Goal: Task Accomplishment & Management: Use online tool/utility

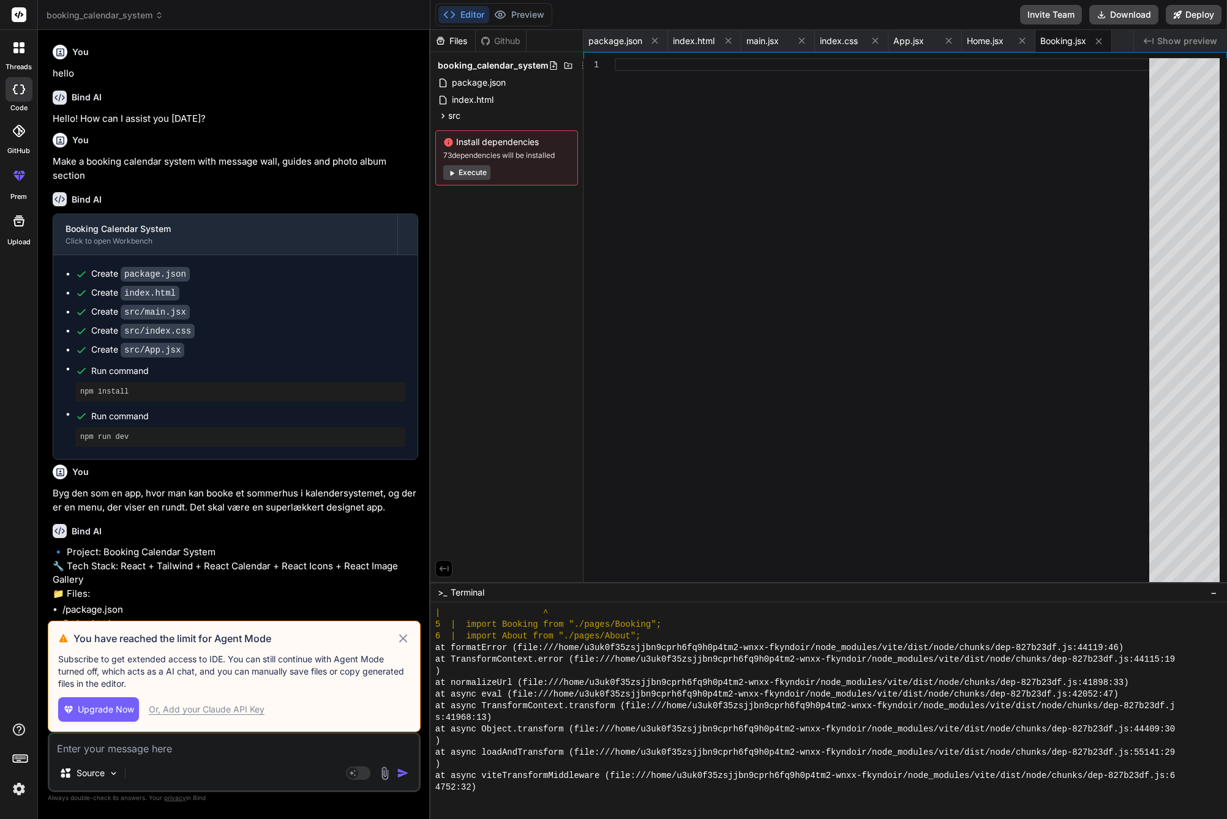
scroll to position [628, 0]
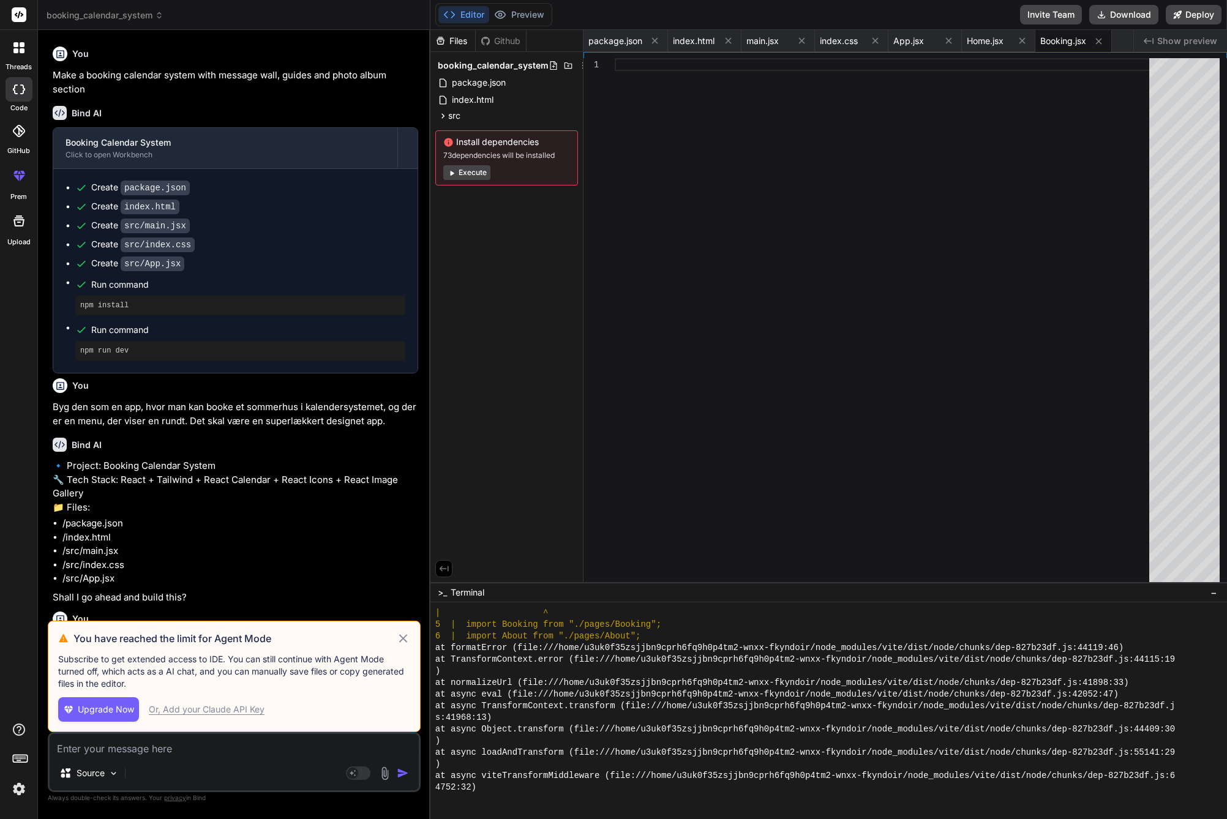
click at [401, 639] on icon at bounding box center [403, 638] width 14 height 15
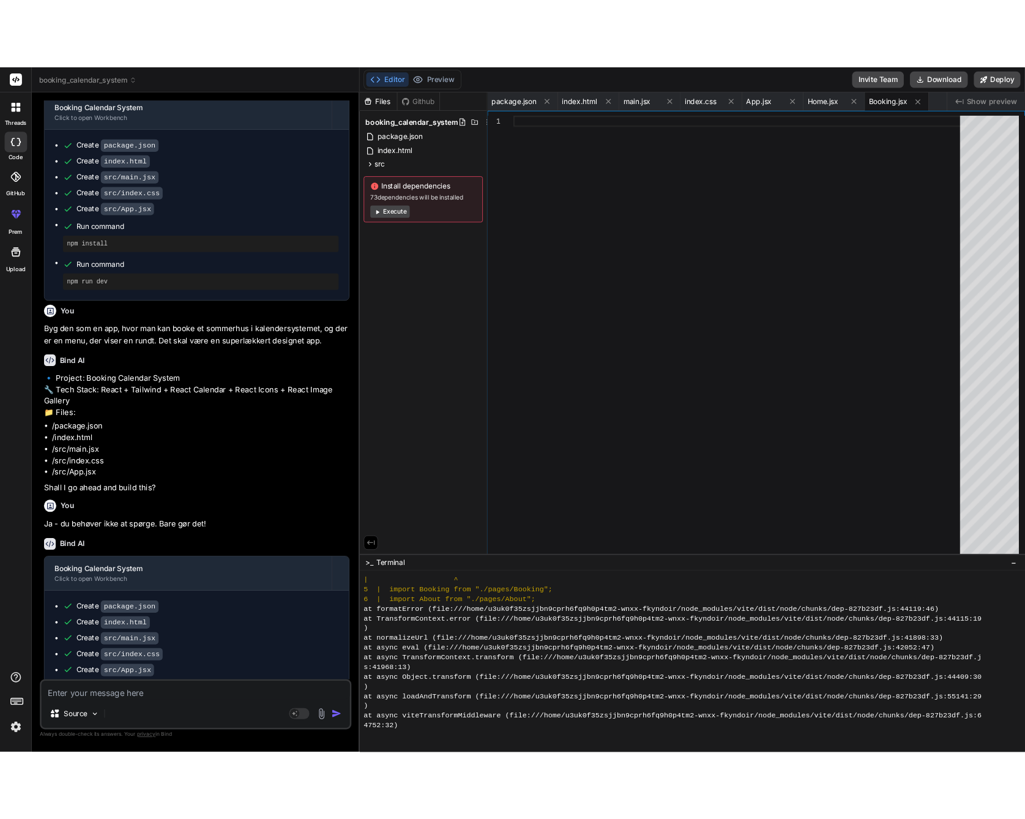
scroll to position [254, 0]
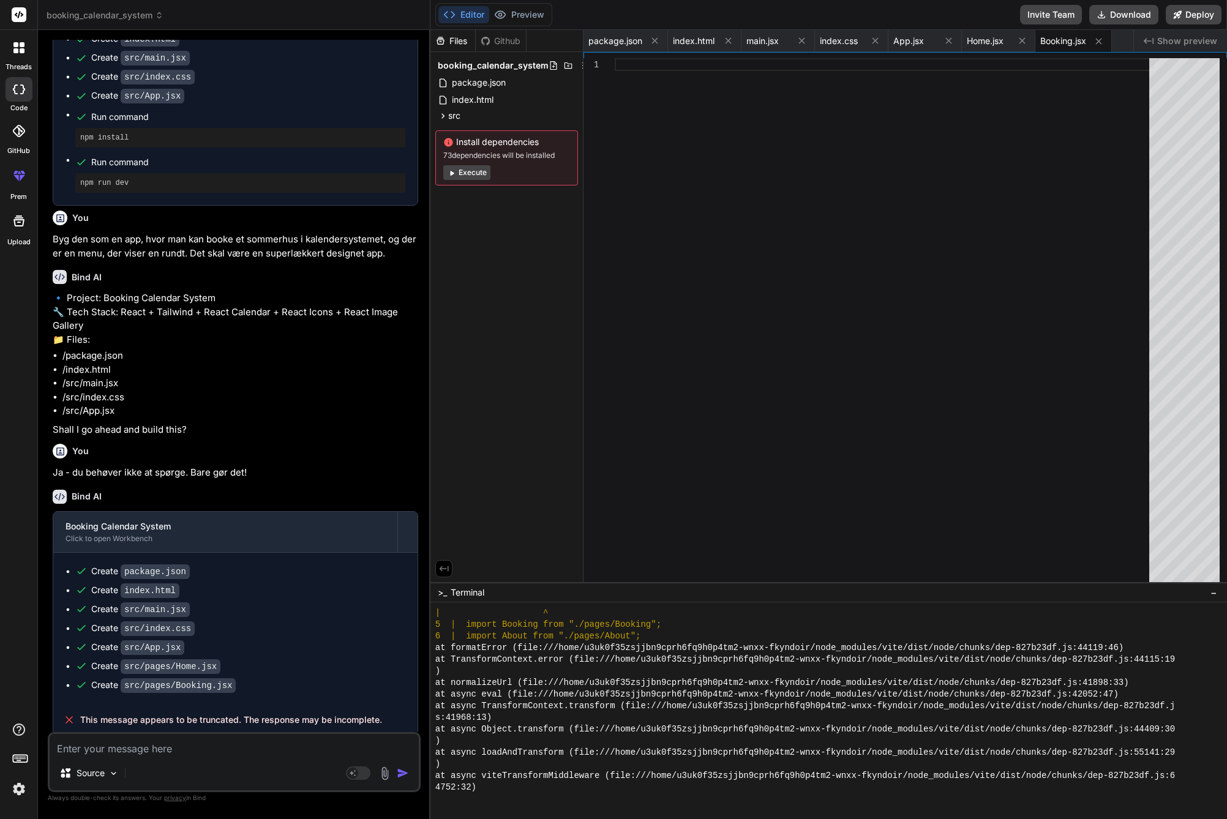
type textarea "x"
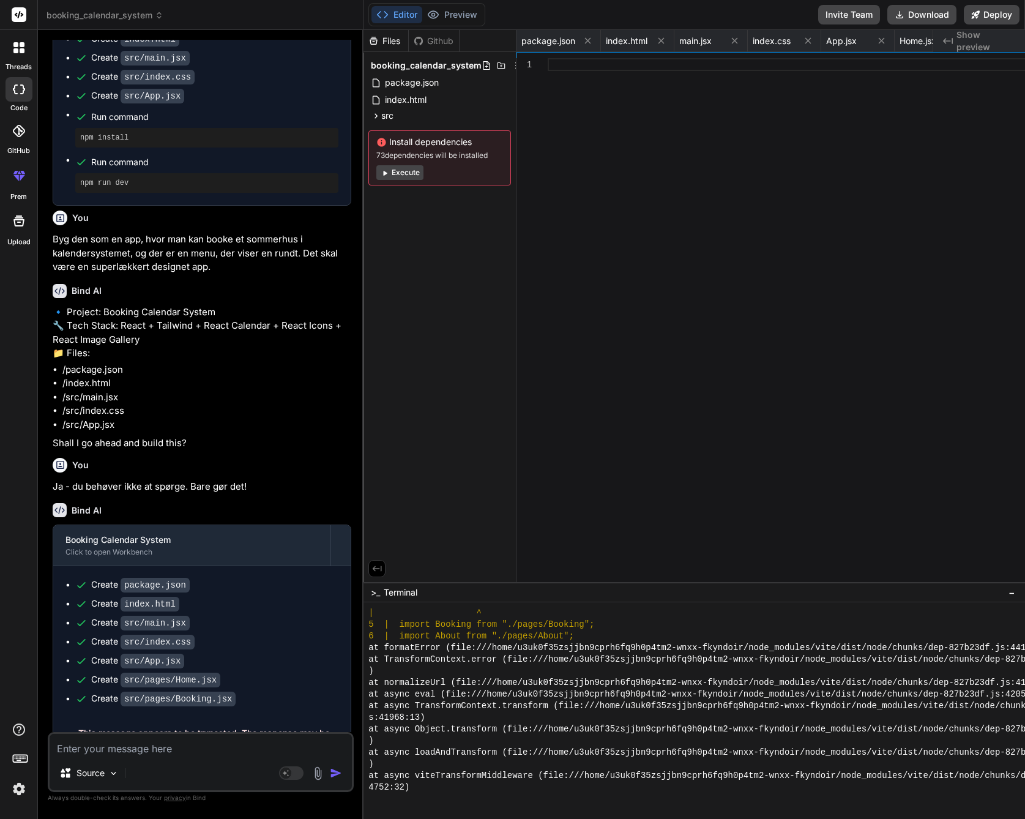
scroll to position [663, 0]
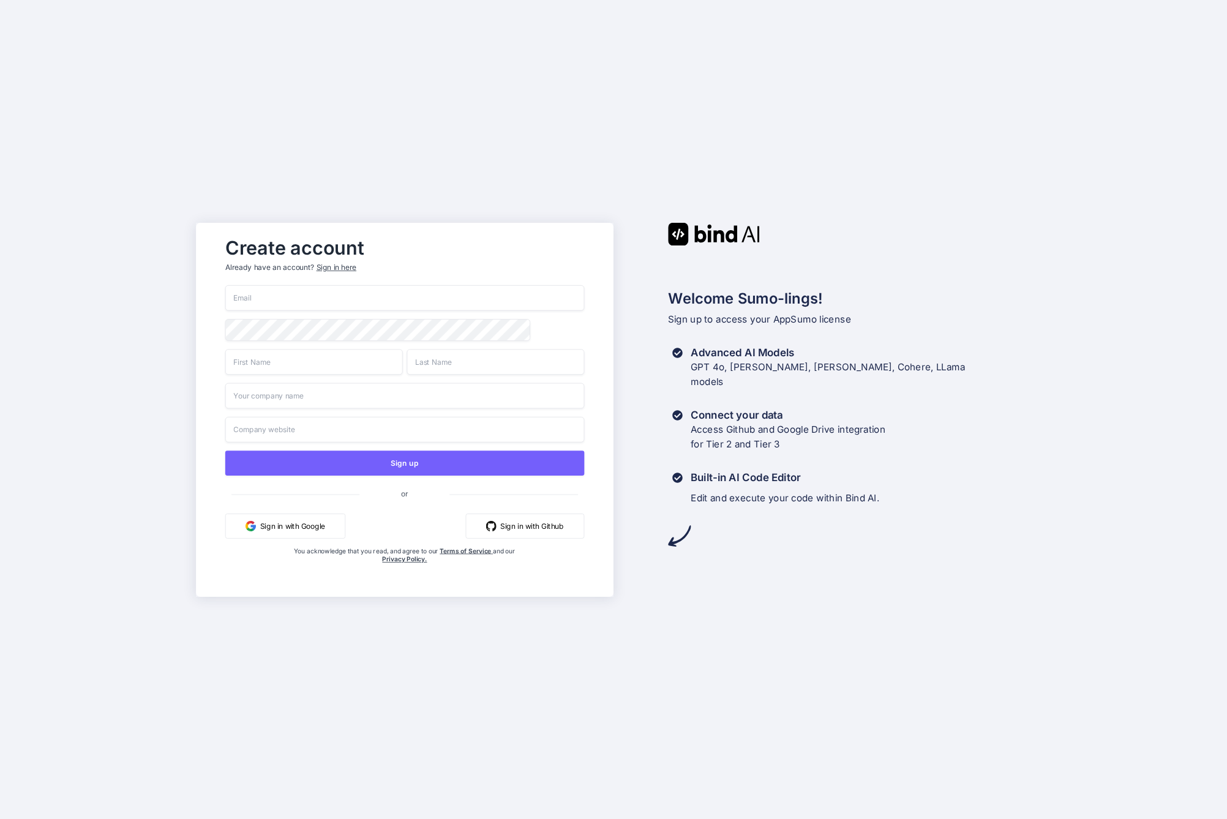
type input "andreas.hansen@gmail.com"
click at [296, 367] on input "text" at bounding box center [314, 362] width 178 height 26
type input "Andreas"
type input "Hansen"
click at [334, 395] on input "text" at bounding box center [404, 396] width 359 height 26
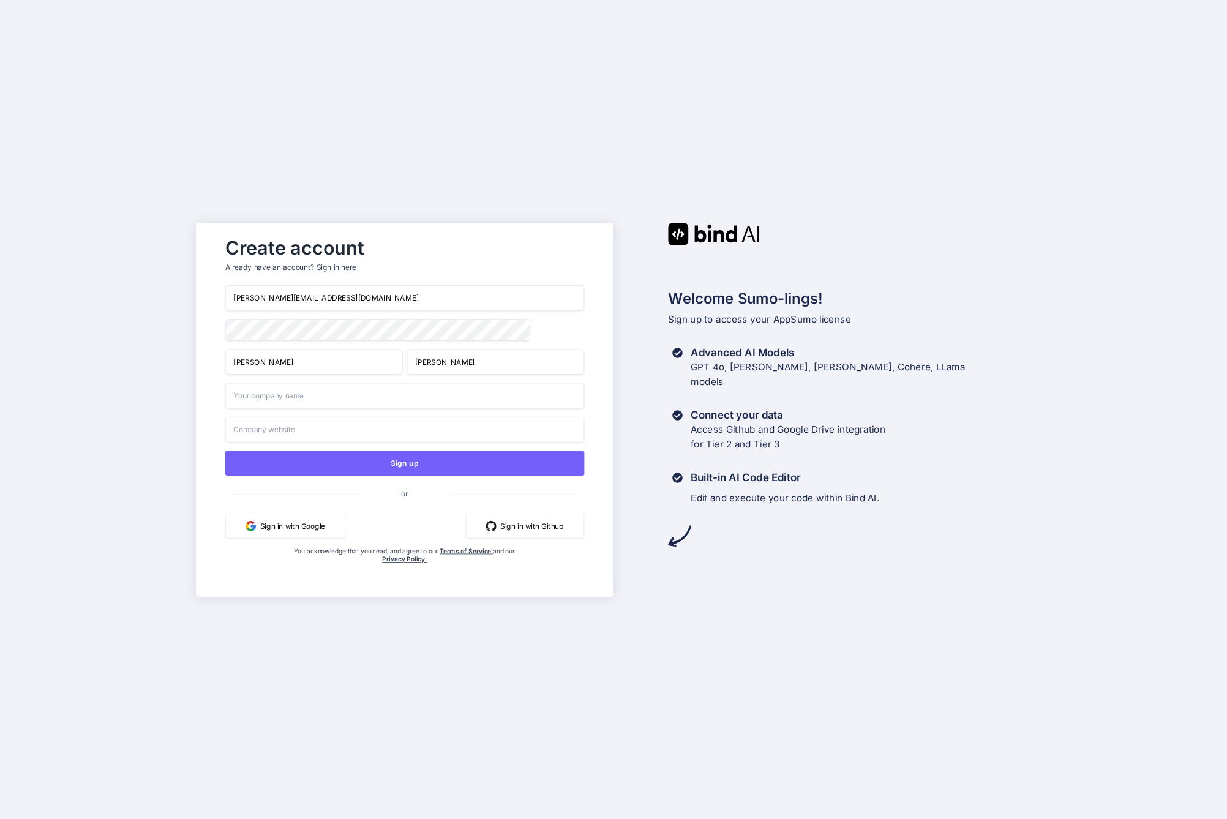
type input "mindnow"
click at [299, 528] on button "Sign in with Google" at bounding box center [285, 525] width 120 height 25
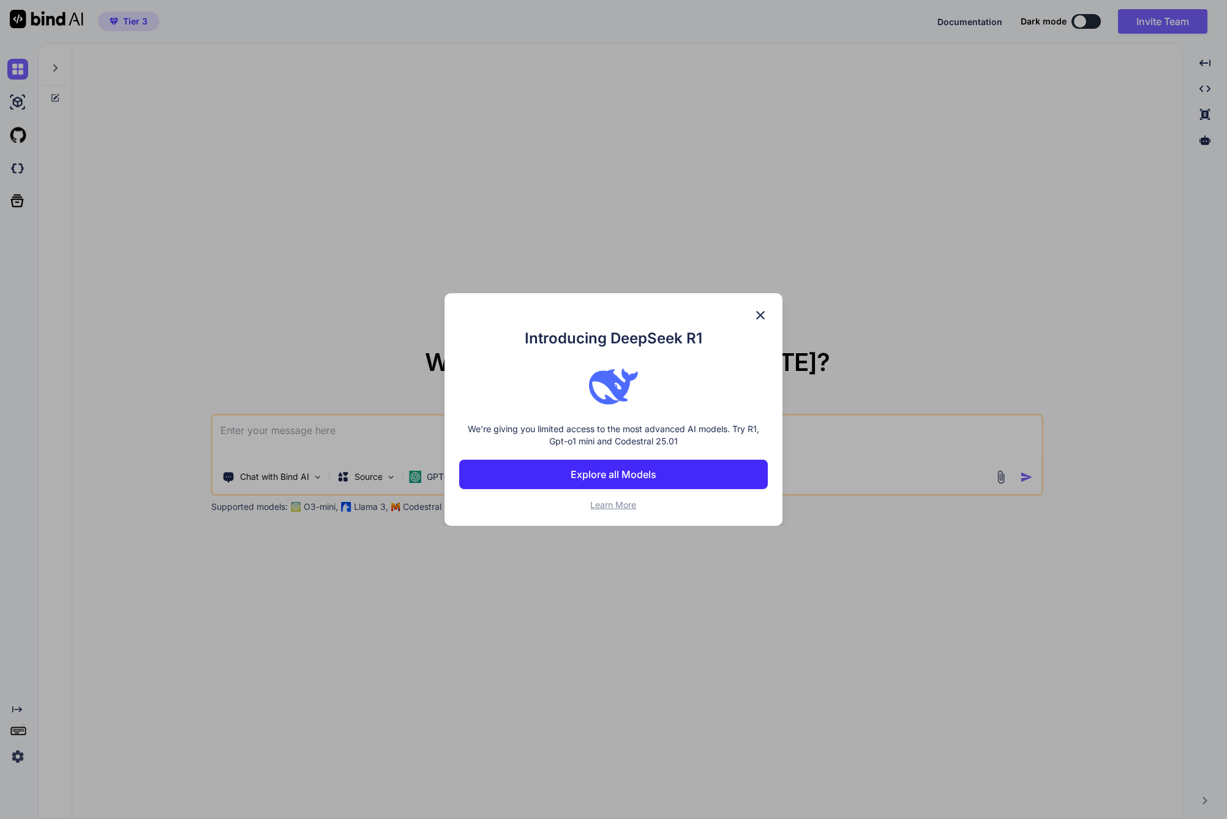
click at [585, 480] on p "Explore all Models" at bounding box center [614, 474] width 86 height 15
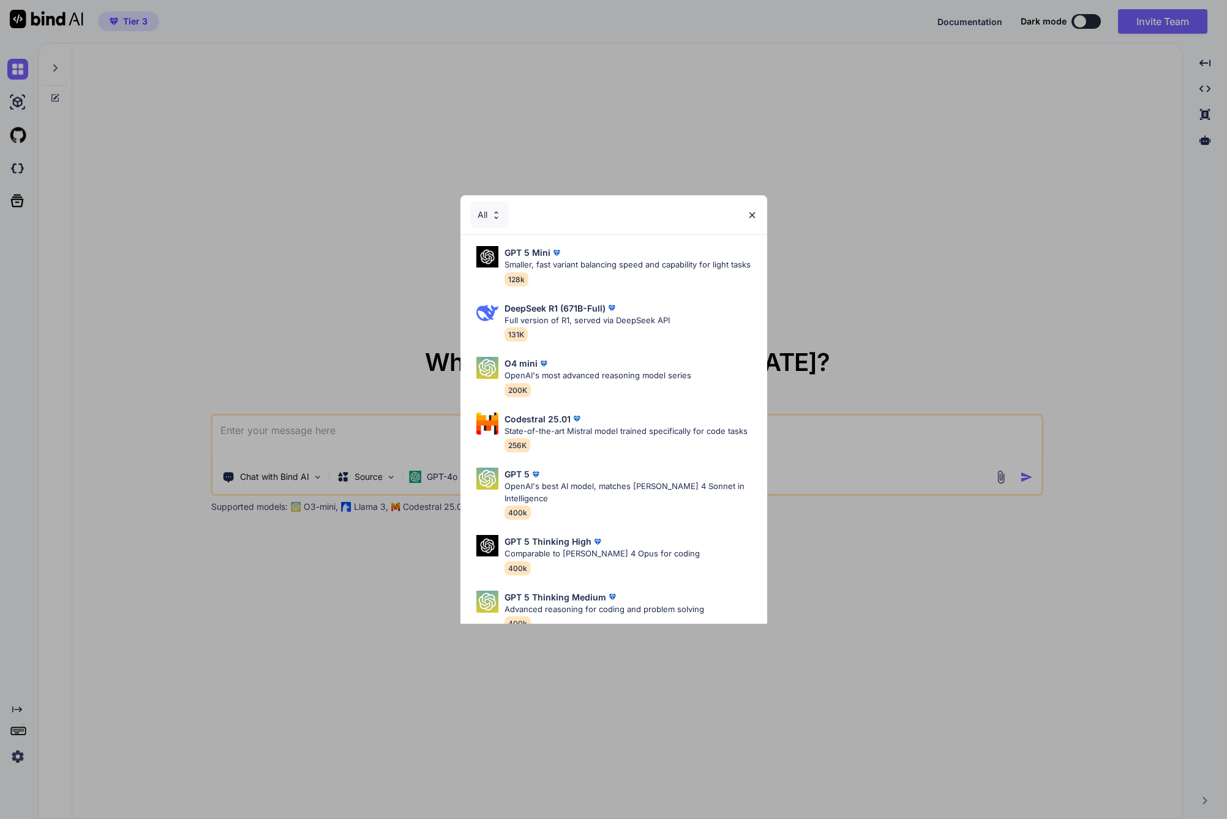
click at [757, 211] on div "All" at bounding box center [613, 214] width 307 height 39
click at [763, 209] on div "All" at bounding box center [613, 214] width 307 height 39
click at [750, 212] on img at bounding box center [752, 215] width 10 height 10
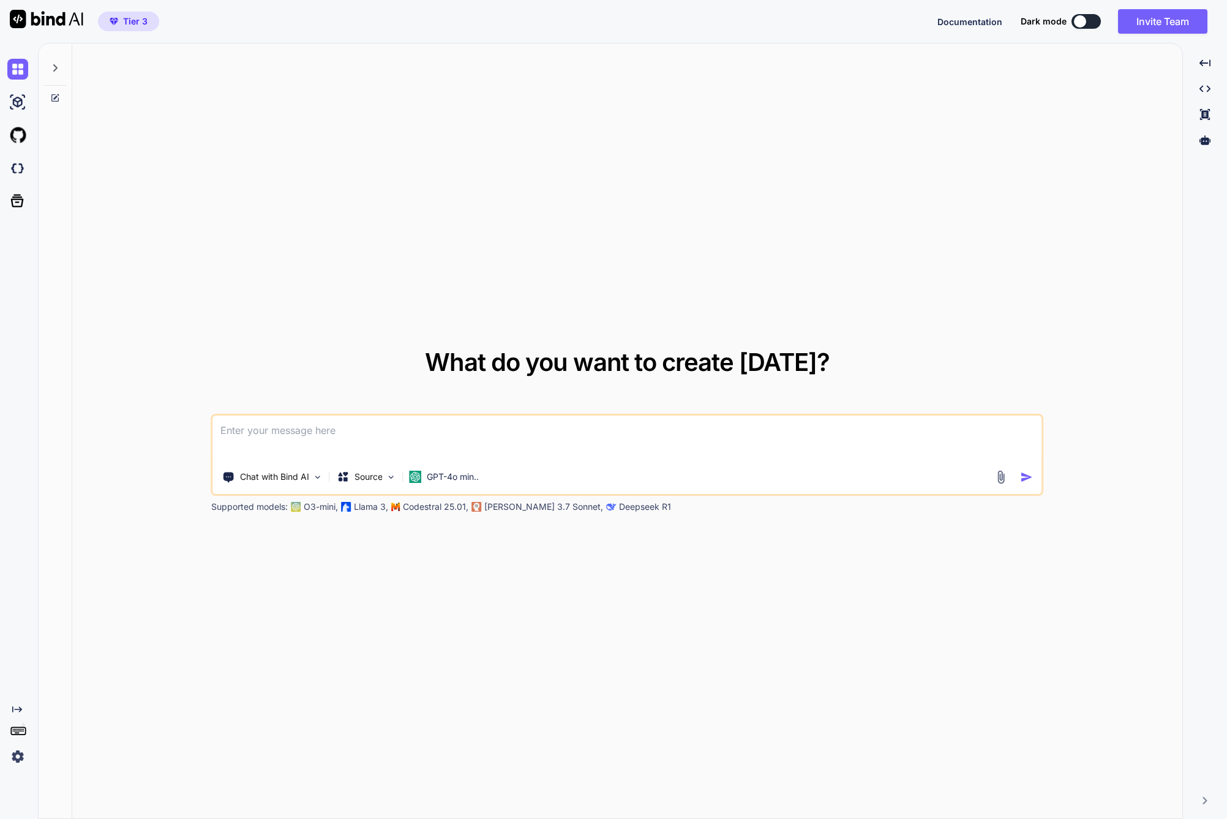
click at [332, 435] on textarea at bounding box center [627, 438] width 829 height 45
click at [17, 103] on img at bounding box center [17, 102] width 21 height 21
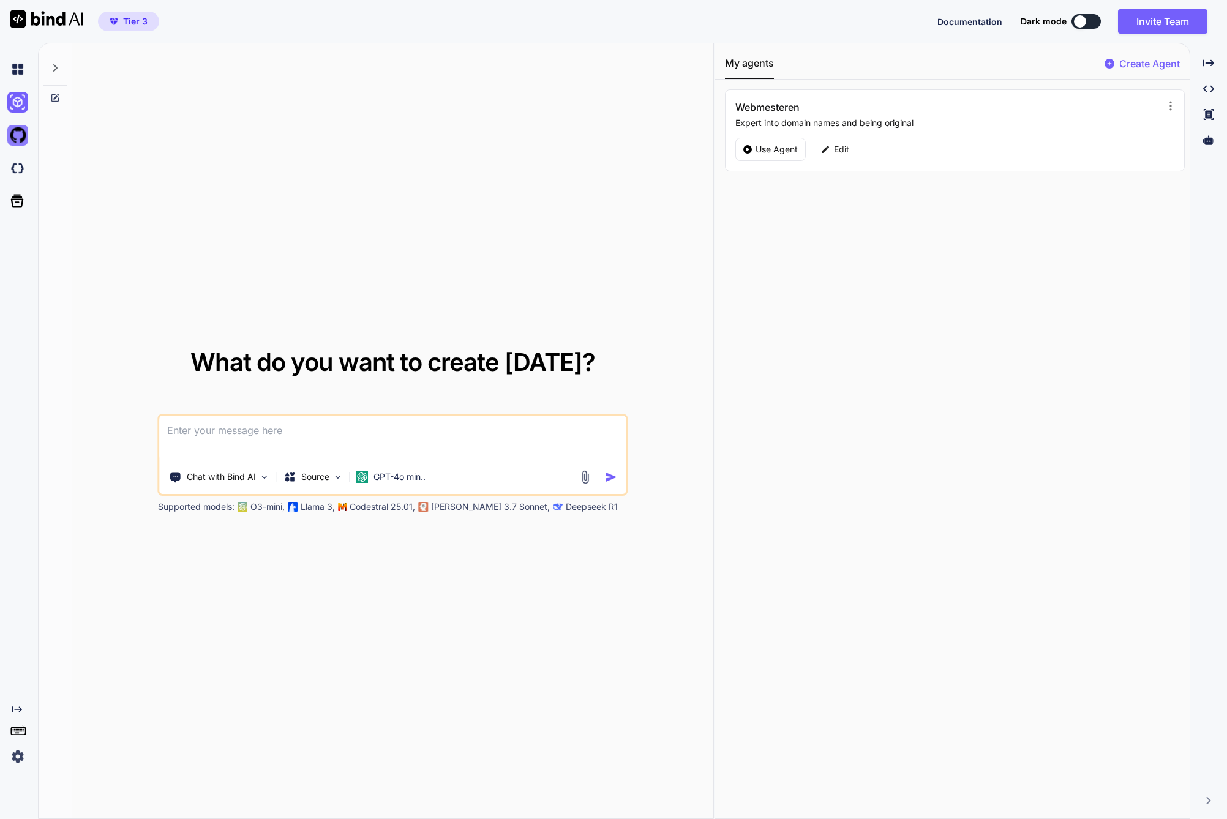
click at [15, 131] on img at bounding box center [17, 135] width 21 height 21
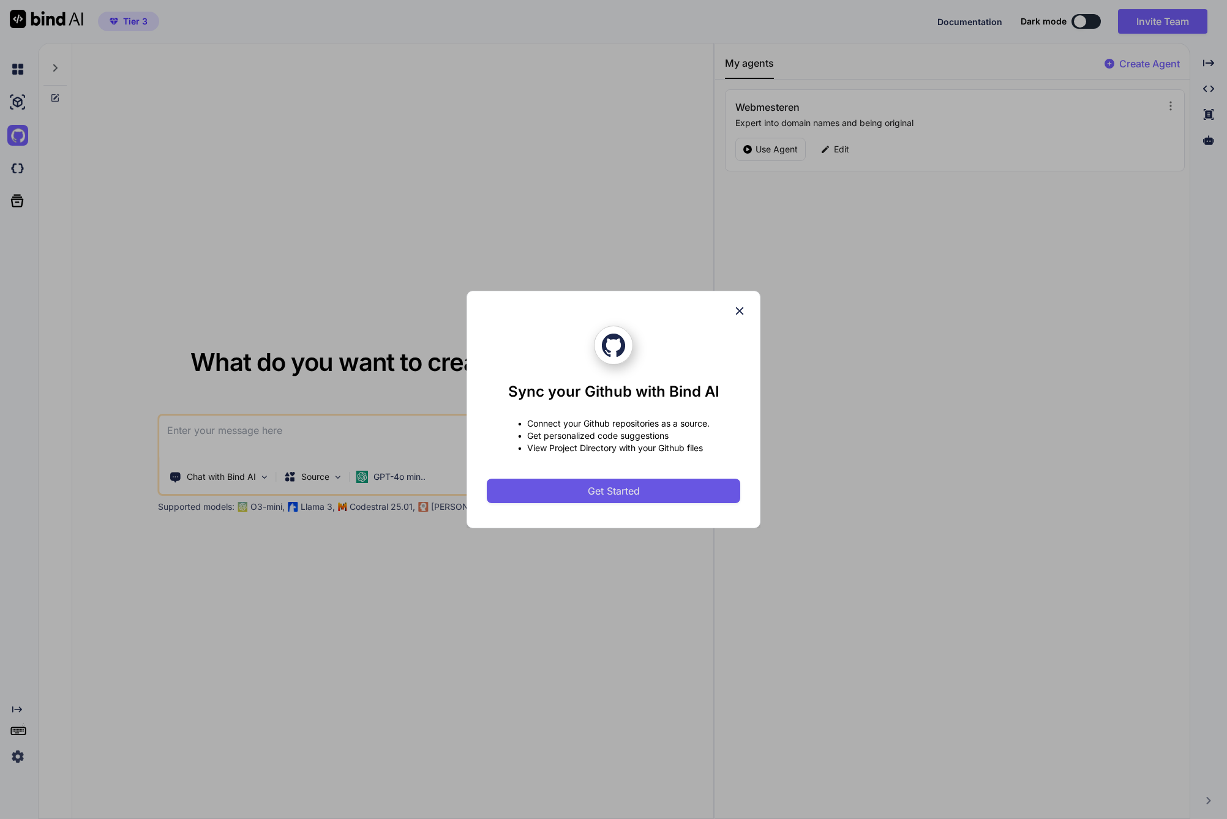
click at [629, 490] on span "Get Started" at bounding box center [614, 491] width 52 height 15
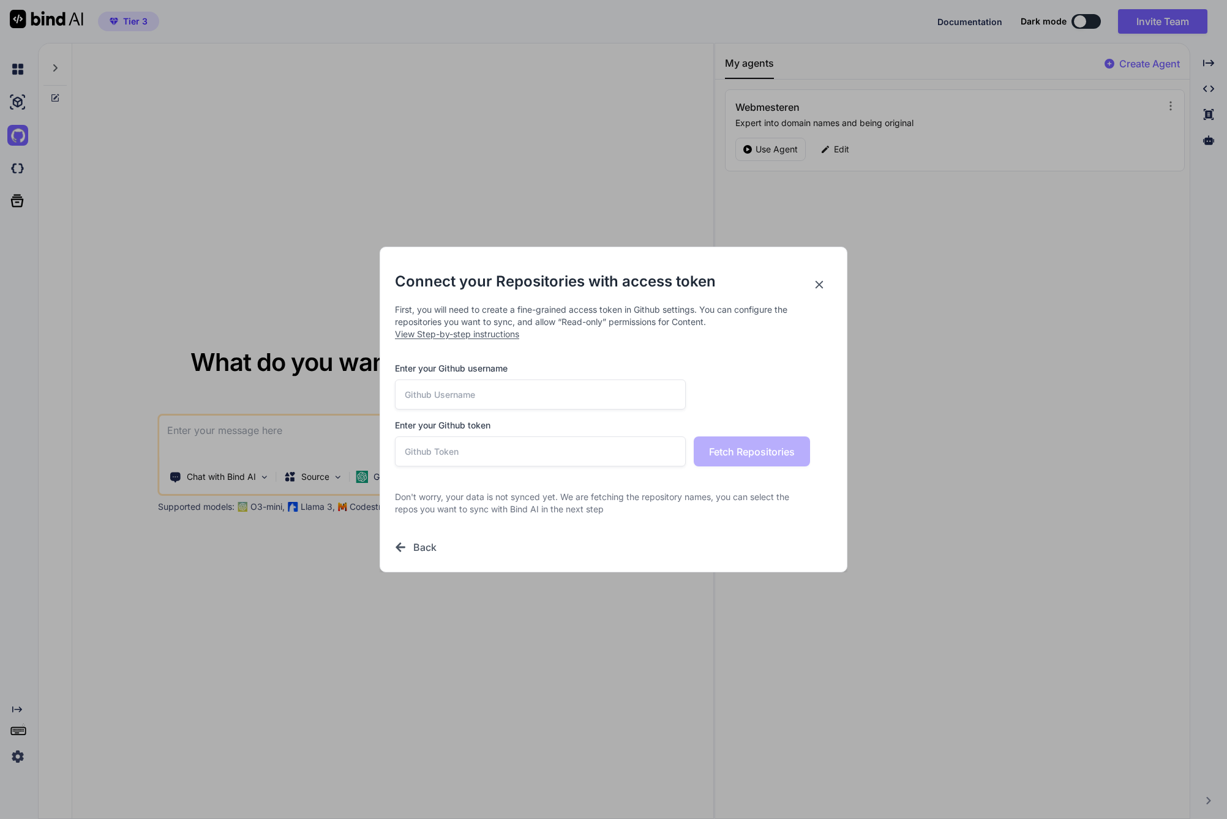
click at [818, 278] on icon at bounding box center [818, 284] width 13 height 13
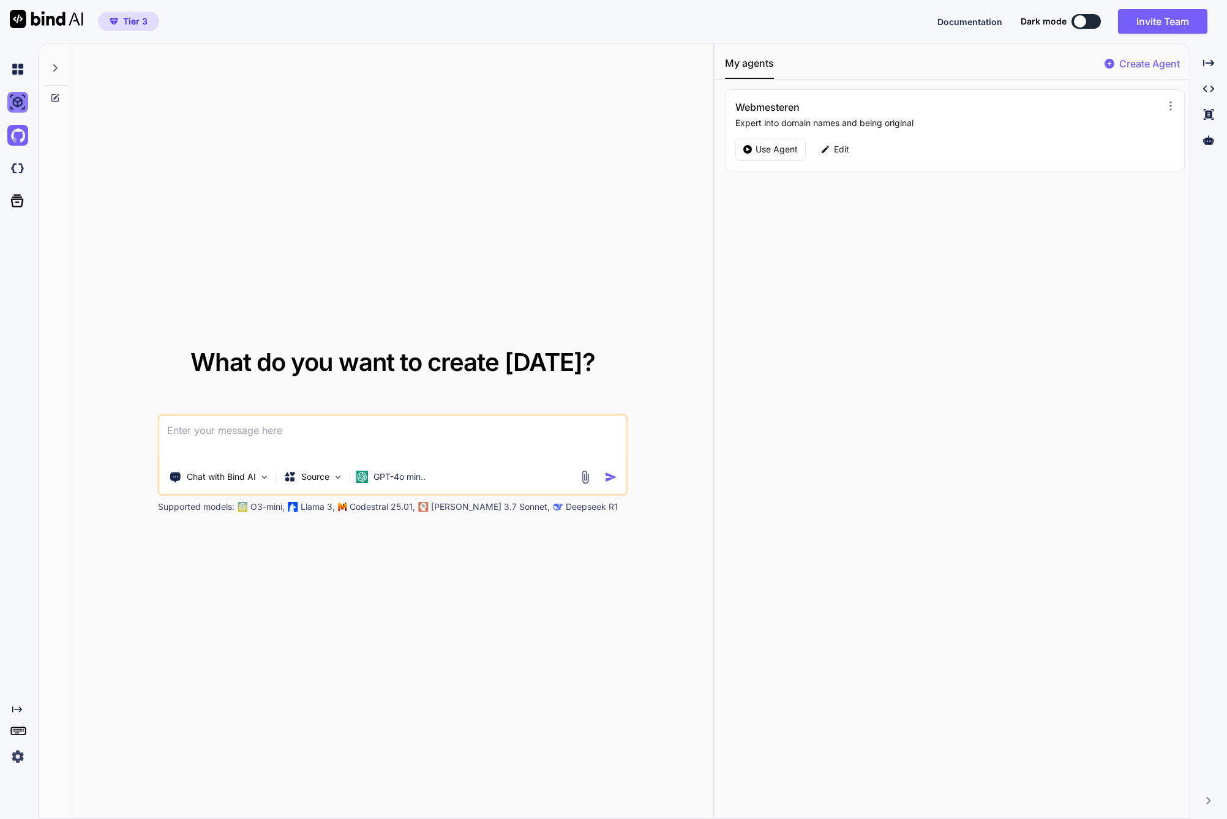
click at [23, 103] on img at bounding box center [17, 102] width 21 height 21
click at [17, 175] on img at bounding box center [17, 168] width 21 height 21
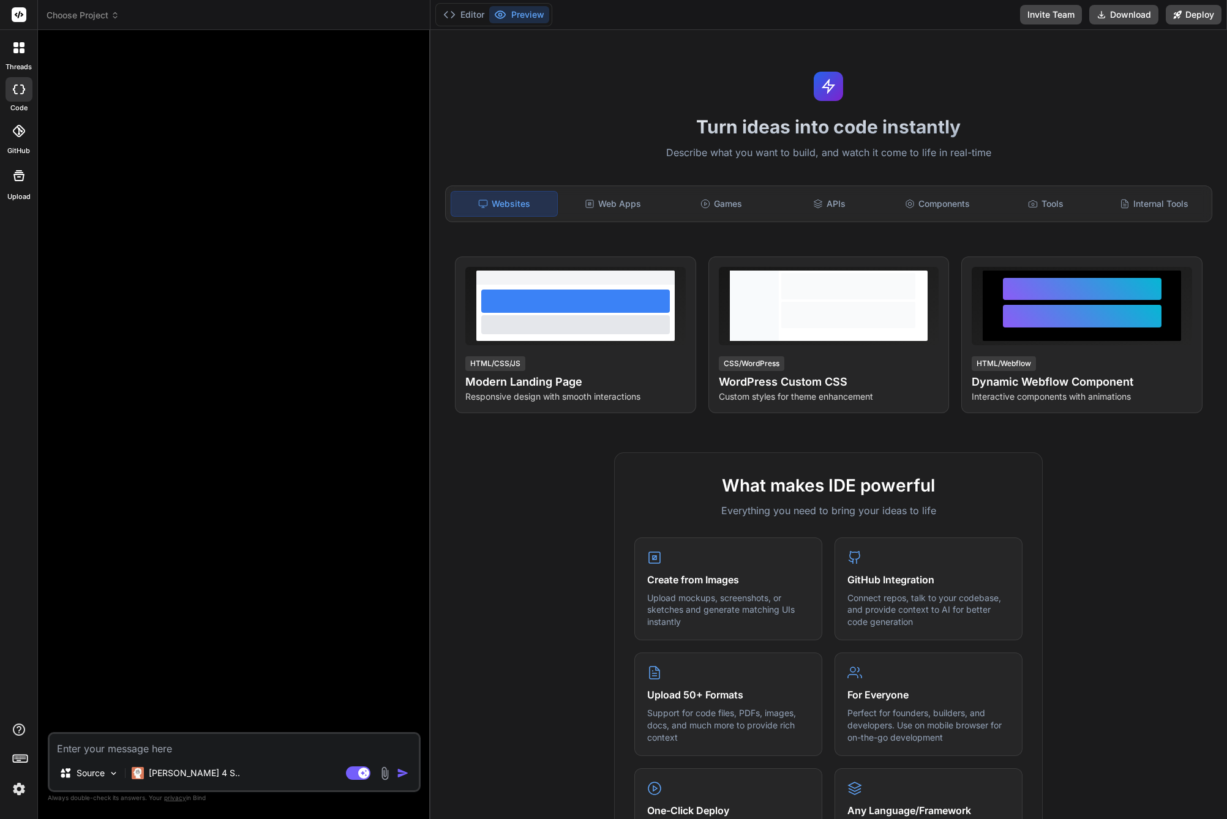
click at [202, 747] on textarea at bounding box center [234, 745] width 369 height 22
type textarea "x"
type textarea "J"
type textarea "x"
type textarea "Je"
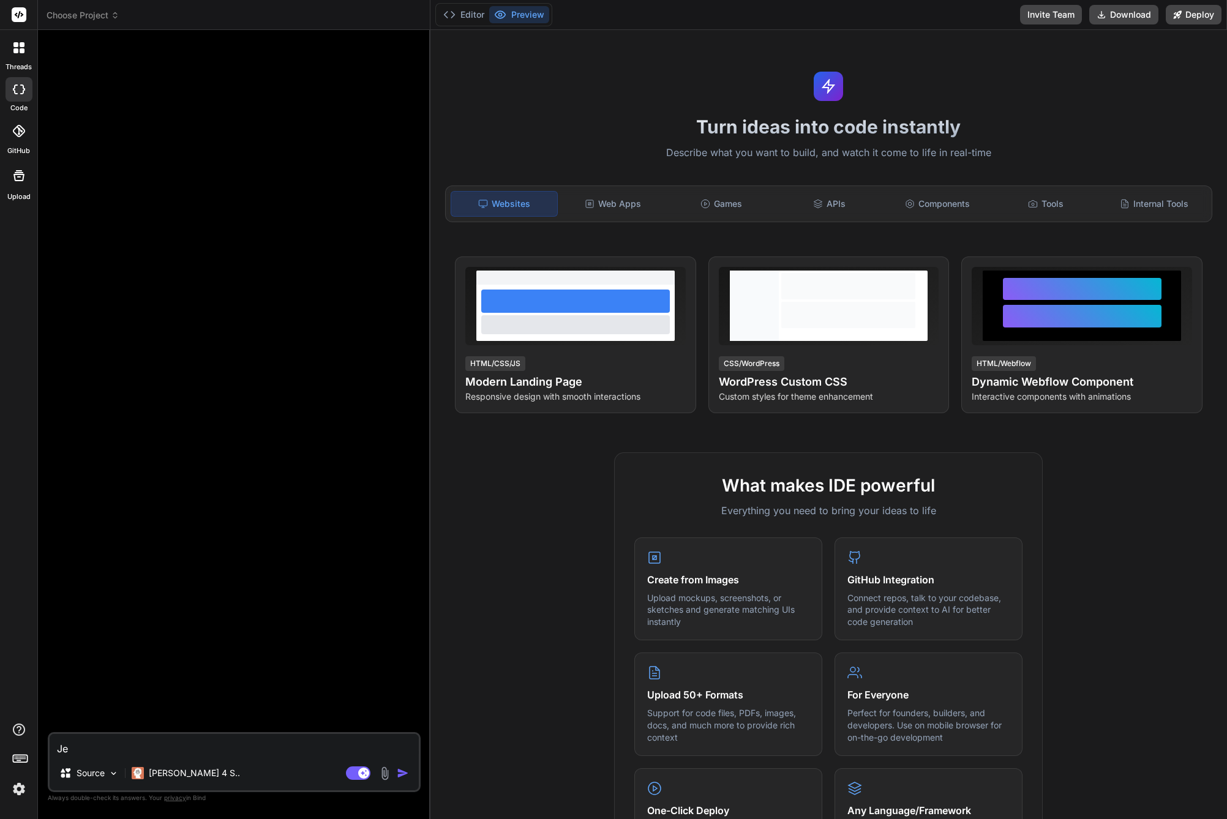
type textarea "x"
type textarea "Jeg"
type textarea "x"
type textarea "Jeg"
type textarea "x"
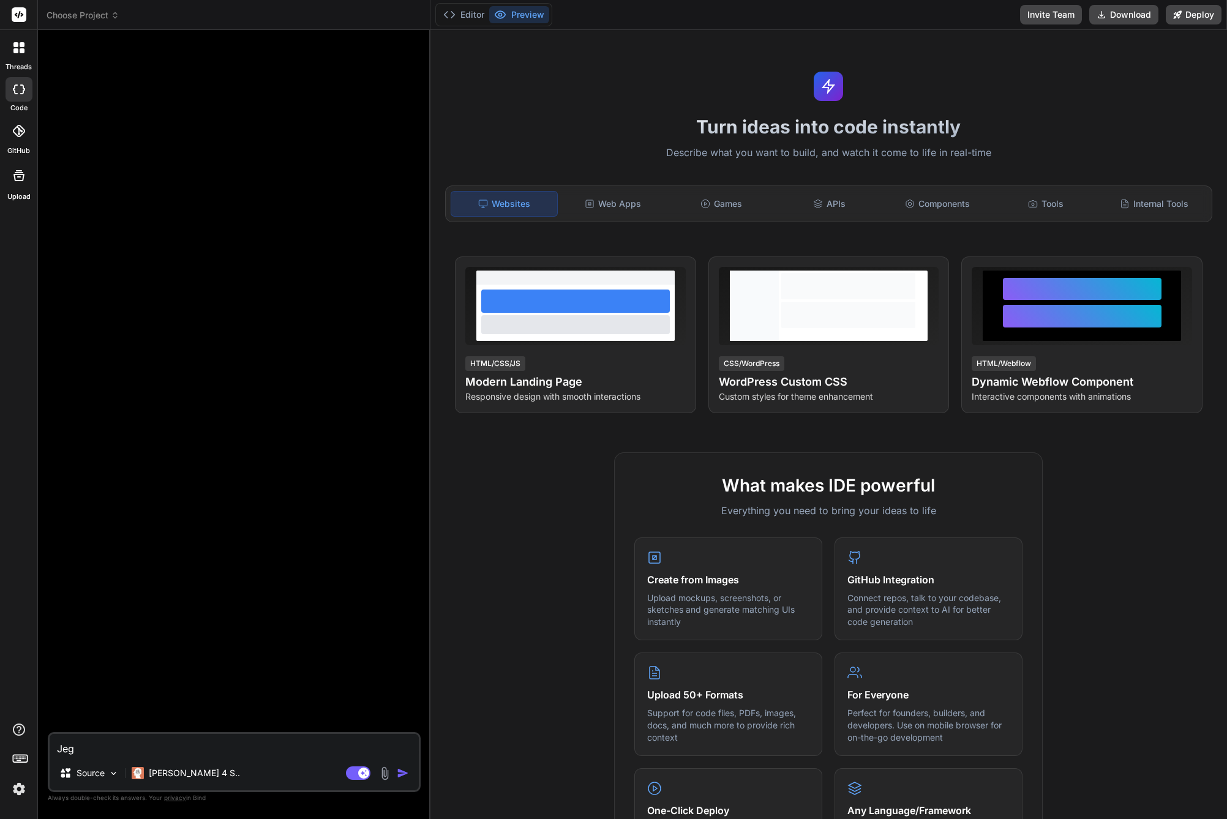
type textarea "Jeg v"
type textarea "x"
type textarea "Jeg vi"
type textarea "x"
type textarea "Jeg vil"
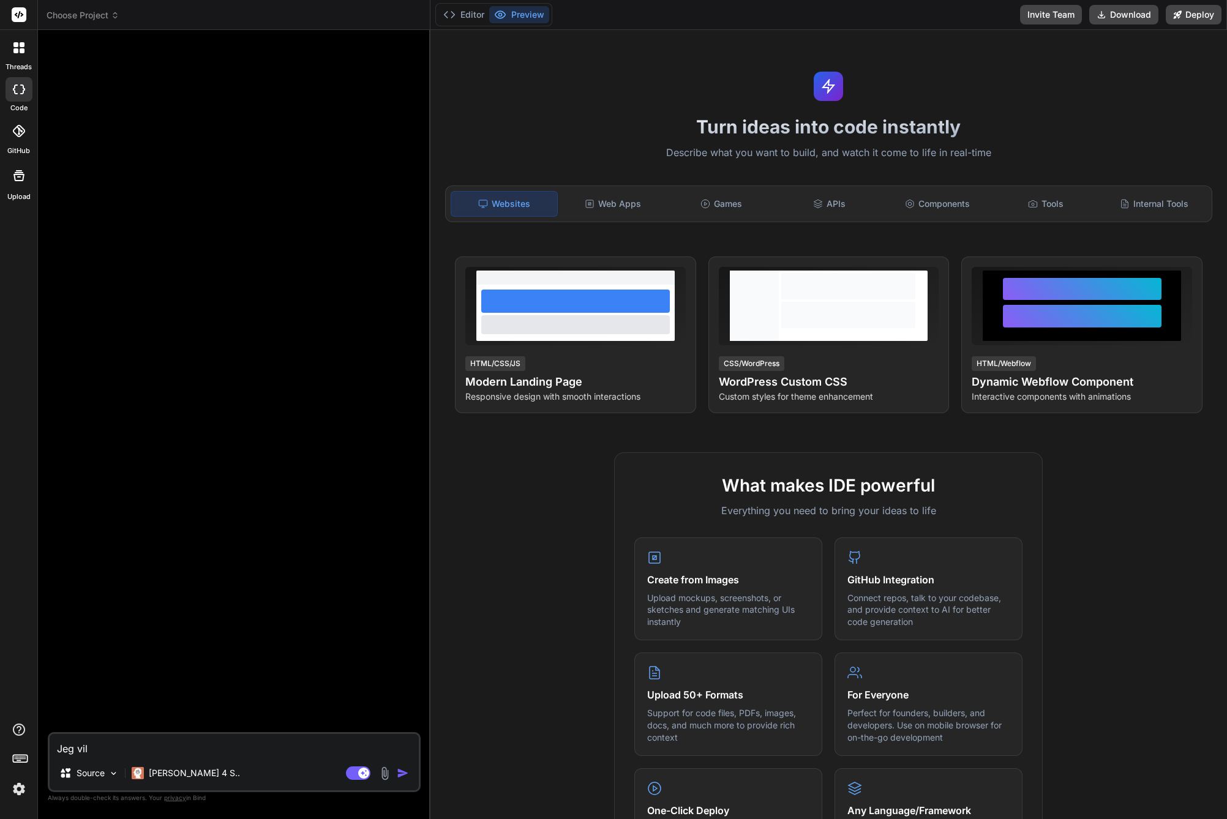
type textarea "x"
type textarea "Jeg vilg"
type textarea "x"
type textarea "Jeg vil"
type textarea "x"
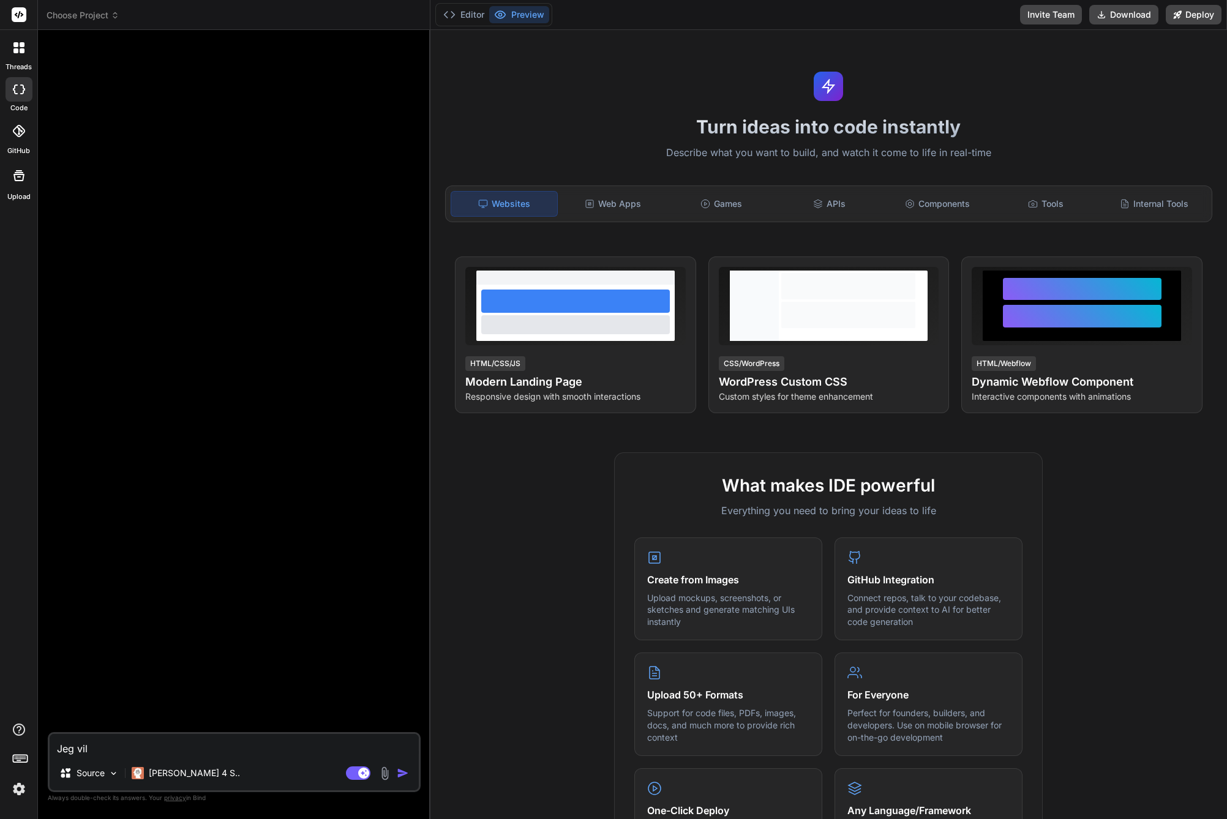
type textarea "Jeg vil"
type textarea "x"
type textarea "Jeg vil g"
type textarea "x"
type textarea "Jeg vil ge"
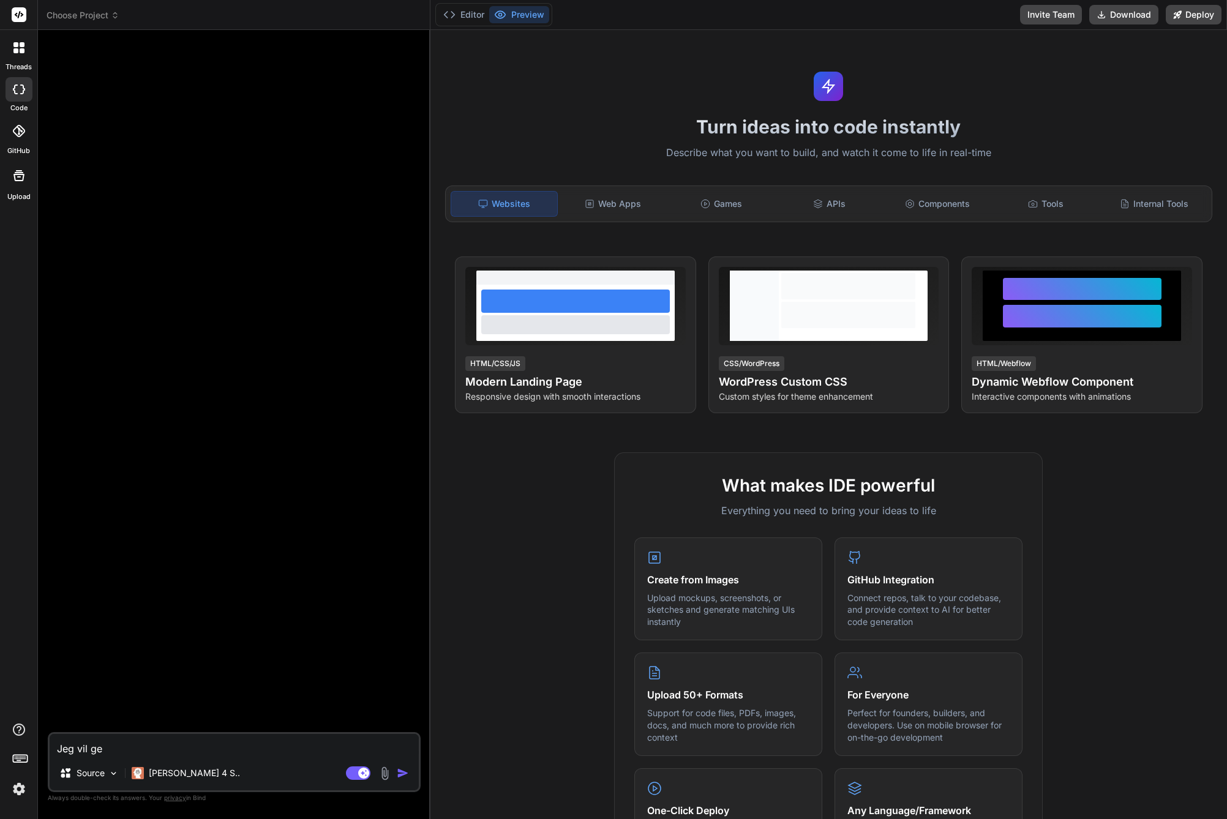
type textarea "x"
type textarea "Jeg vil ger"
type textarea "x"
type textarea "Jeg vil gern"
type textarea "x"
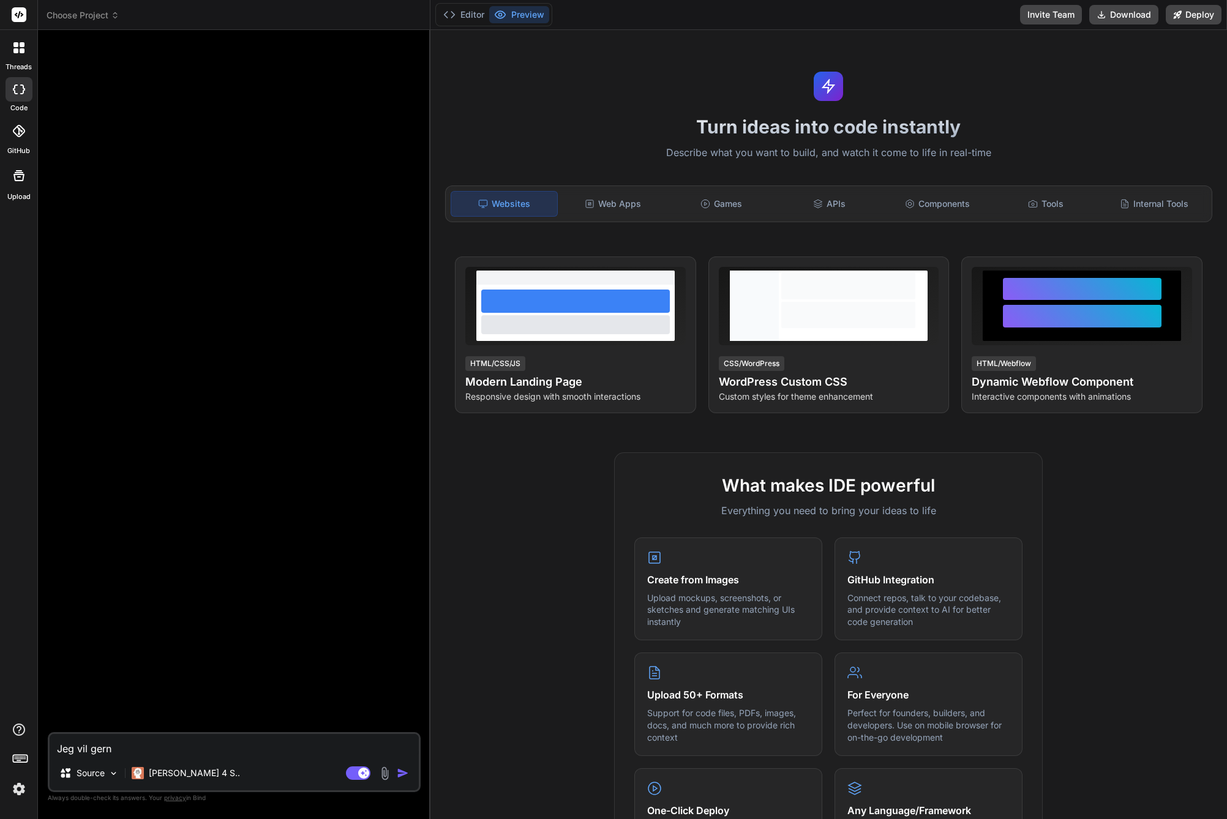
type textarea "Jeg vil gerne"
type textarea "x"
type textarea "Jeg vil gerne"
type textarea "x"
type textarea "Jeg vil gerne l"
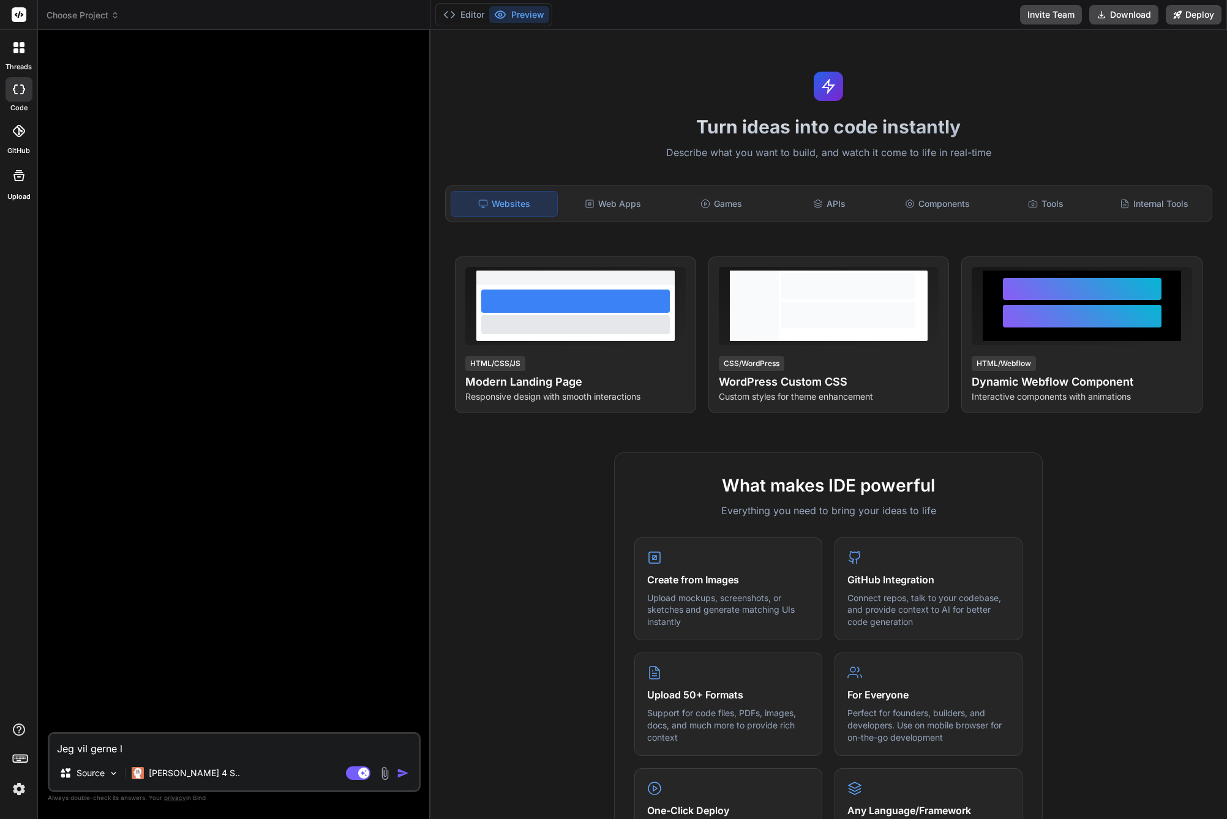
type textarea "x"
type textarea "Jeg vil gerne la"
type textarea "x"
type textarea "Jeg vil gerne lav"
type textarea "x"
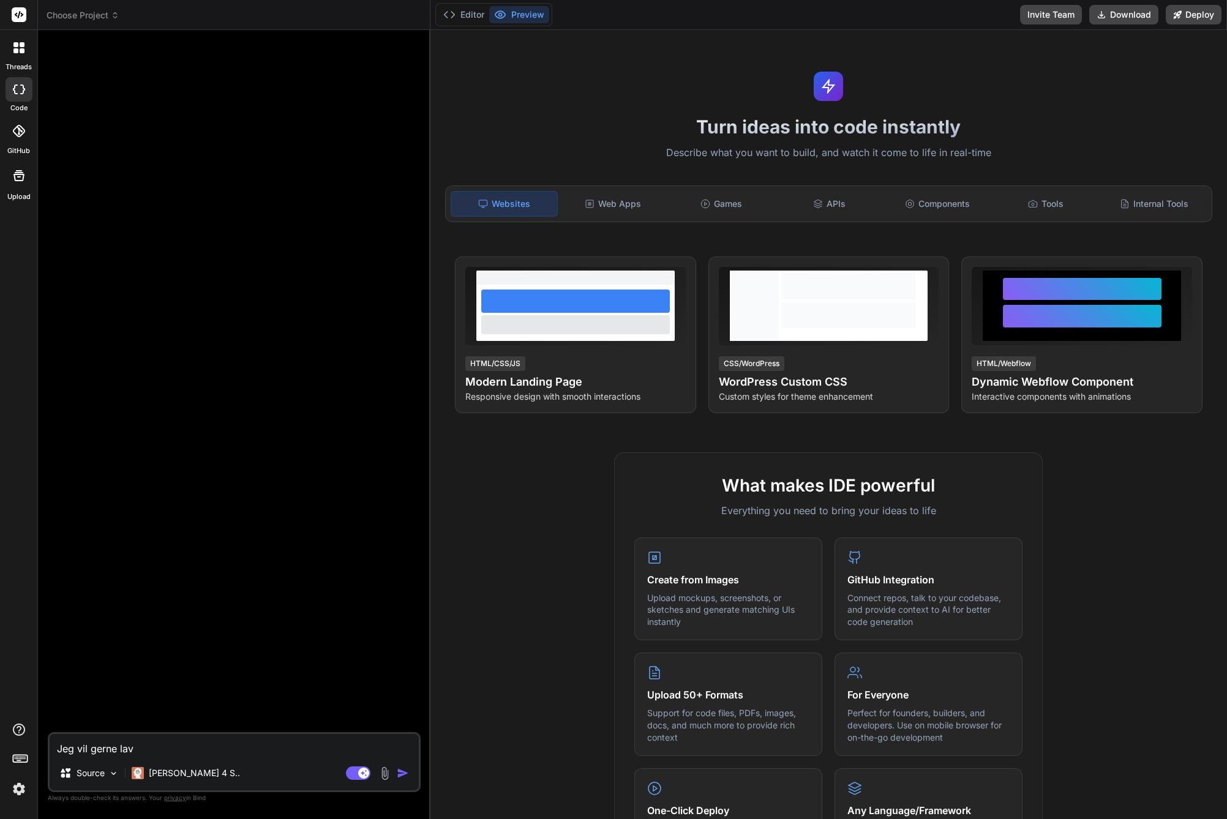
type textarea "Jeg vil gerne lave"
type textarea "x"
type textarea "Jeg vil gerne lave"
type textarea "x"
type textarea "J"
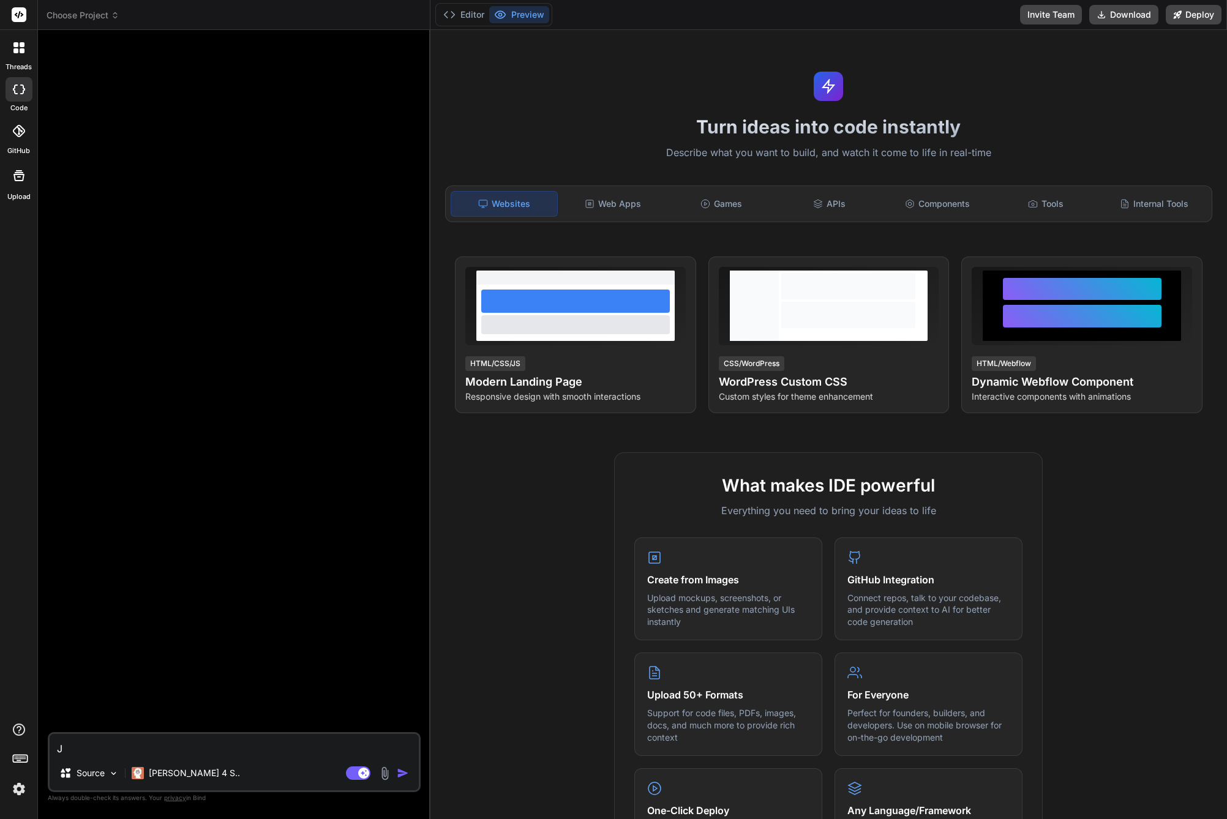
type textarea "x"
type textarea "Je"
type textarea "x"
type textarea "Jeg"
type textarea "x"
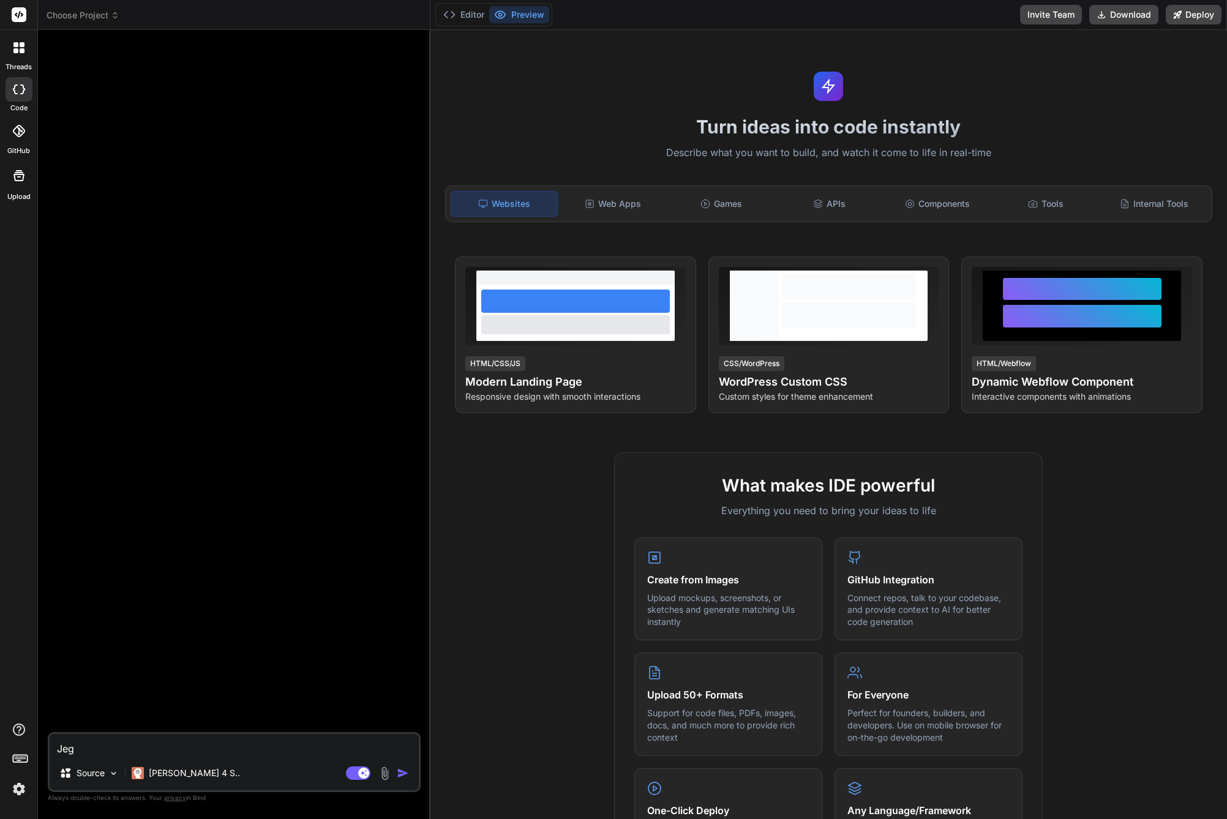
type textarea "Jeg"
type textarea "x"
type textarea "Jeg v"
type textarea "x"
type textarea "Jeg vi"
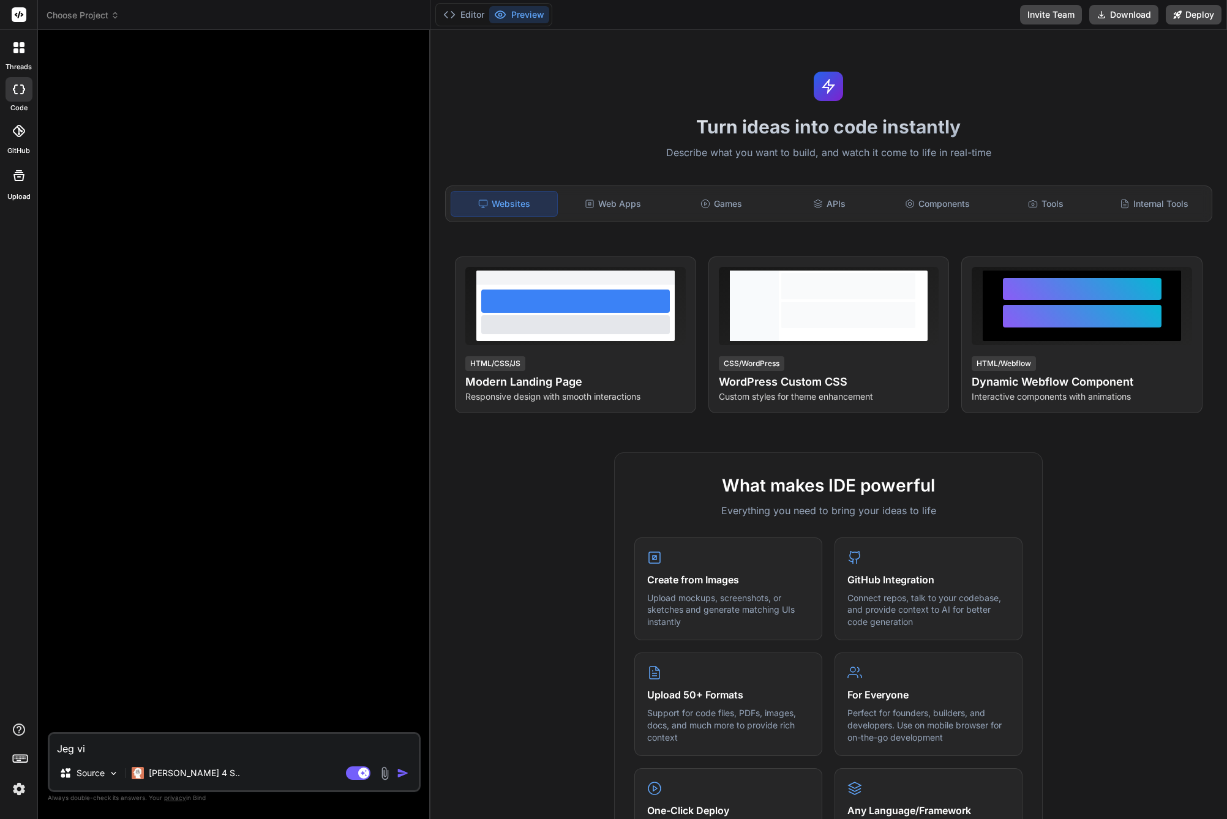
type textarea "x"
type textarea "Jeg vil"
type textarea "x"
type textarea "Jeg vil"
type textarea "x"
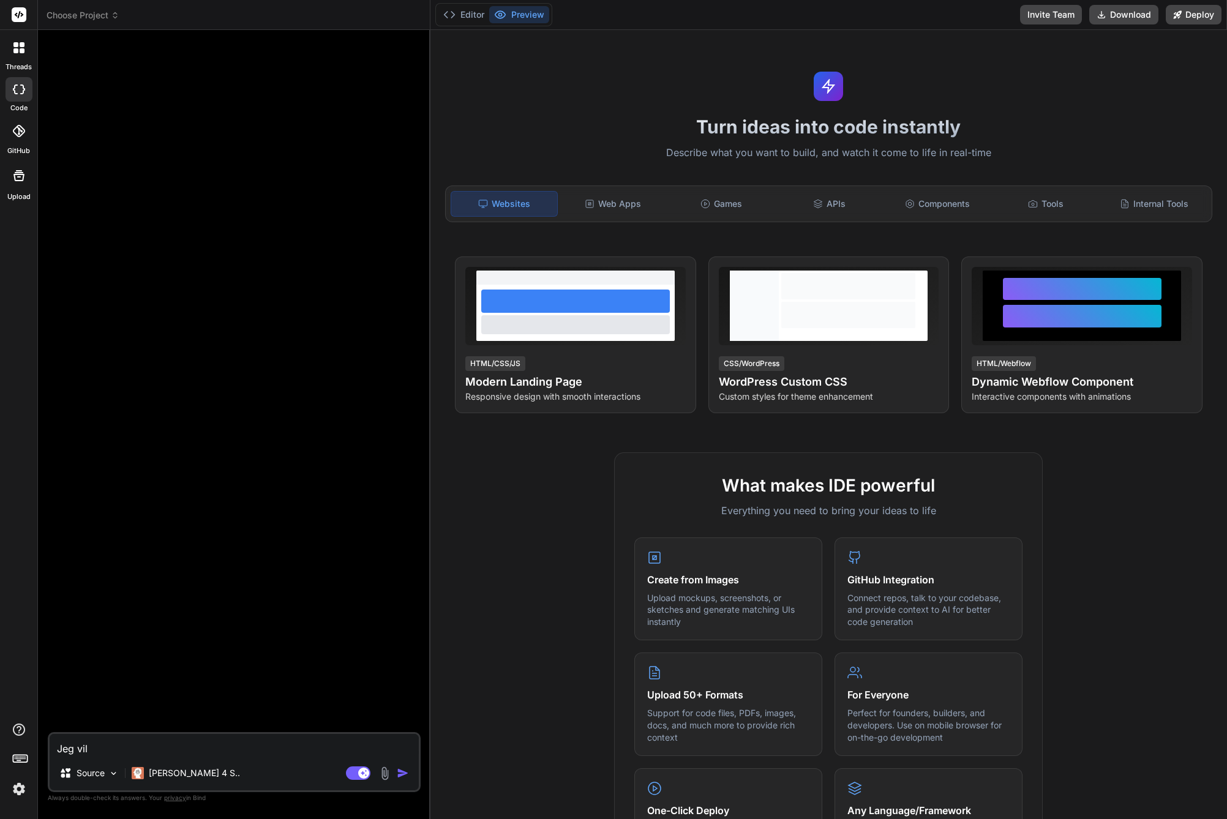
type textarea "Jeg vil l"
type textarea "x"
type textarea "Jeg vil la"
type textarea "x"
type textarea "Jeg vil lav"
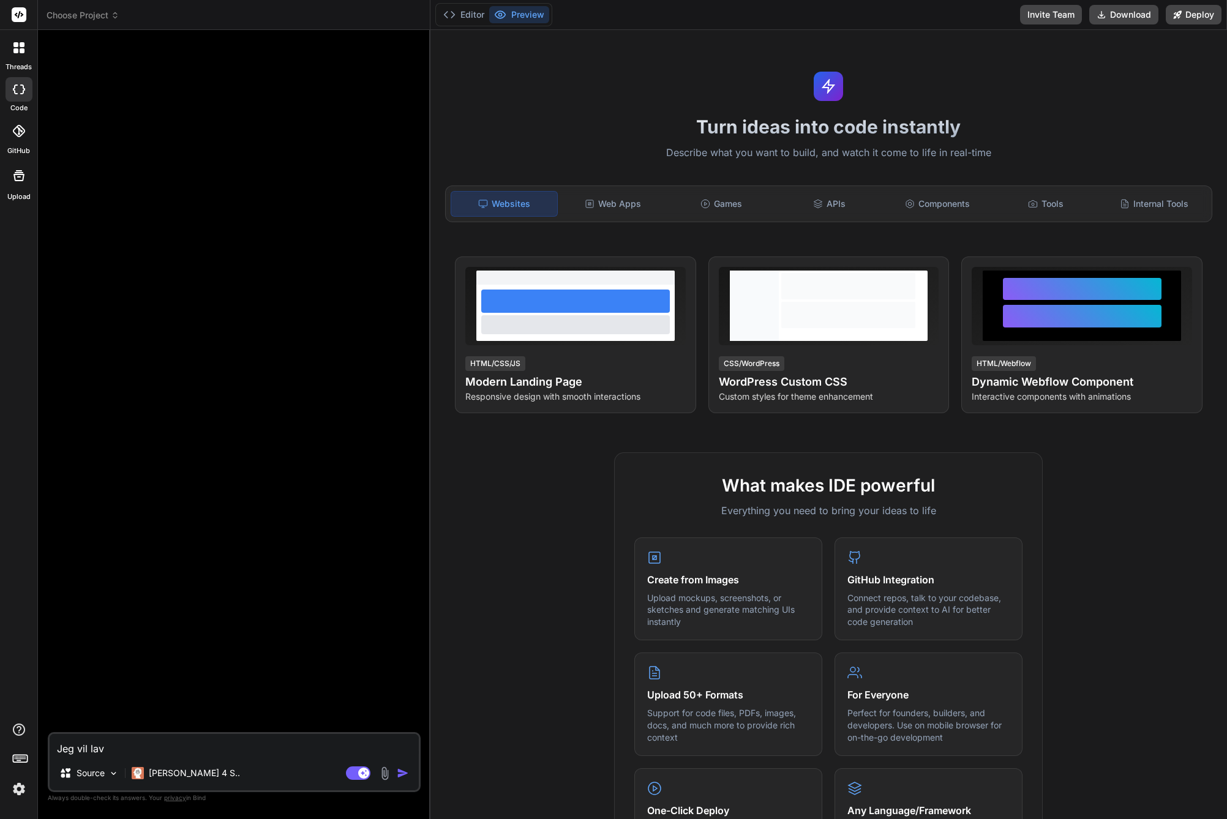
type textarea "x"
type textarea "Jeg vil lave"
type textarea "x"
type textarea "Jeg vil lave"
type textarea "x"
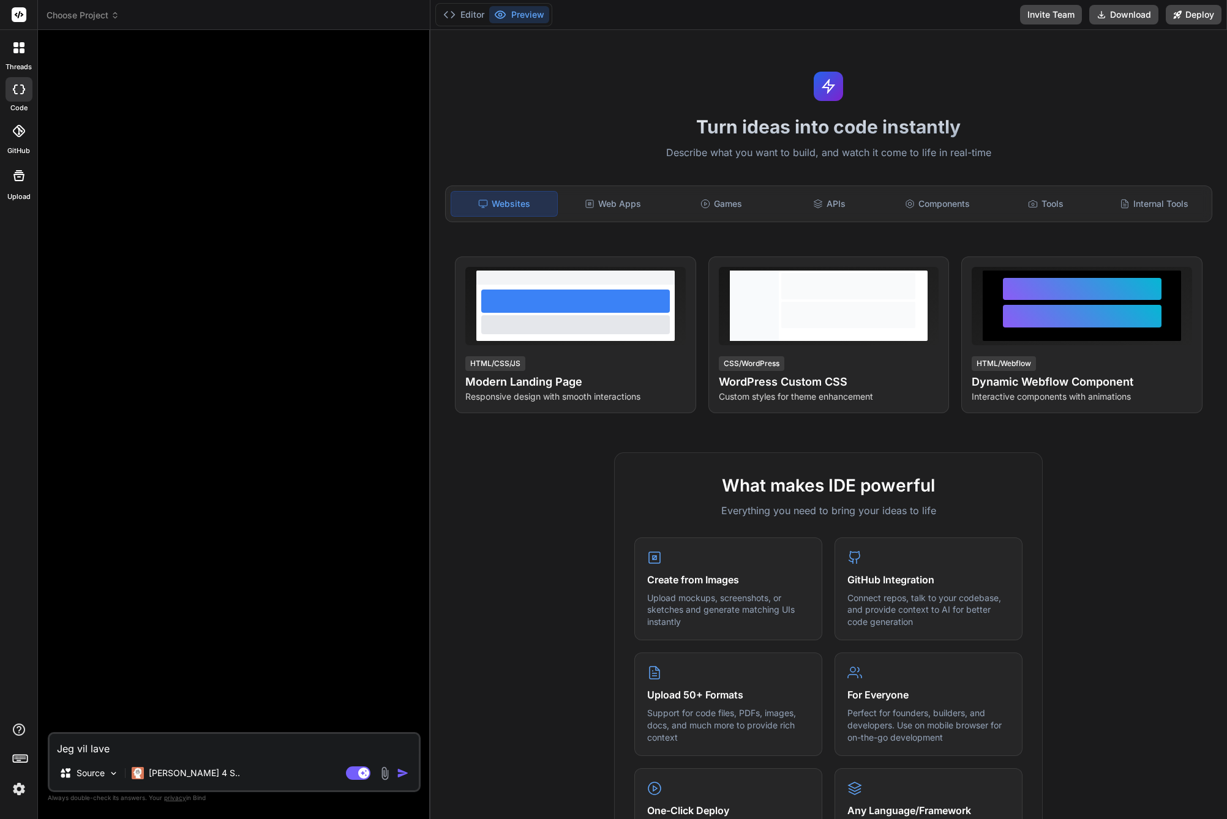
type textarea "Jeg vil lave e"
type textarea "x"
type textarea "Jeg vil lave en"
type textarea "x"
type textarea "Jeg vil lave en"
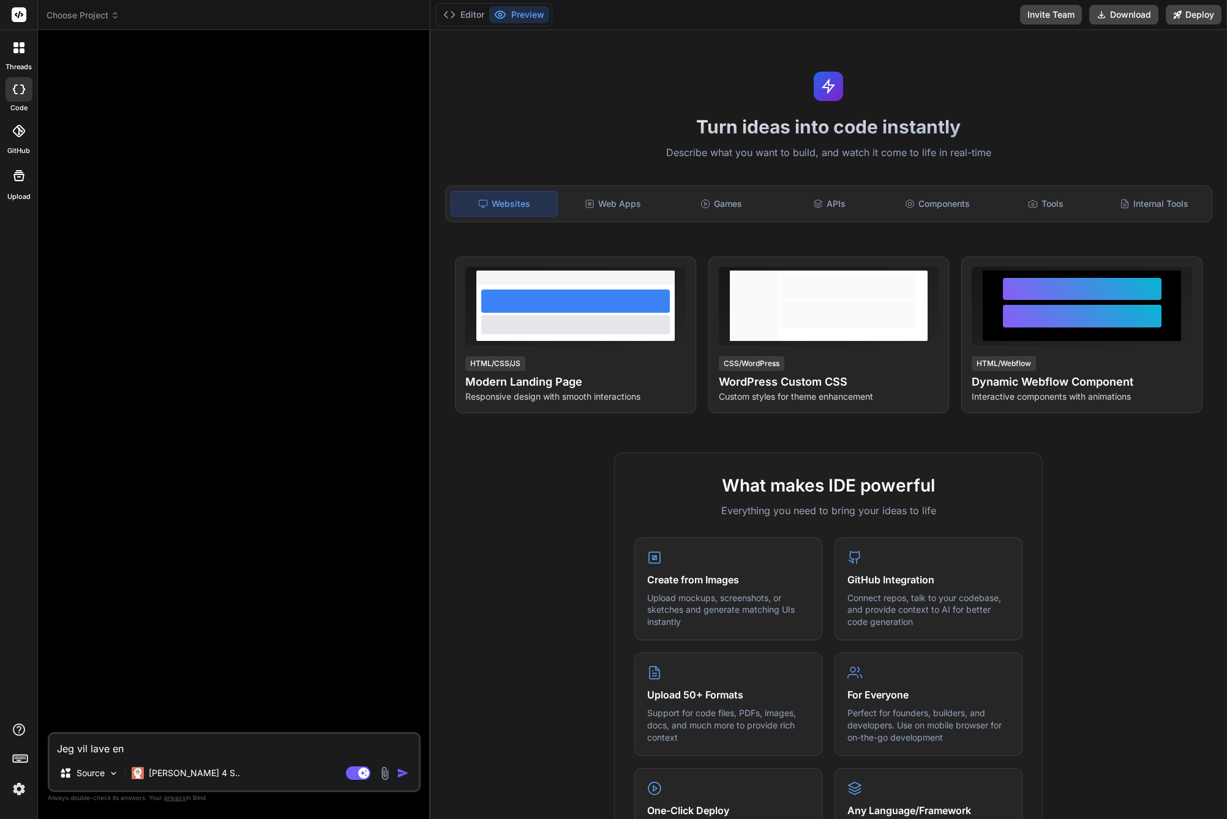
type textarea "x"
type textarea "Jeg vil lave en s"
type textarea "x"
type textarea "Jeg vil lave en su"
type textarea "x"
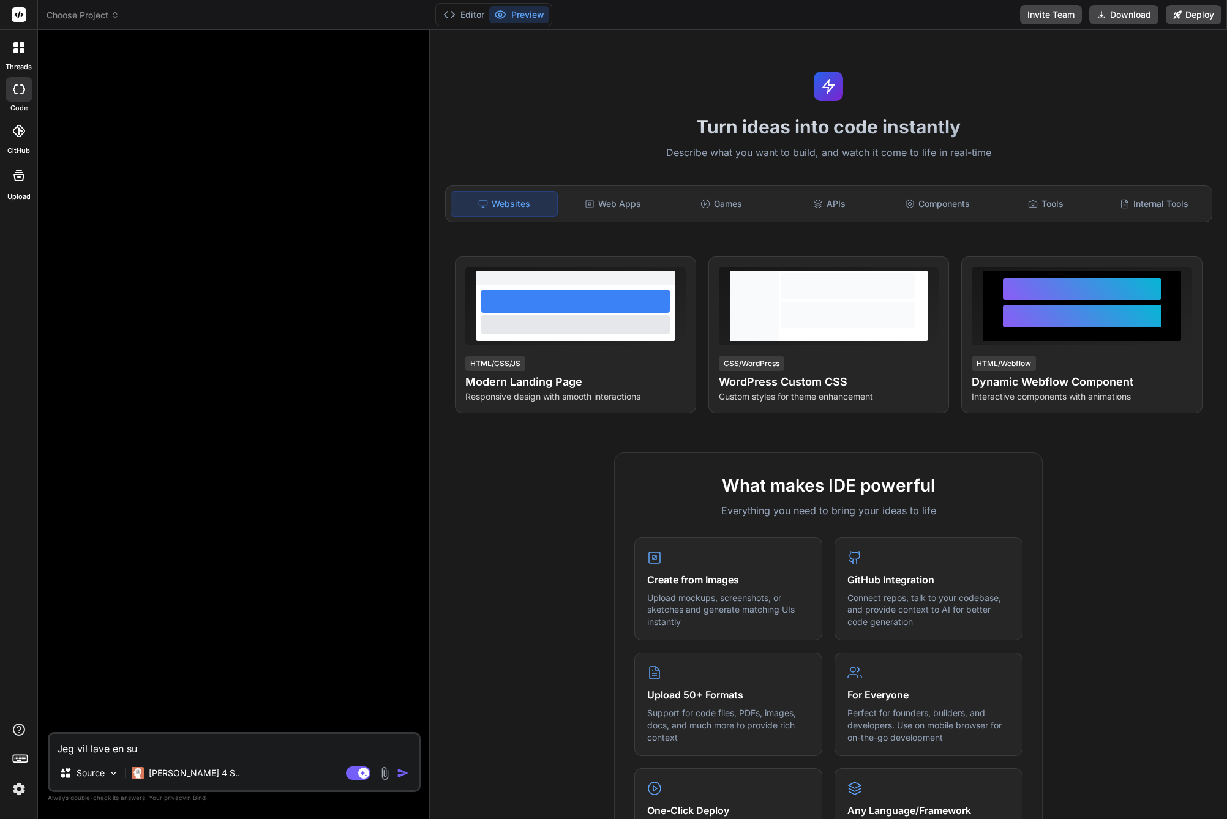
type textarea "Jeg vil lave en sup"
type textarea "x"
type textarea "Jeg vil lave en supe"
type textarea "x"
type textarea "Jeg vil lave en super"
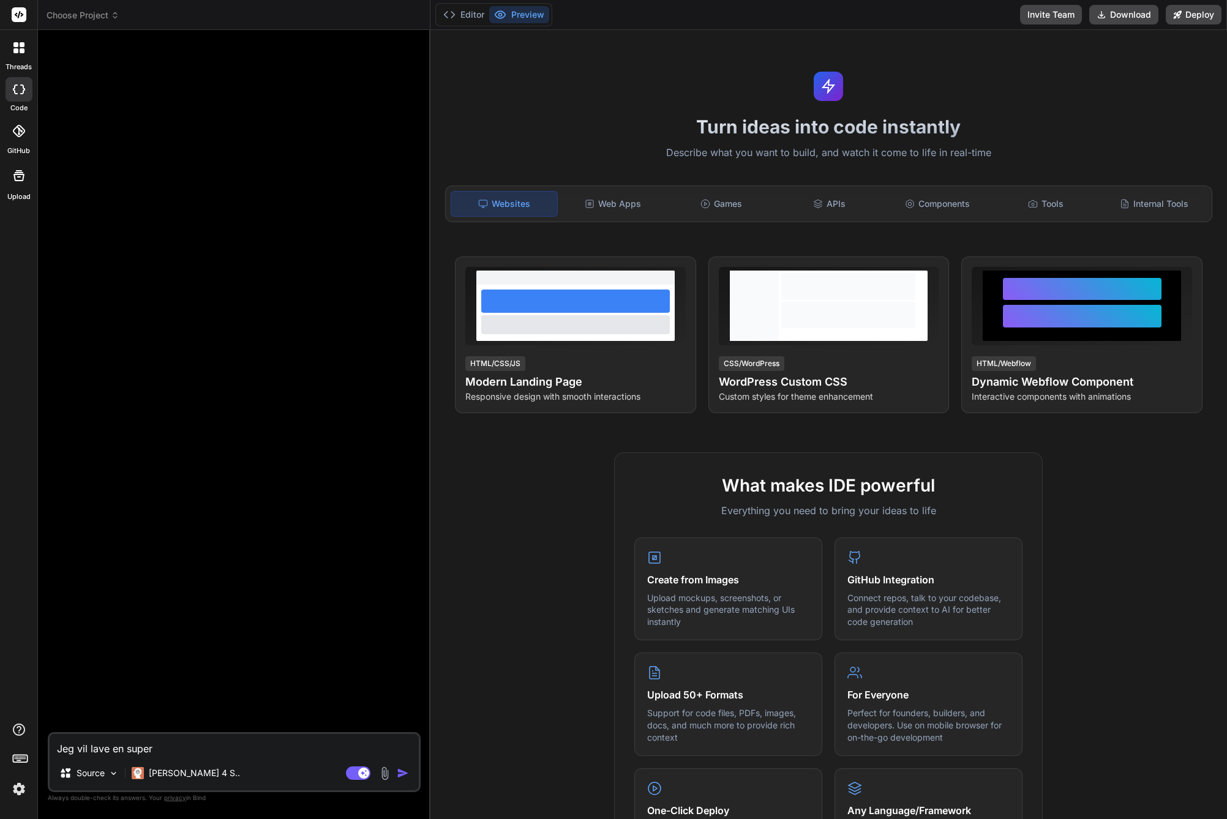
type textarea "x"
type textarea "Jeg vil lave en superl"
type textarea "x"
type textarea "Jeg vil lave en superlæ"
type textarea "x"
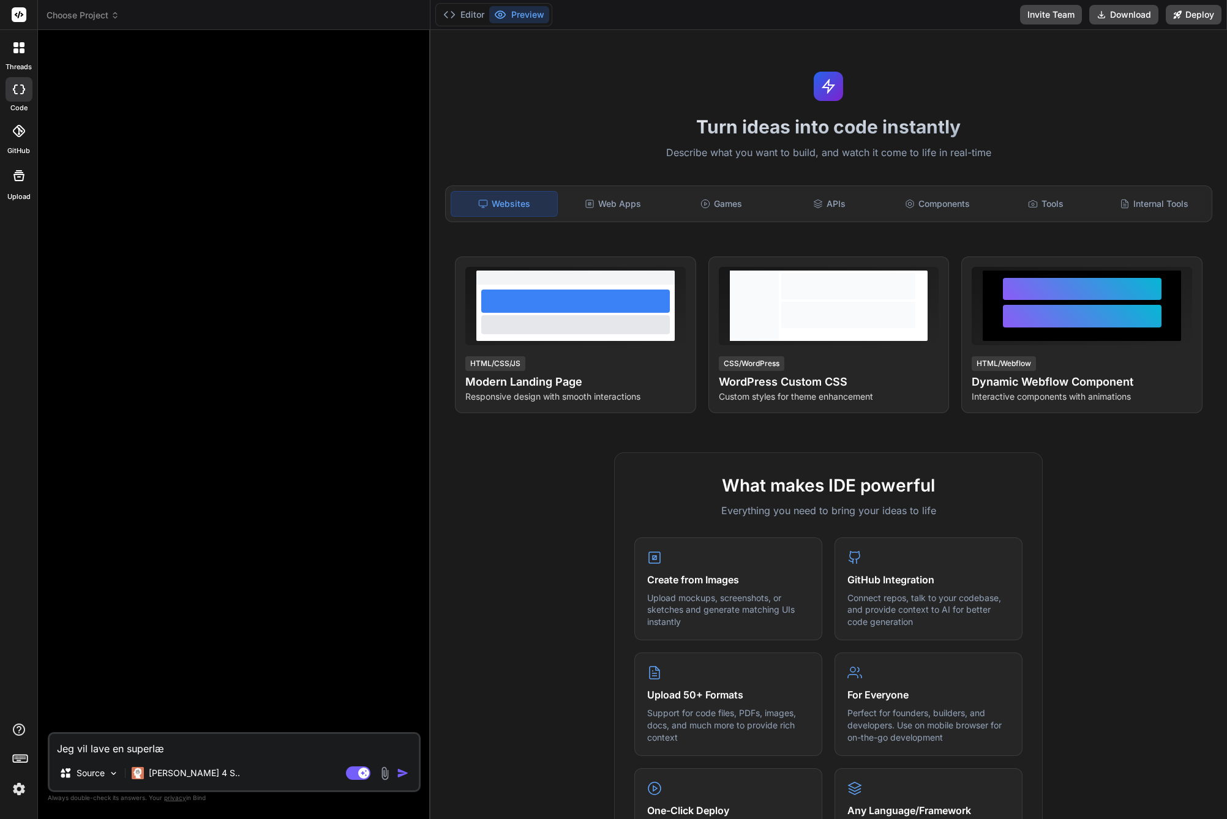
type textarea "Jeg vil lave en superlæk"
type textarea "x"
type textarea "Jeg vil lave en superlækk"
type textarea "x"
type textarea "Jeg vil lave en superlække"
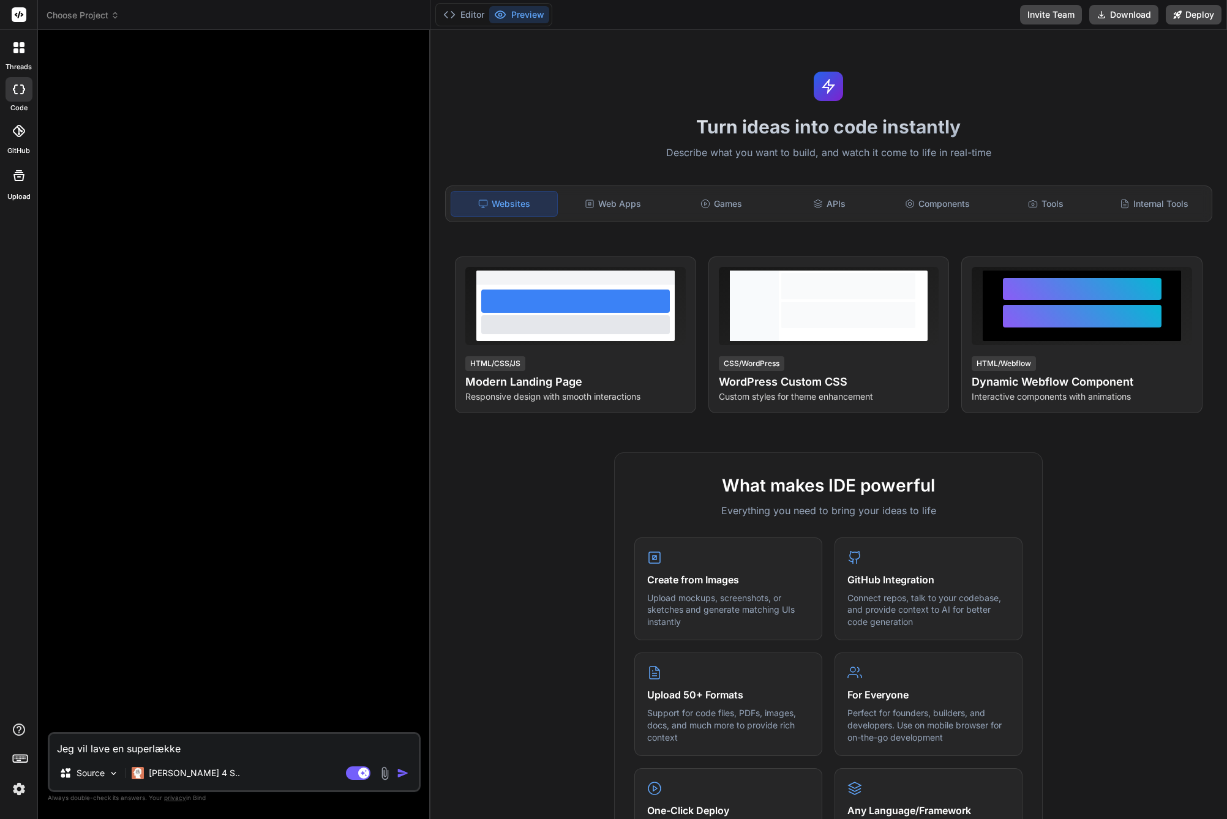
type textarea "x"
type textarea "Jeg vil lave en superlækker"
type textarea "x"
type textarea "Jeg vil lave en superlækkert"
type textarea "x"
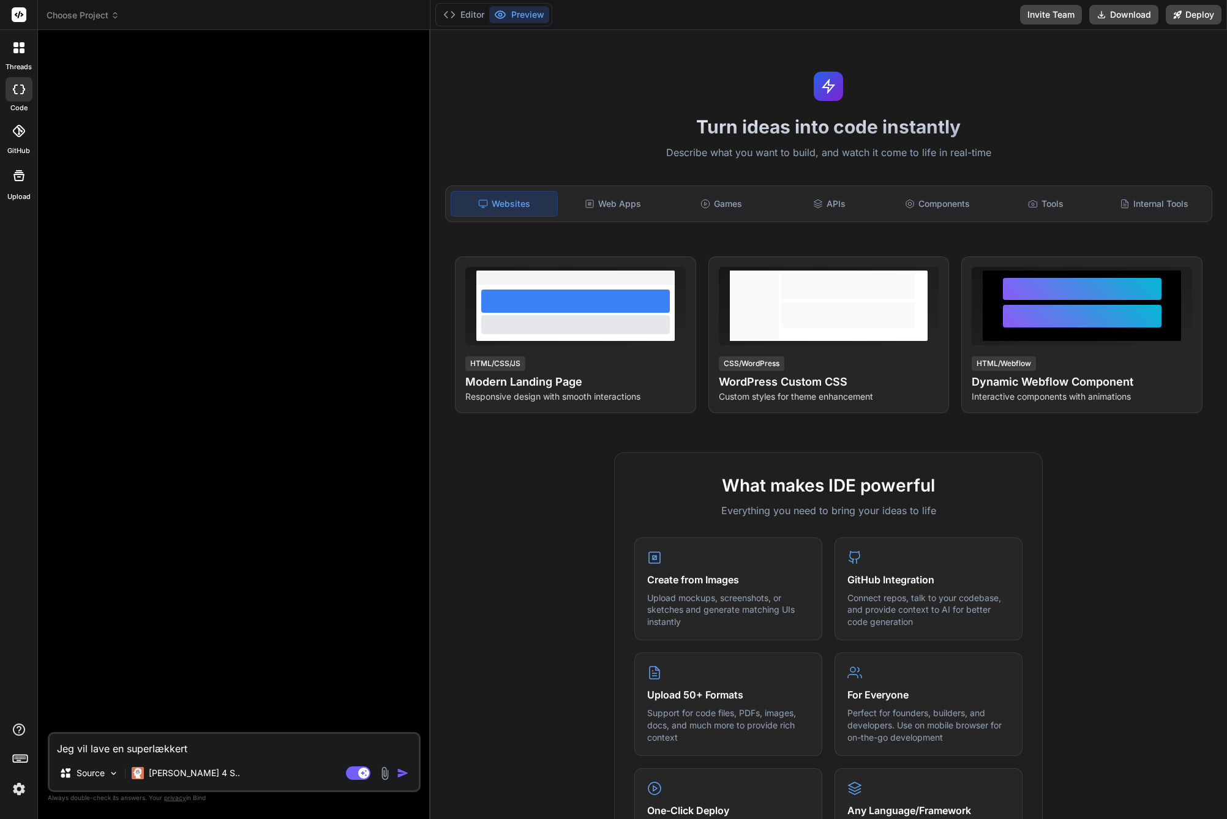
type textarea "Jeg vil lave en superlækkert o"
type textarea "x"
type textarea "Jeg vil lave en superlækkert og"
type textarea "x"
type textarea "Jeg vil lave en superlækkert og"
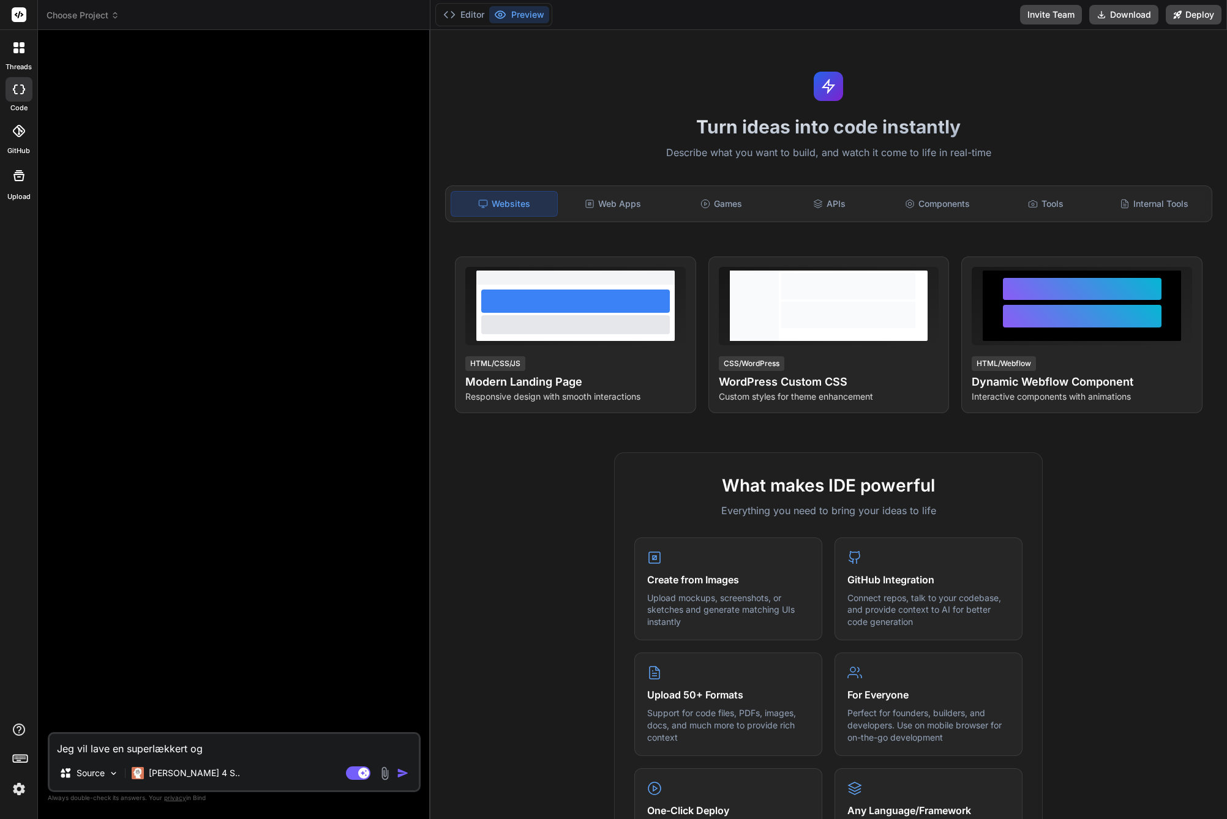
type textarea "x"
type textarea "Jeg vil lave en superlækkert og md"
type textarea "x"
type textarea "Jeg vil lave en superlækkert og mdo"
type textarea "x"
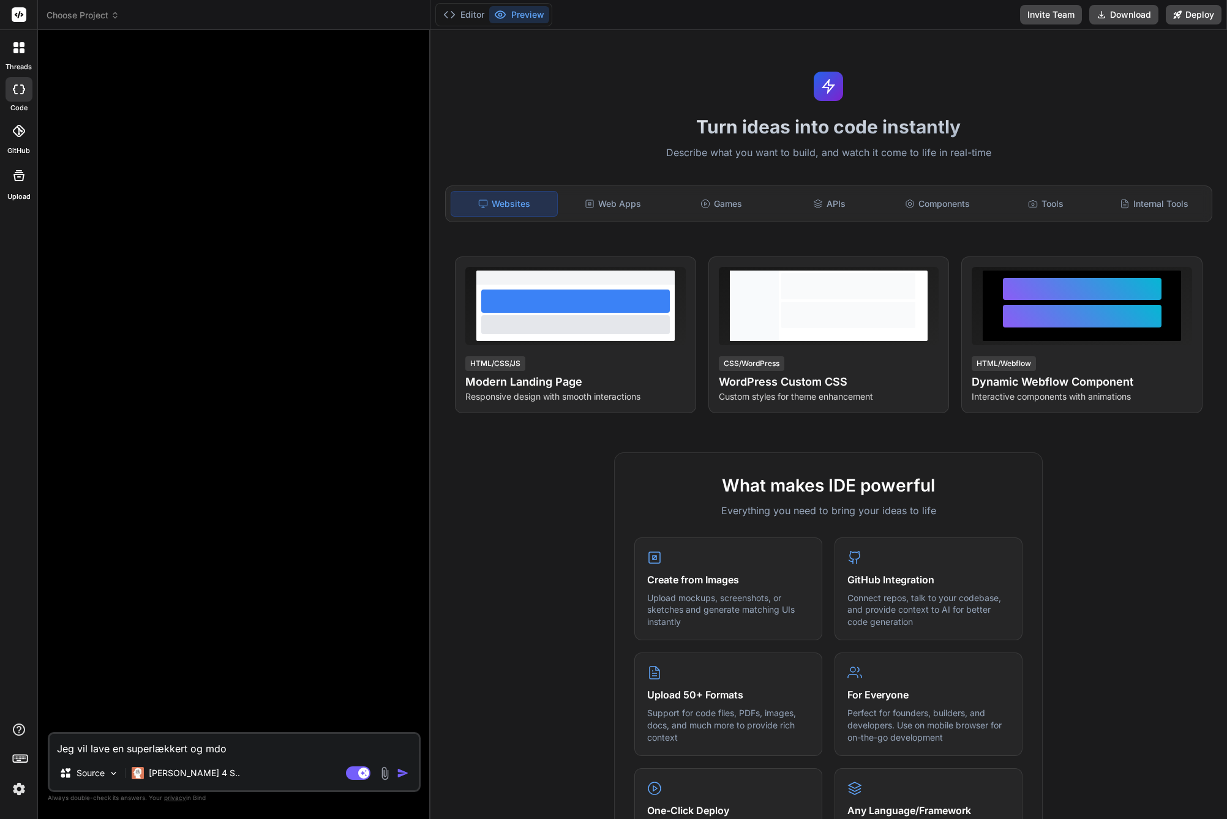
type textarea "Jeg vil lave en superlækkert og md"
type textarea "x"
type textarea "Jeg vil lave en superlækkert og m"
type textarea "x"
type textarea "Jeg vil lave en superlækkert og mo"
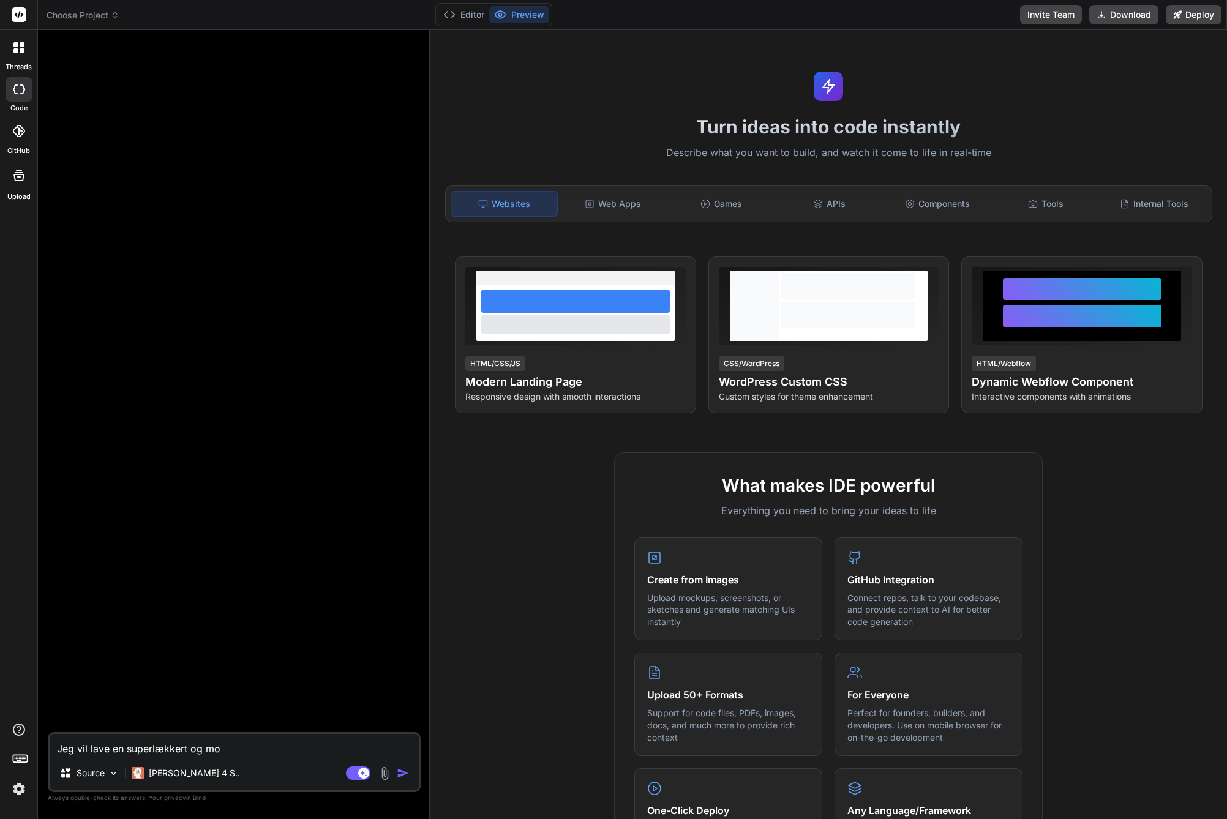
type textarea "x"
type textarea "Jeg vil lave en superlækkert og mod"
type textarea "x"
type textarea "Jeg vil lave en superlækkert og mode"
type textarea "x"
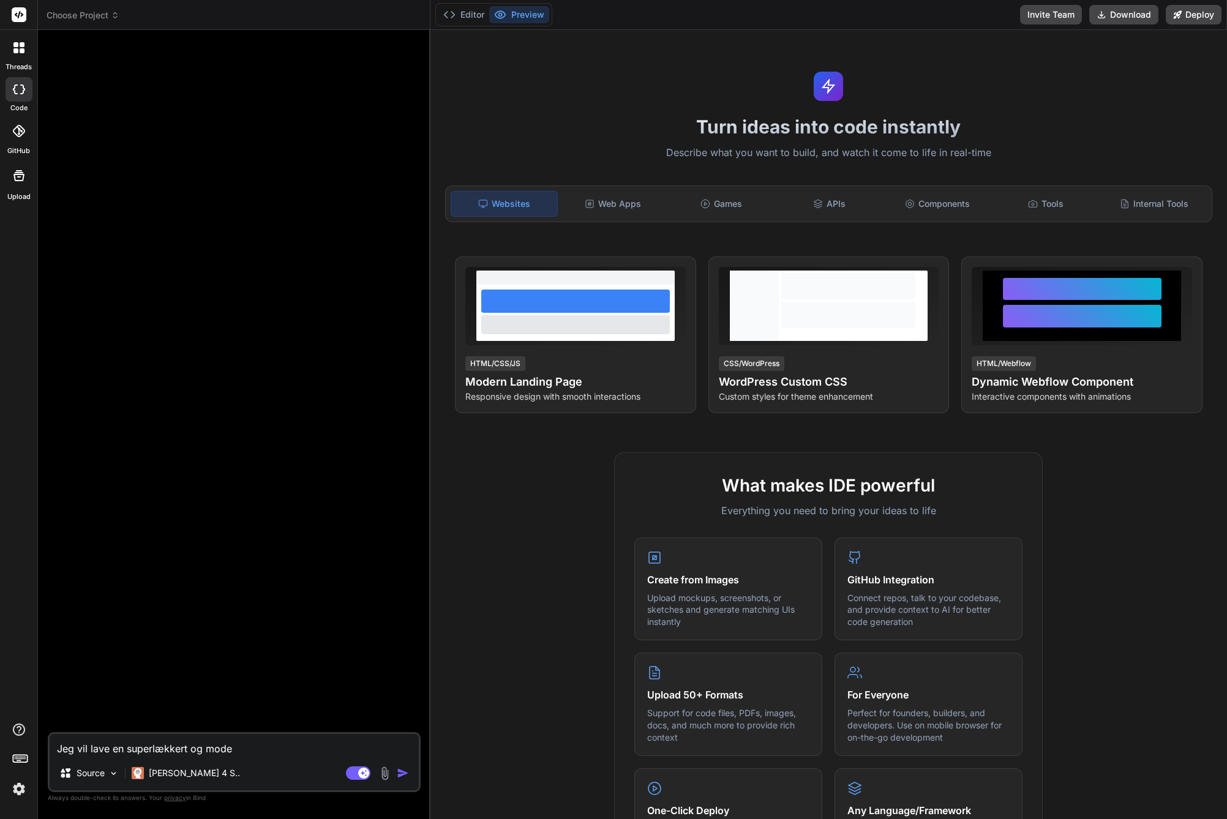
type textarea "Jeg vil lave en superlækkert og moder"
type textarea "x"
type textarea "Jeg vil lave en superlækkert og modern"
type textarea "x"
type textarea "Jeg vil lave en superlækkert og moderne"
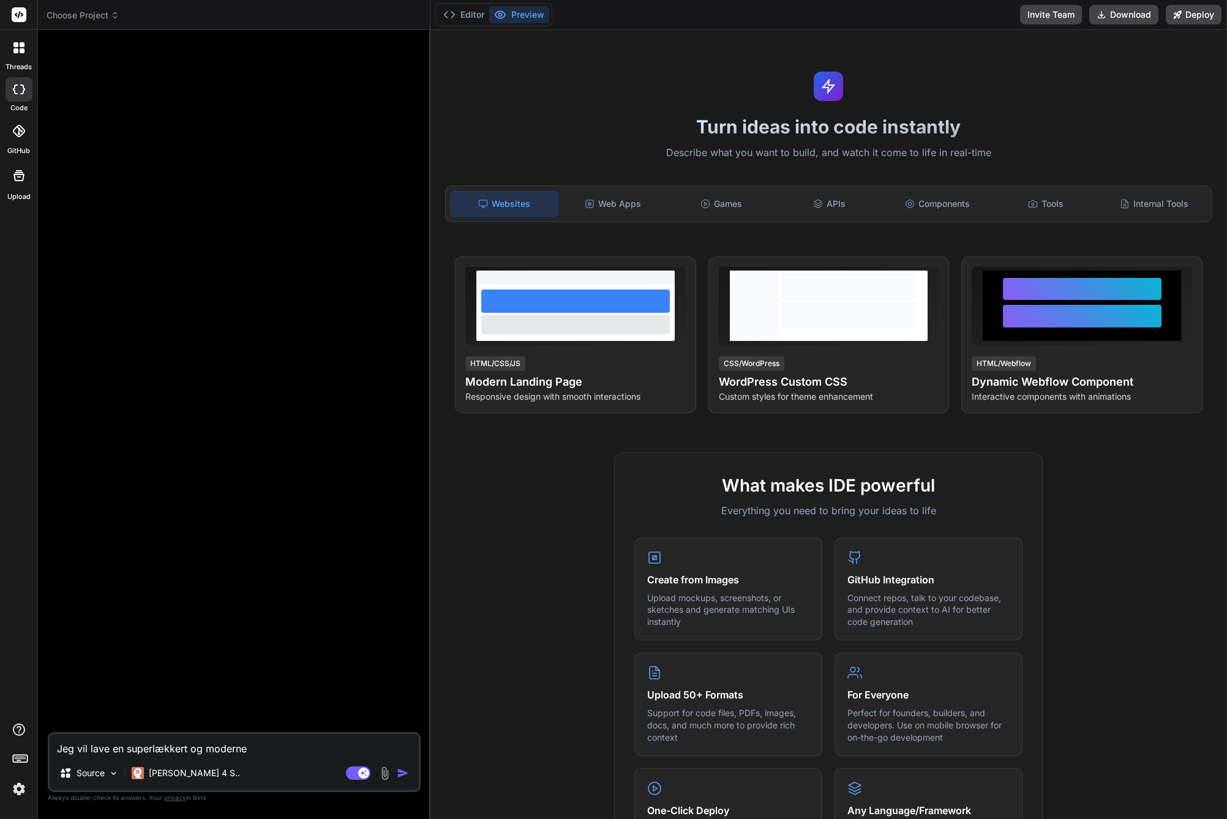
type textarea "x"
type textarea "Jeg vil lave en superlækkert og moderne"
type textarea "x"
type textarea "Jeg vil lave en superlækkert og moderne d"
type textarea "x"
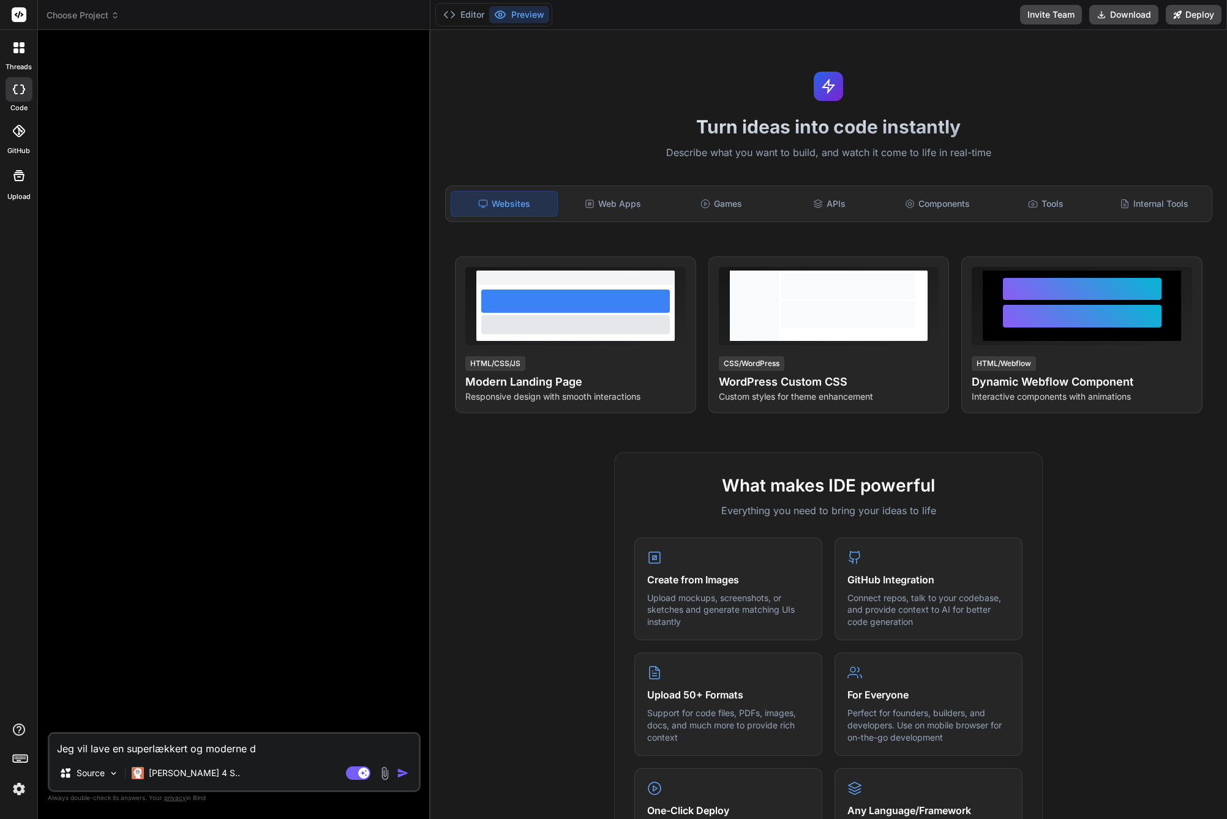
type textarea "Jeg vil lave en superlækkert og moderne de"
type textarea "x"
type textarea "Jeg vil lave en superlækkert og moderne des"
type textarea "x"
type textarea "Jeg vil lave en superlækkert og moderne desi"
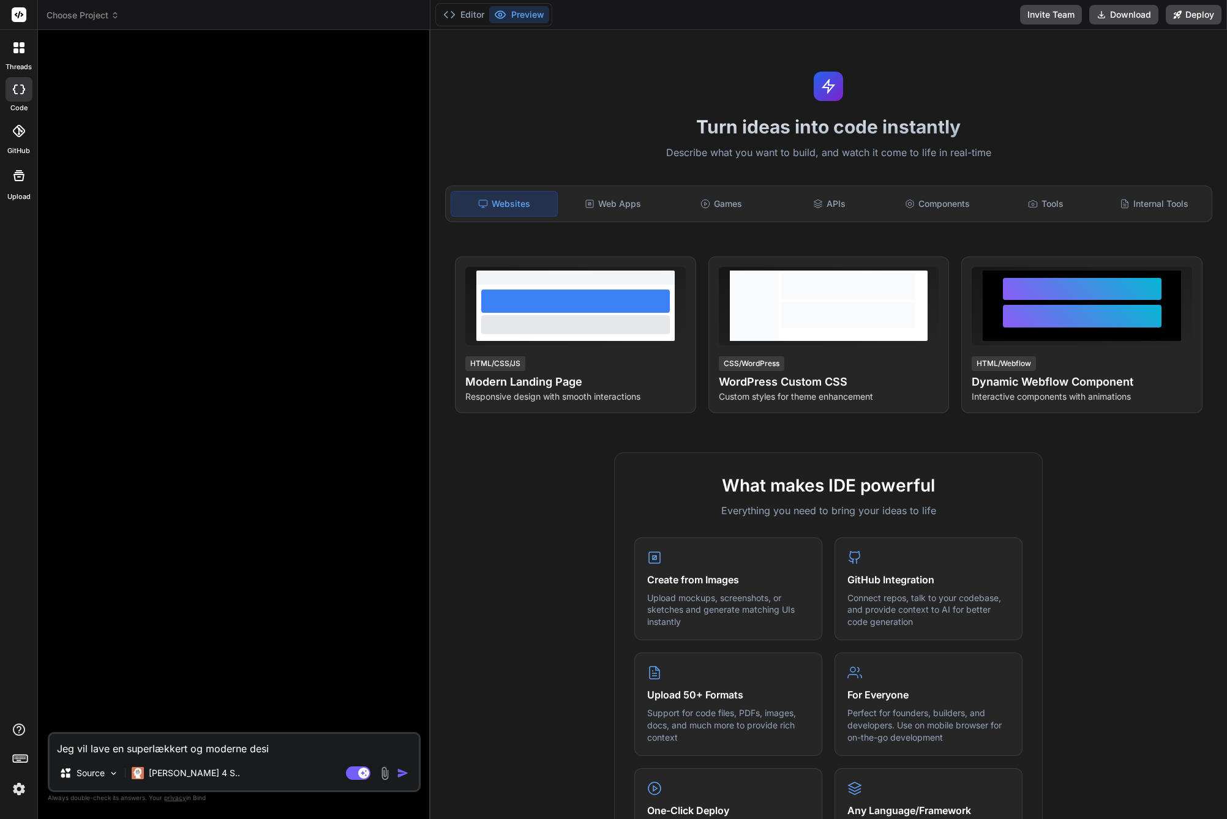
type textarea "x"
type textarea "Jeg vil lave en superlækkert og moderne desig"
type textarea "x"
type textarea "Jeg vil lave en superlækkert og moderne design"
type textarea "x"
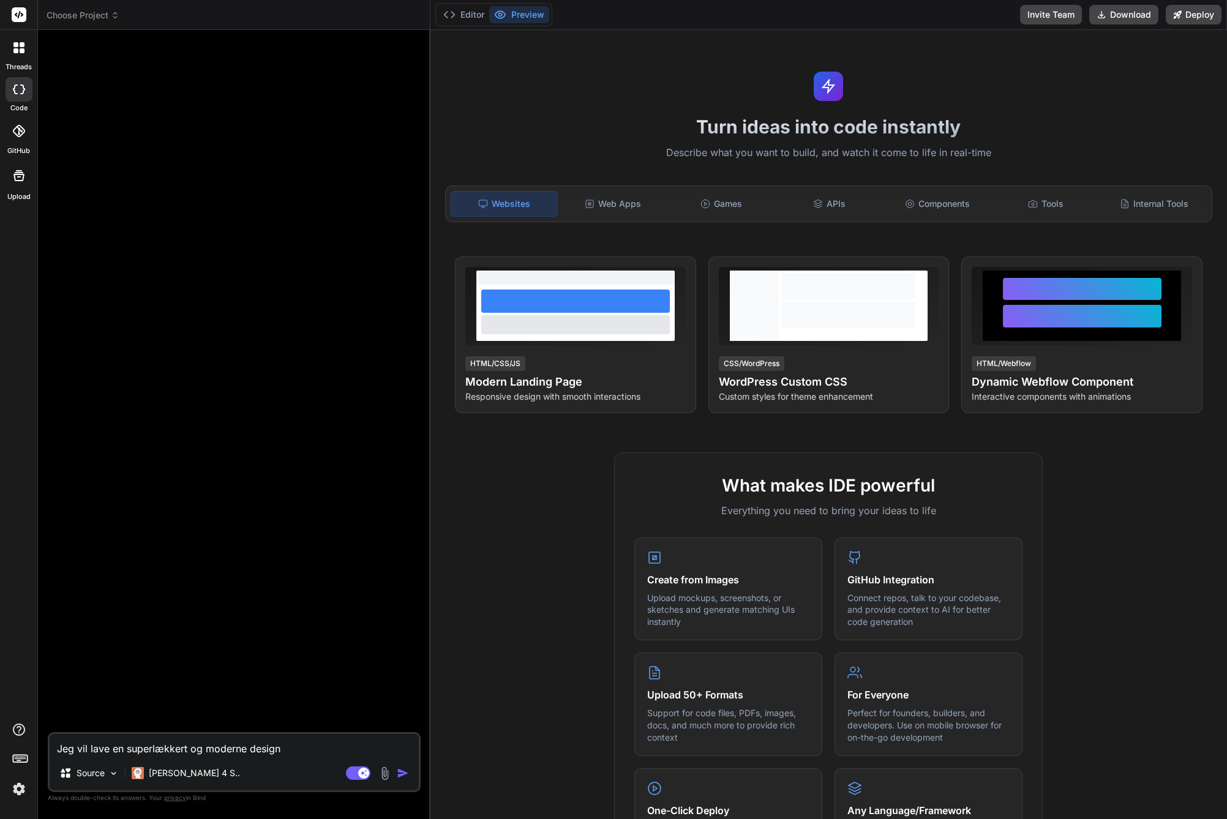
type textarea "Jeg vil lave en superlækkert og moderne designe"
type textarea "x"
type textarea "Jeg vil lave en superlækkert og moderne designet"
type textarea "x"
type textarea "Jeg vil lave en superlækkert og moderne designet"
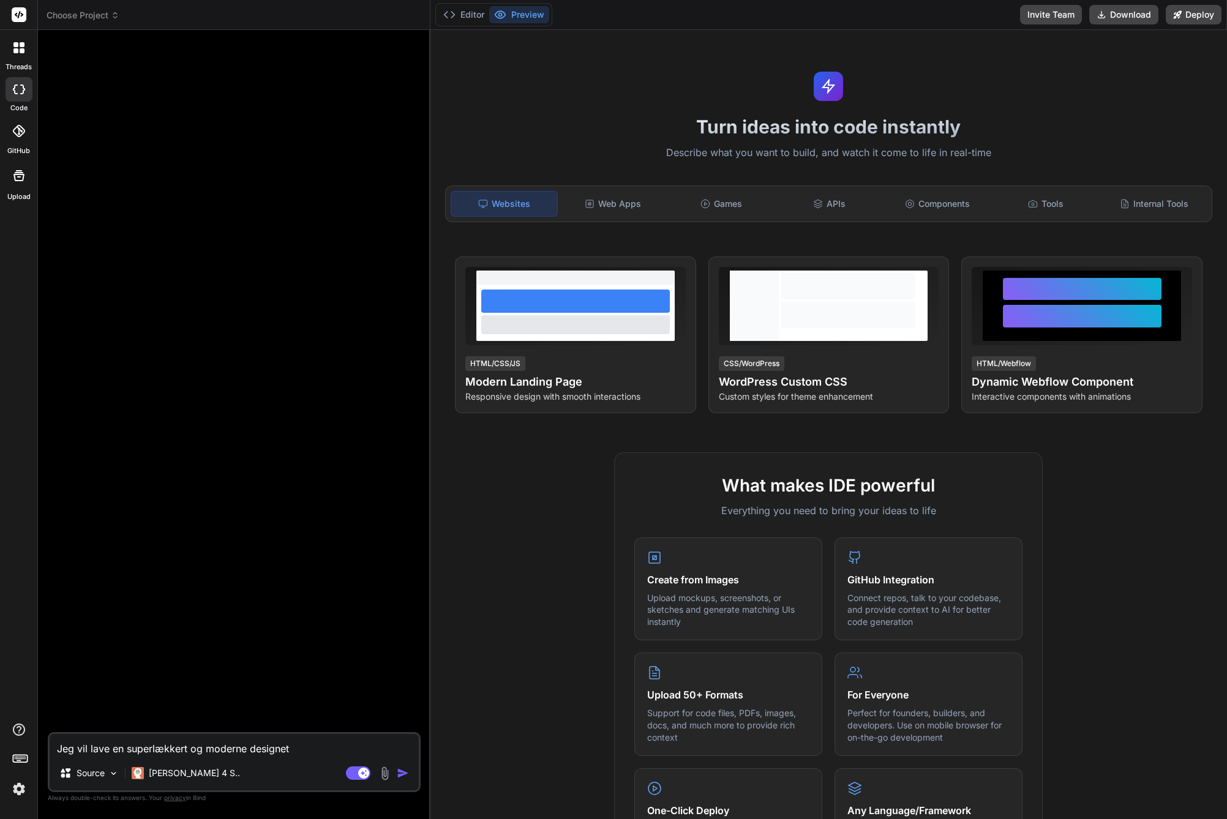
type textarea "x"
type textarea "Jeg vil lave en superlækkert og moderne designet a"
type textarea "x"
type textarea "Jeg vil lave en superlækkert og moderne designet ap"
type textarea "x"
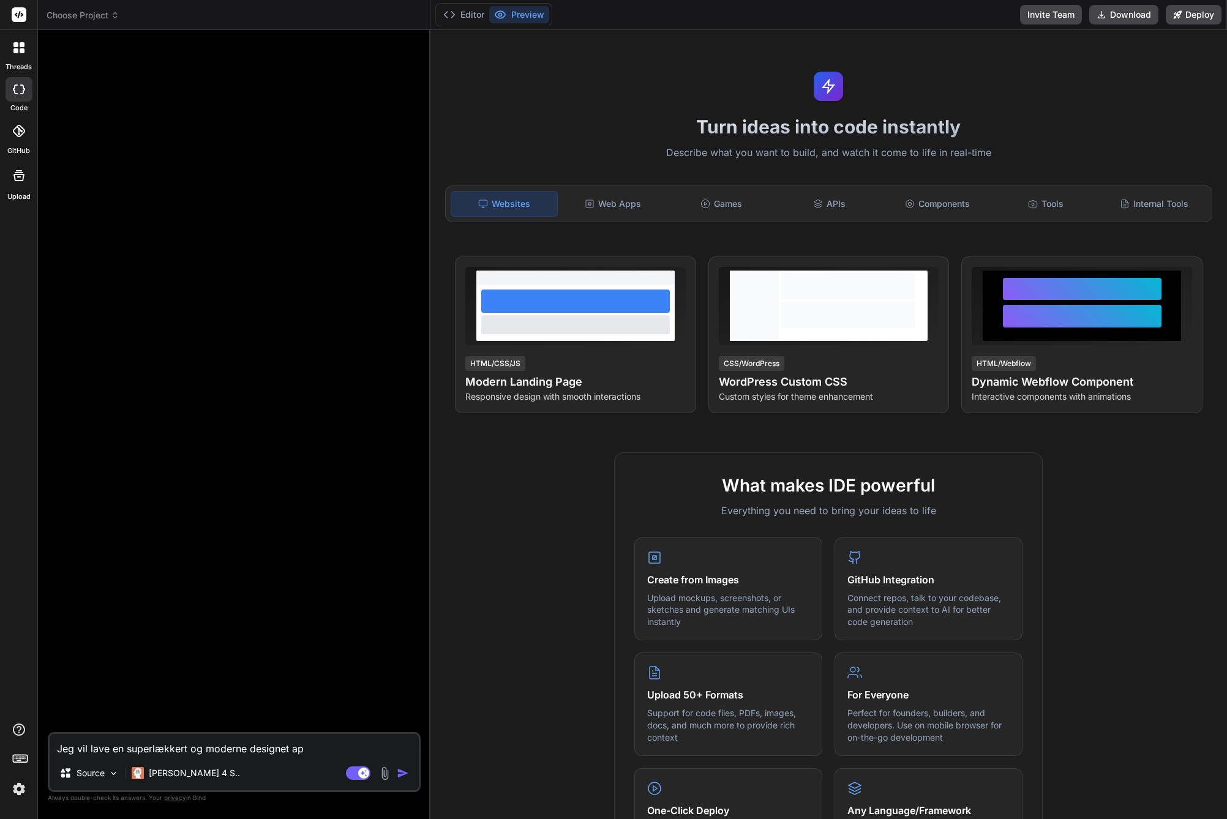
type textarea "Jeg vil lave en superlækkert og moderne designet app"
type textarea "x"
type textarea "Jeg vil lave en superlækkert og moderne designet app,"
type textarea "x"
type textarea "Jeg vil lave en superlækkert og moderne designet app,"
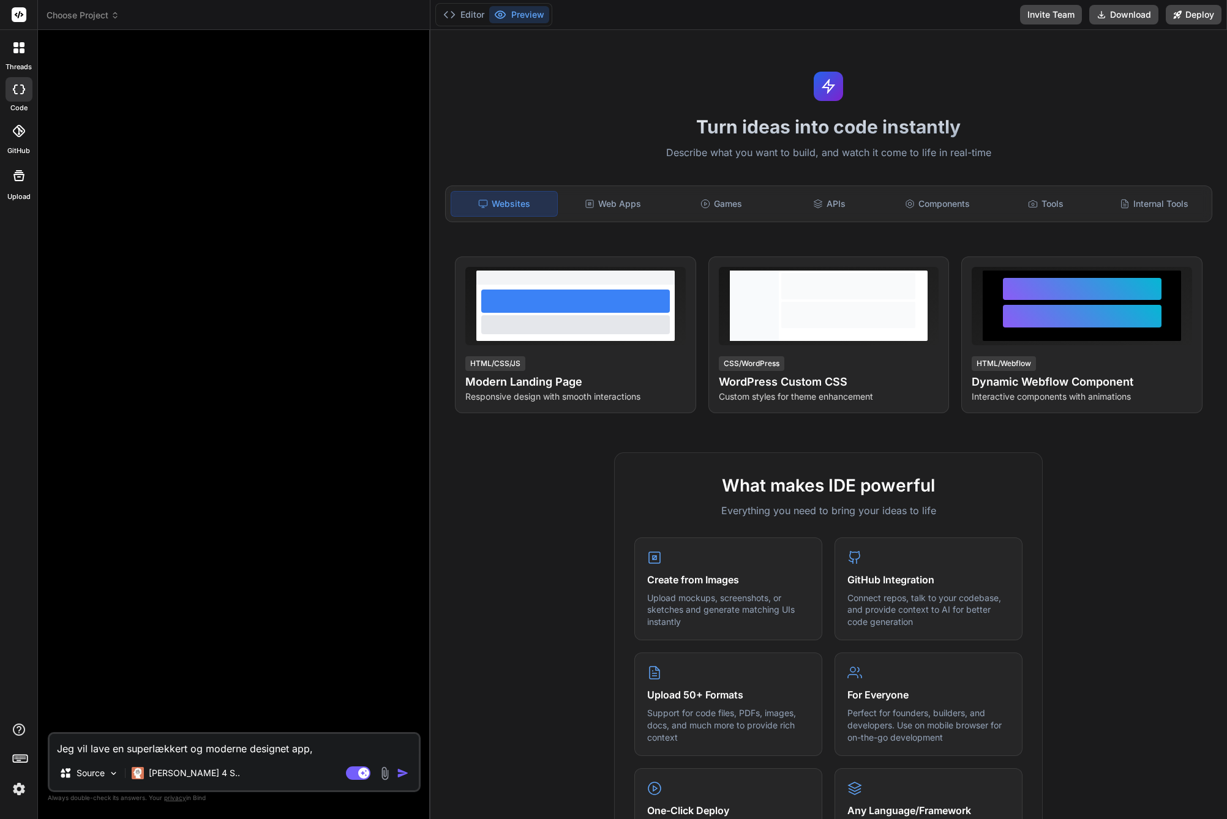
type textarea "x"
type textarea "Jeg vil lave en superlækkert og moderne designet app, so"
type textarea "x"
type textarea "Jeg vil lave en superlækkert og moderne designet app, som"
type textarea "x"
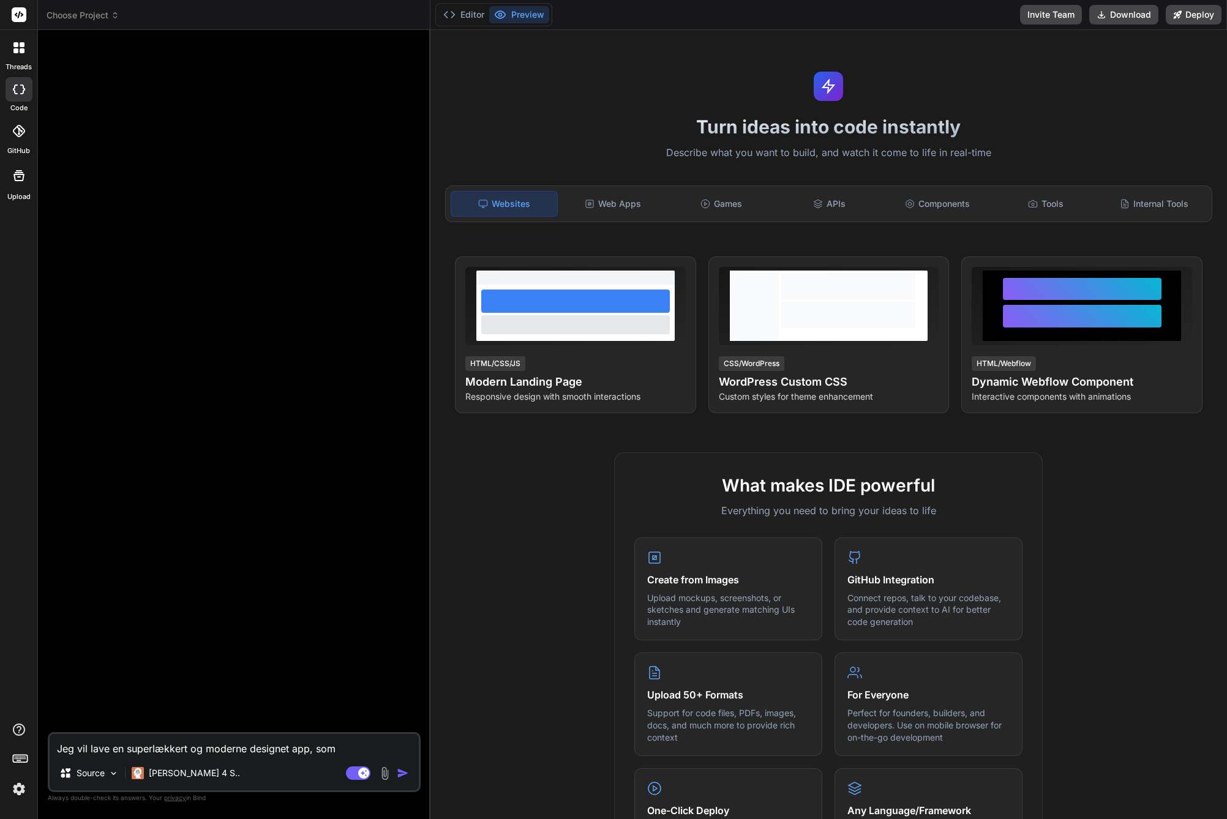
type textarea "Jeg vil lave en superlækkert og moderne designet app, som"
type textarea "x"
type textarea "Jeg vil lave en superlækkert og moderne designet app, som s"
type textarea "x"
type textarea "Jeg vil lave en superlækkert og moderne designet app, som sk"
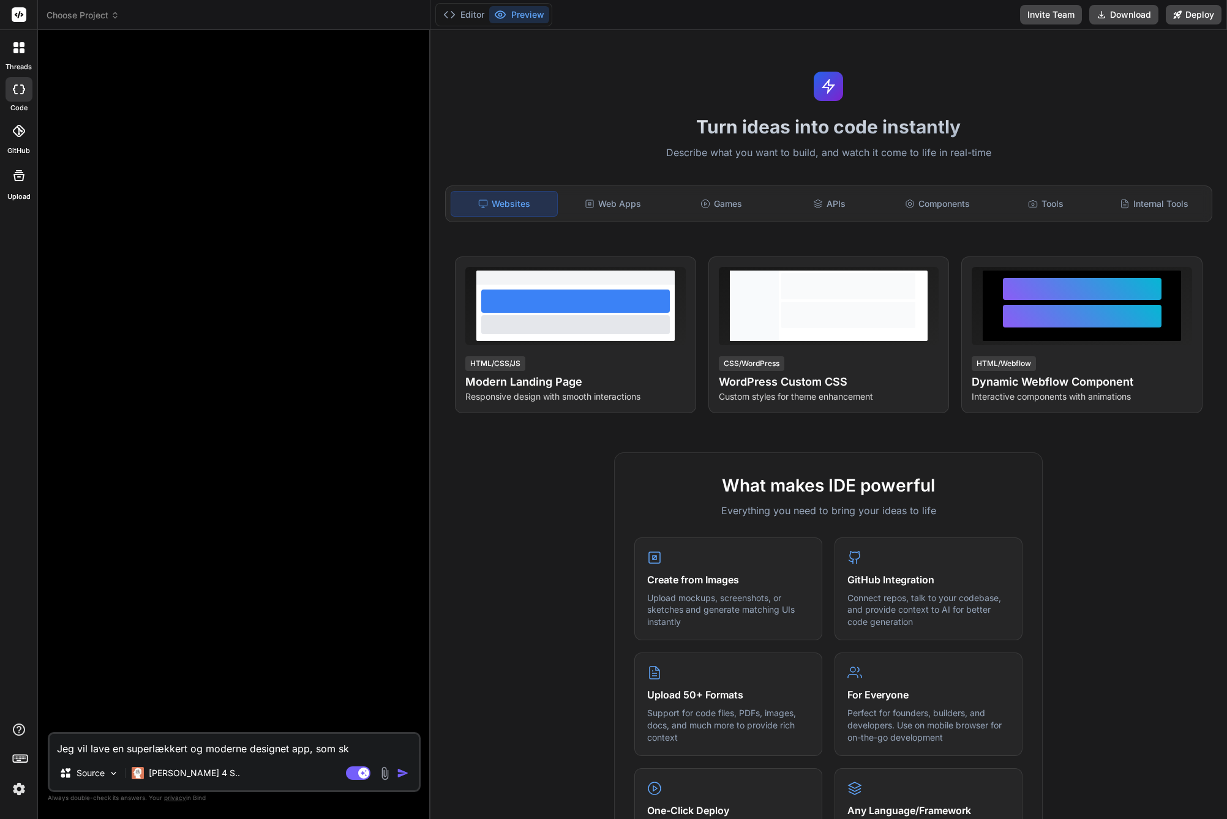
type textarea "x"
type textarea "Jeg vil lave en superlækkert og moderne designet app, som skal"
type textarea "x"
type textarea "Jeg vil lave en superlækkert og moderne designet app, som skal"
type textarea "x"
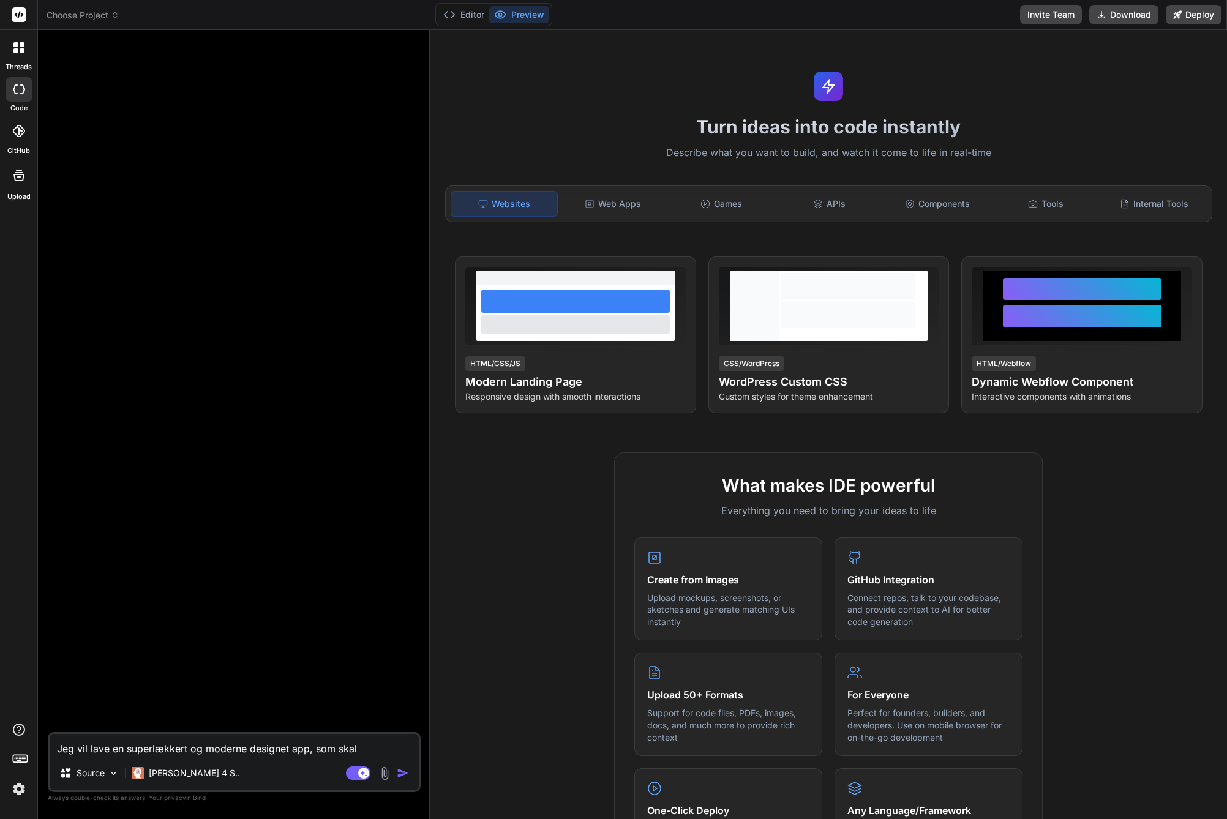
type textarea "Jeg vil lave en superlækkert og moderne designet app, som skal f"
type textarea "x"
type textarea "Jeg vil lave en superlækkert og moderne designet app, som skal fu"
type textarea "x"
type textarea "Jeg vil lave en superlækkert og moderne designet app, som skal fun"
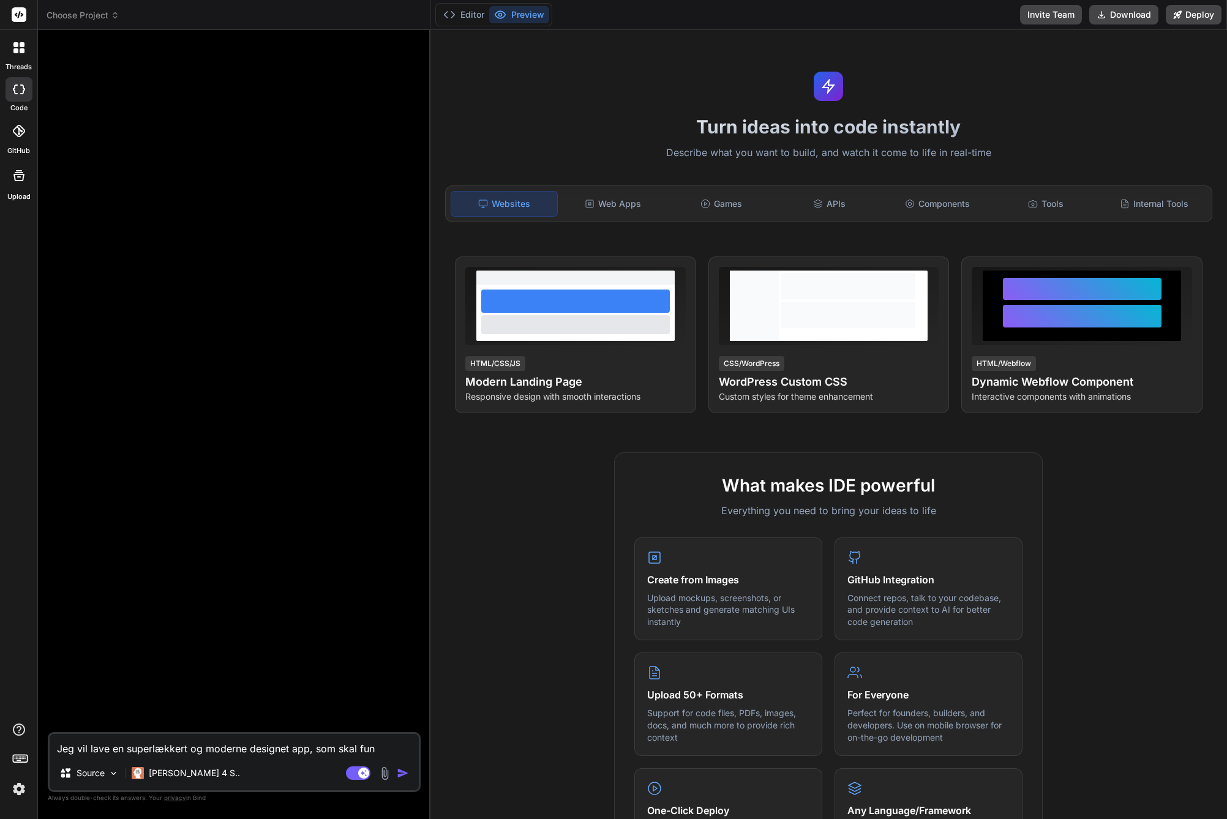
type textarea "x"
type textarea "Jeg vil lave en superlækkert og moderne designet app, som skal fung"
type textarea "x"
type textarea "Jeg vil lave en superlækkert og moderne designet app, som skal funge"
type textarea "x"
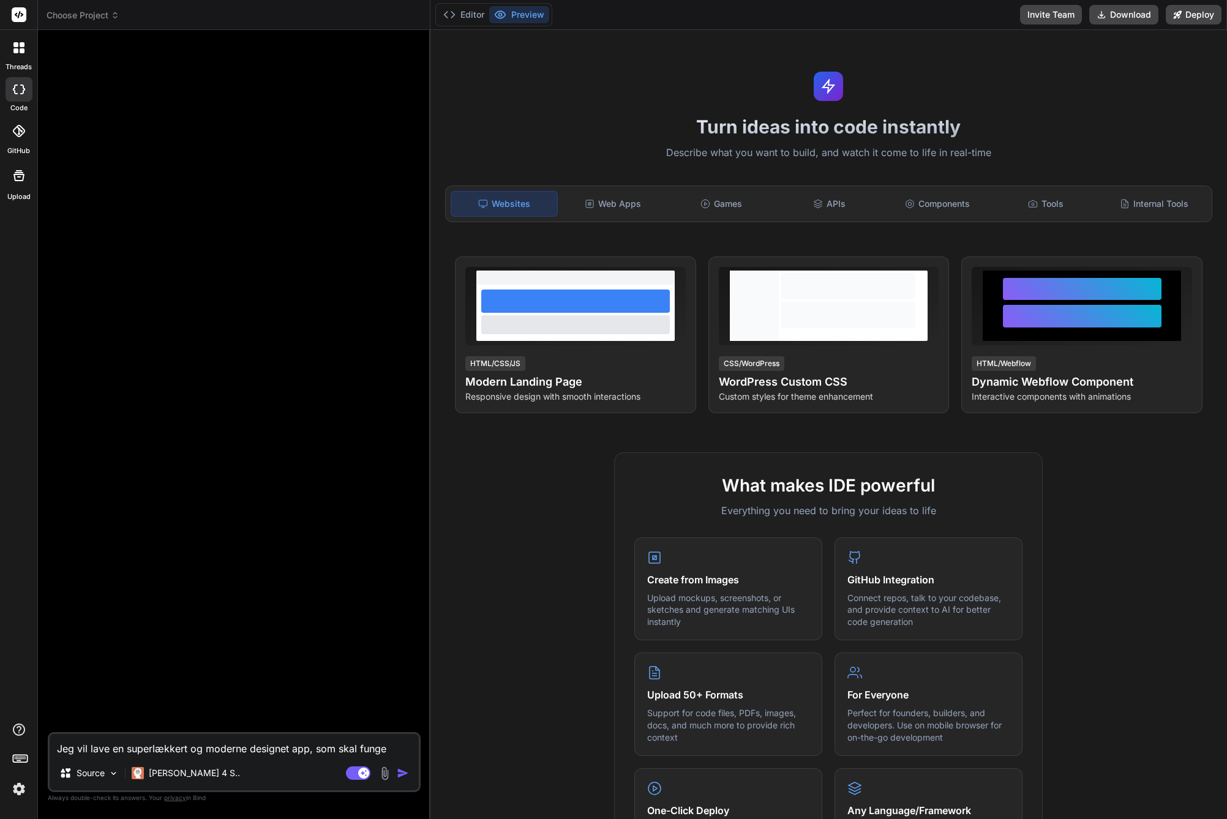
type textarea "Jeg vil lave en superlækkert og moderne designet app, som skal funger"
type textarea "x"
type textarea "Jeg vil lave en superlækkert og moderne designet app, som skal fungere"
type textarea "x"
type textarea "Jeg vil lave en superlækkert og moderne designet app, som skal fungere"
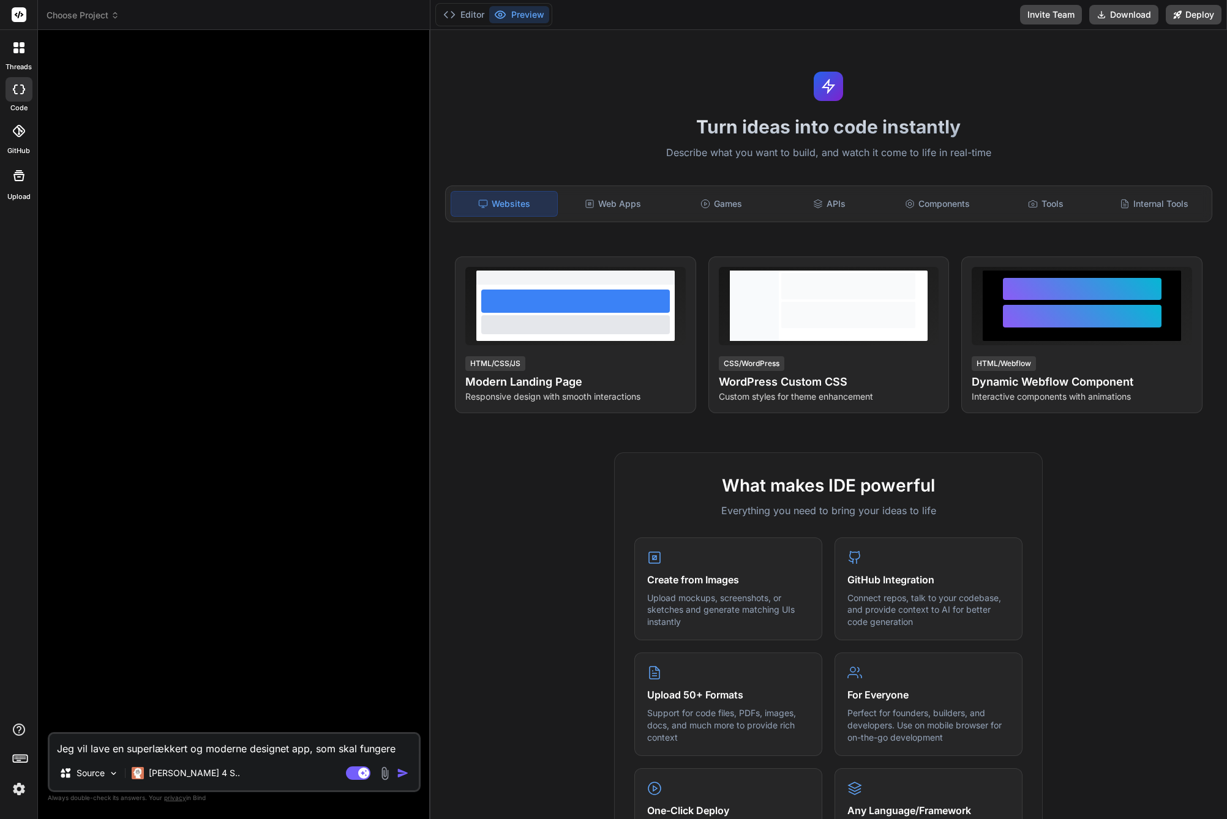
type textarea "x"
type textarea "Jeg vil lave en superlækkert og moderne designet app, som skal fungere s"
type textarea "x"
type textarea "Jeg vil lave en superlækkert og moderne designet app, som skal fungere so"
type textarea "x"
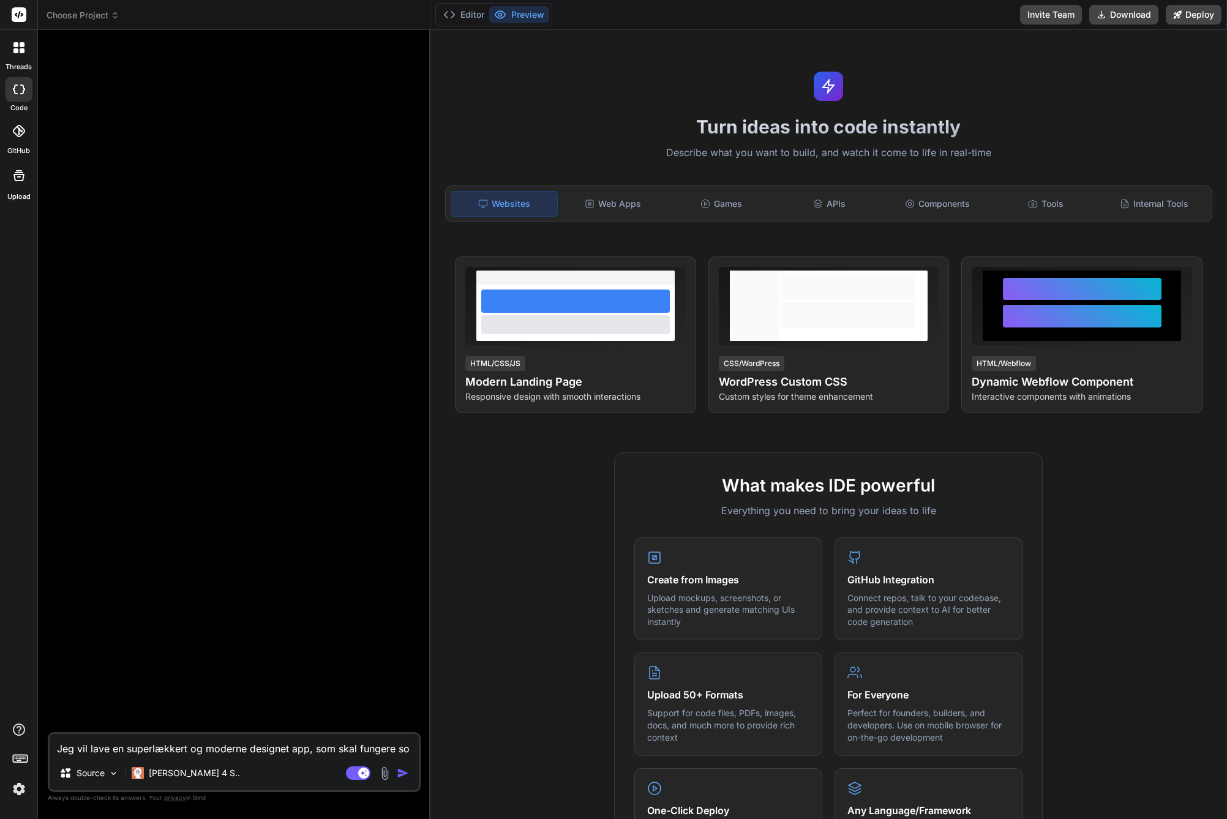
type textarea "Jeg vil lave en superlækkert og moderne designet app, som skal fungere som"
type textarea "x"
type textarea "Jeg vil lave en superlækkert og moderne designet app, som skal fungere som"
type textarea "x"
type textarea "Jeg vil lave en superlækkert og moderne designet app, som skal fungere som i"
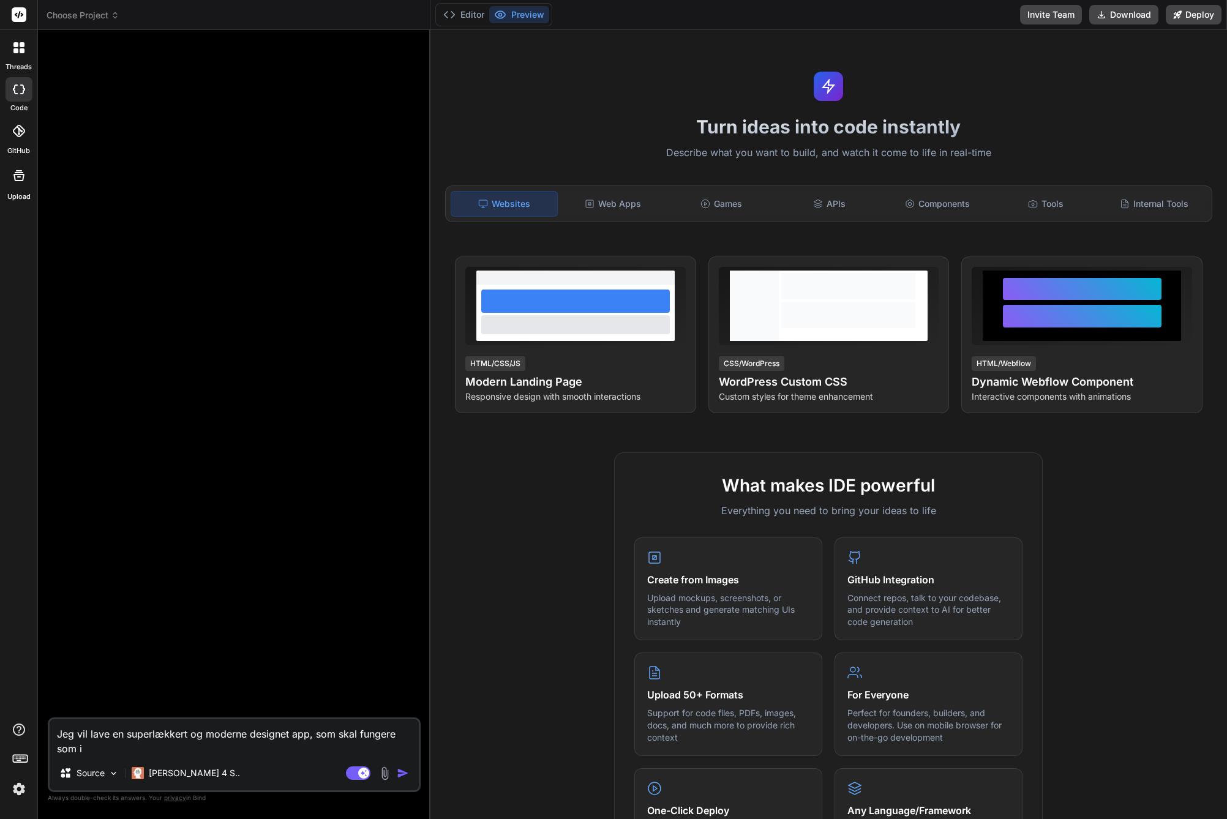
type textarea "x"
type textarea "Jeg vil lave en superlækkert og moderne designet app, som skal fungere som in"
type textarea "x"
type textarea "Jeg vil lave en superlækkert og moderne designet app, som skal fungere som ins"
type textarea "x"
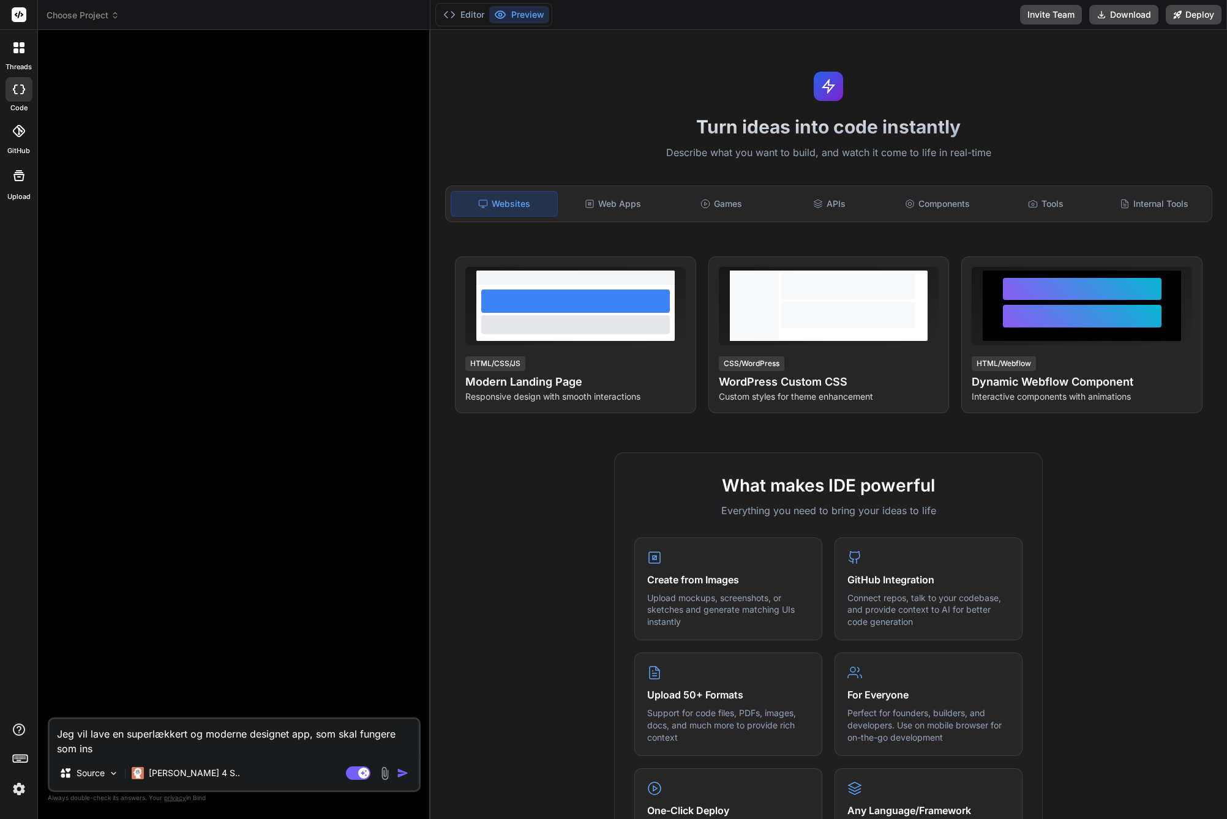
type textarea "Jeg vil lave en superlækkert og moderne designet app, som skal fungere som insi"
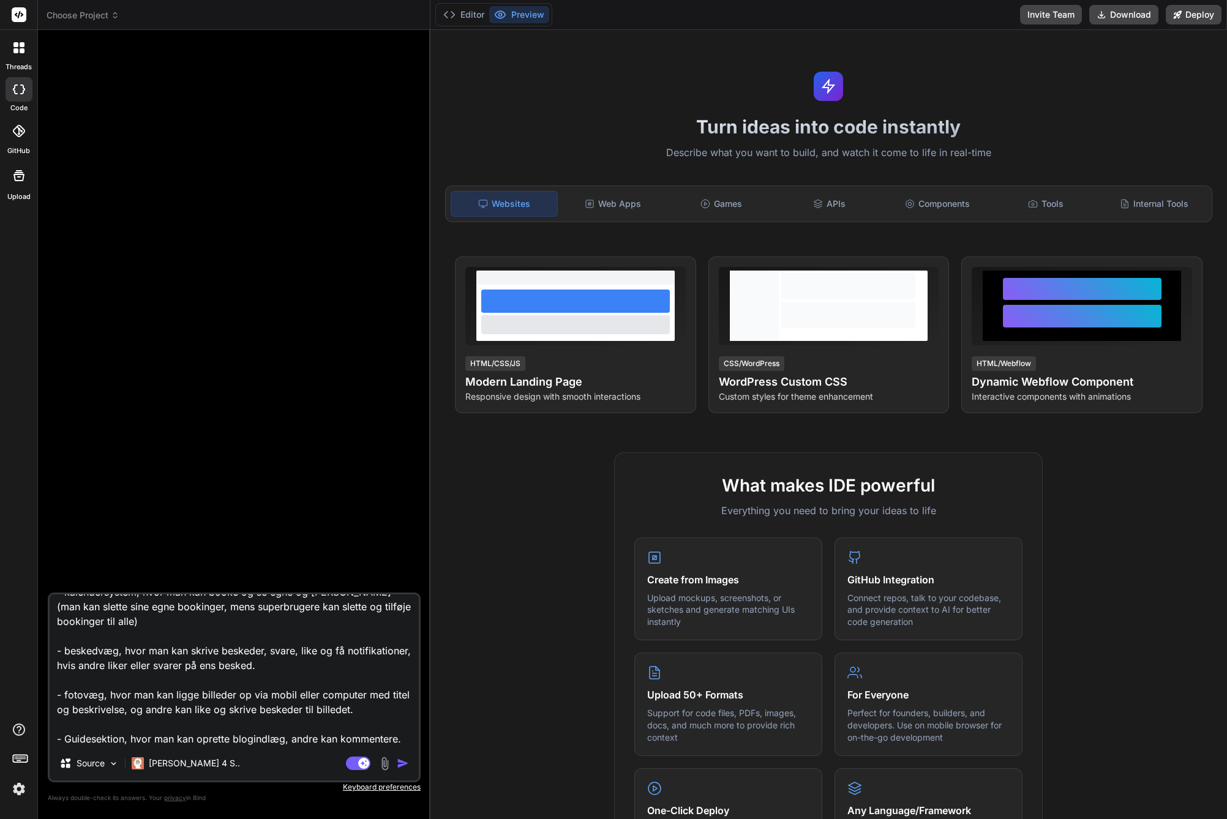
scroll to position [133, 0]
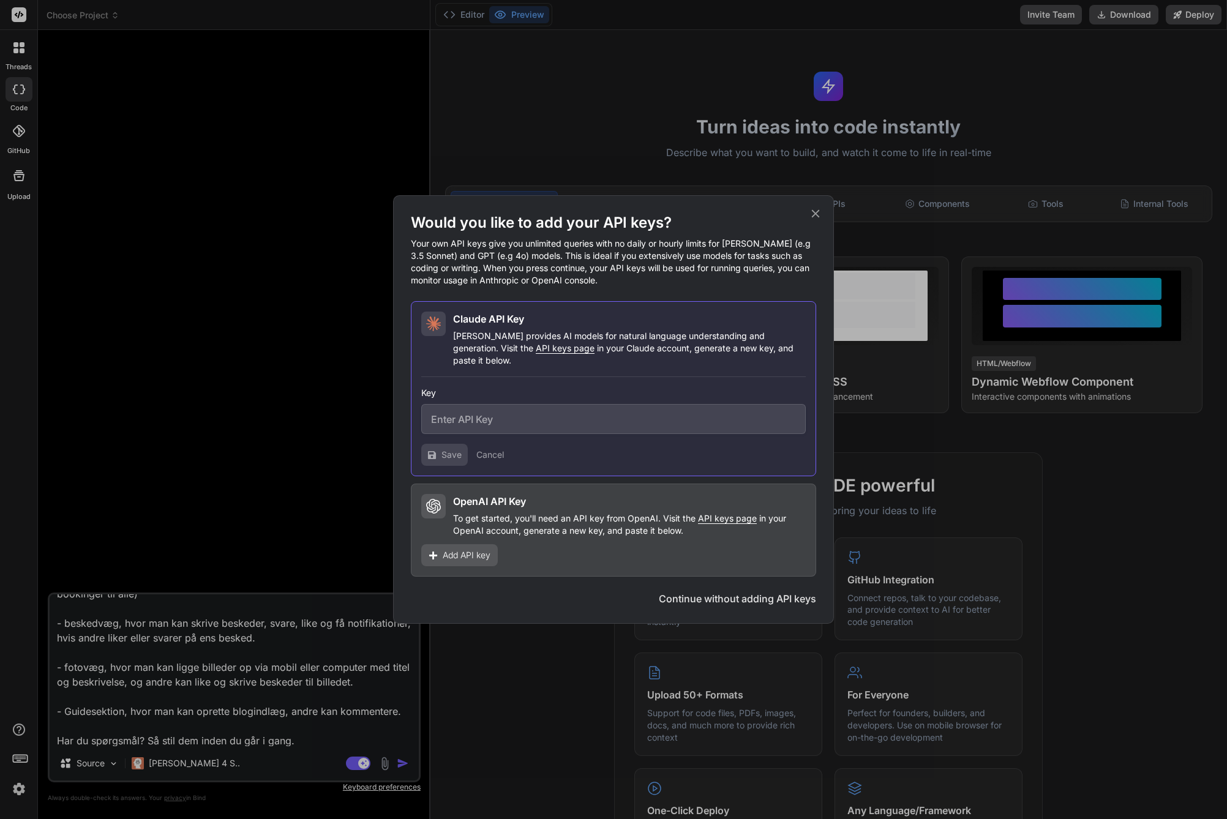
click at [732, 595] on button "Continue without adding API keys" at bounding box center [737, 598] width 157 height 15
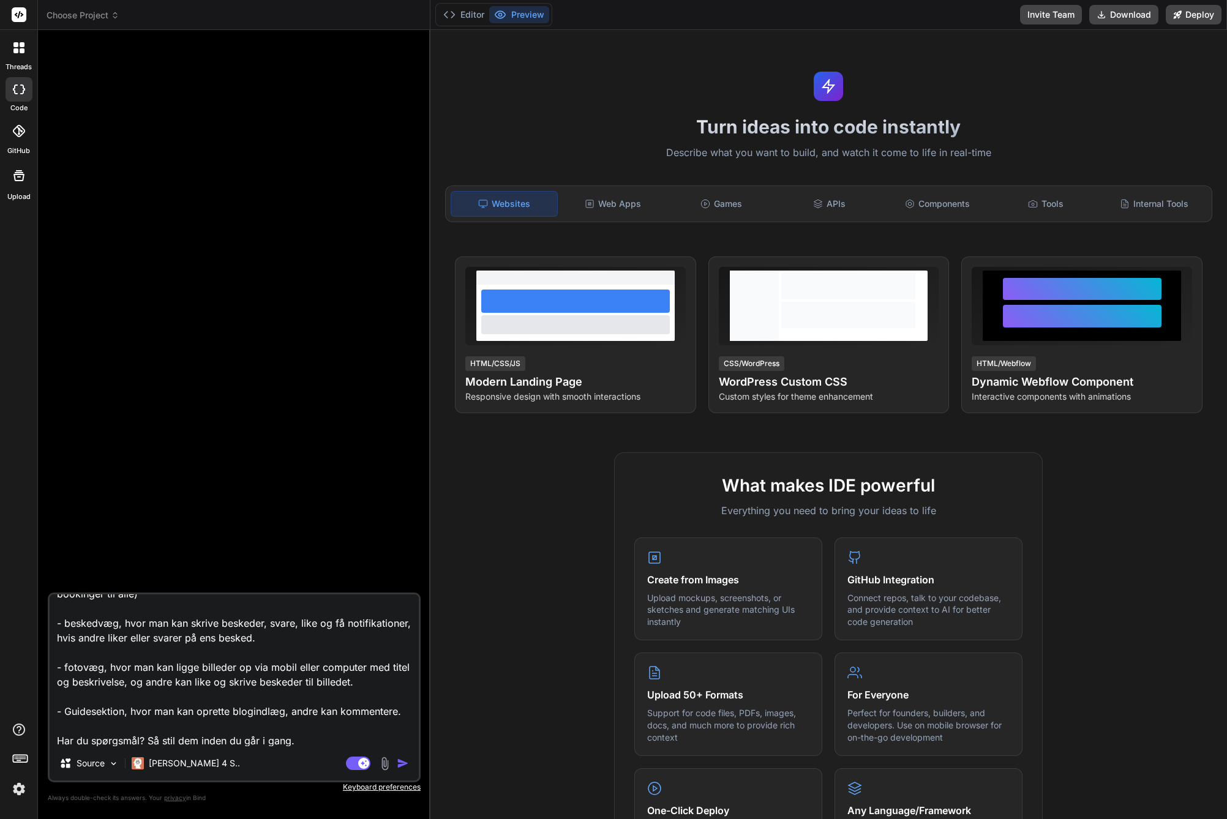
click at [316, 744] on textarea "Jeg vil lave en superlækkert og moderne designet app, som skal fungere som book…" at bounding box center [234, 670] width 369 height 152
click at [361, 763] on icon at bounding box center [364, 763] width 6 height 6
click at [233, 722] on textarea "Jeg vil lave en superlækkert og moderne designet app, som skal fungere som book…" at bounding box center [234, 670] width 369 height 152
click at [304, 738] on textarea "Jeg vil lave en superlækkert og moderne designet app, som skal fungere som book…" at bounding box center [234, 670] width 369 height 152
click at [352, 760] on rect at bounding box center [352, 763] width 11 height 11
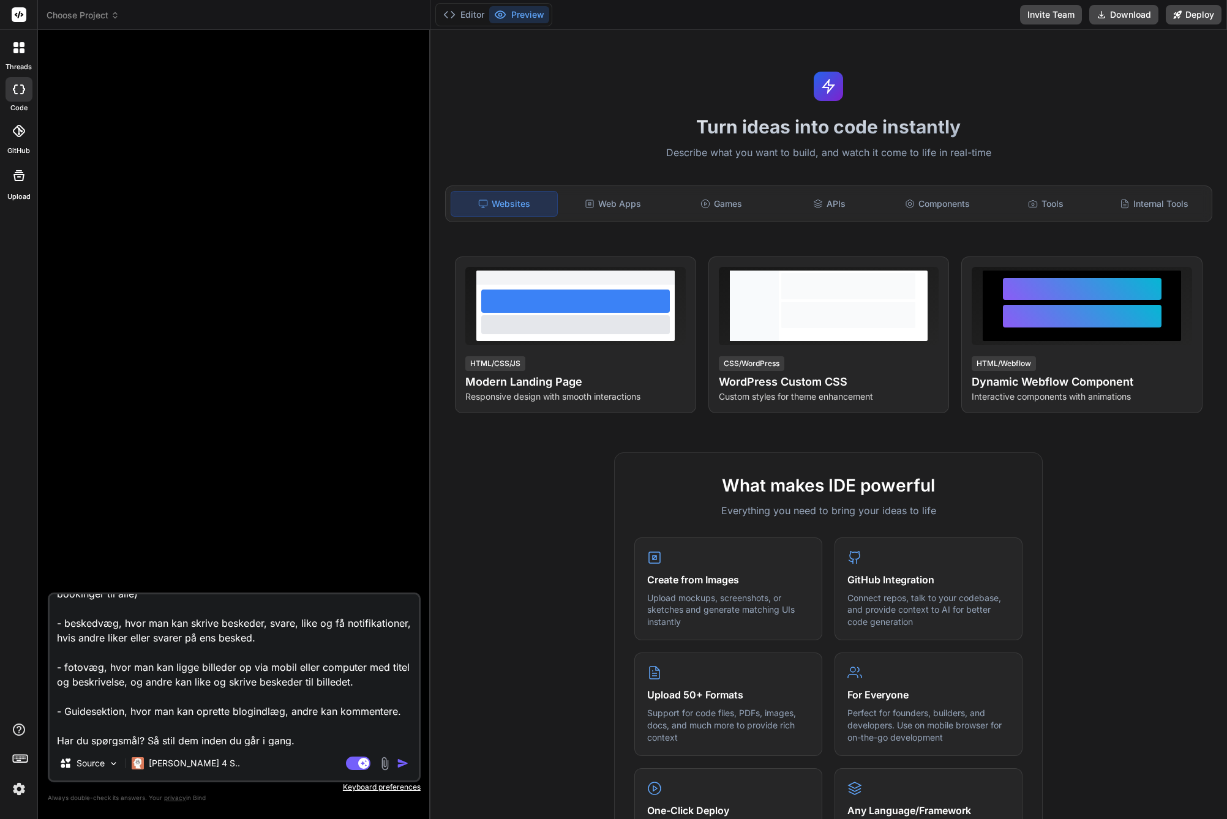
click at [320, 743] on textarea "Jeg vil lave en superlækkert og moderne designet app, som skal fungere som book…" at bounding box center [234, 670] width 369 height 152
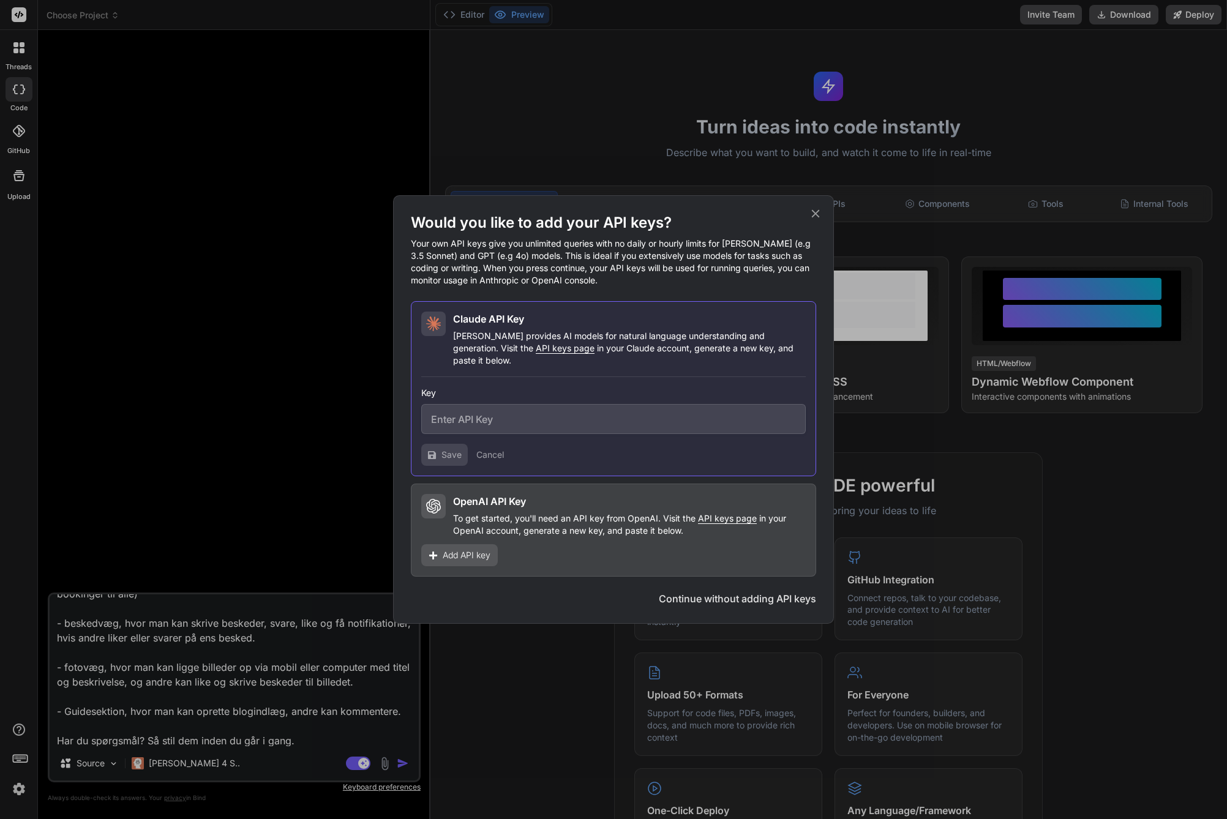
click at [747, 591] on button "Continue without adding API keys" at bounding box center [737, 598] width 157 height 15
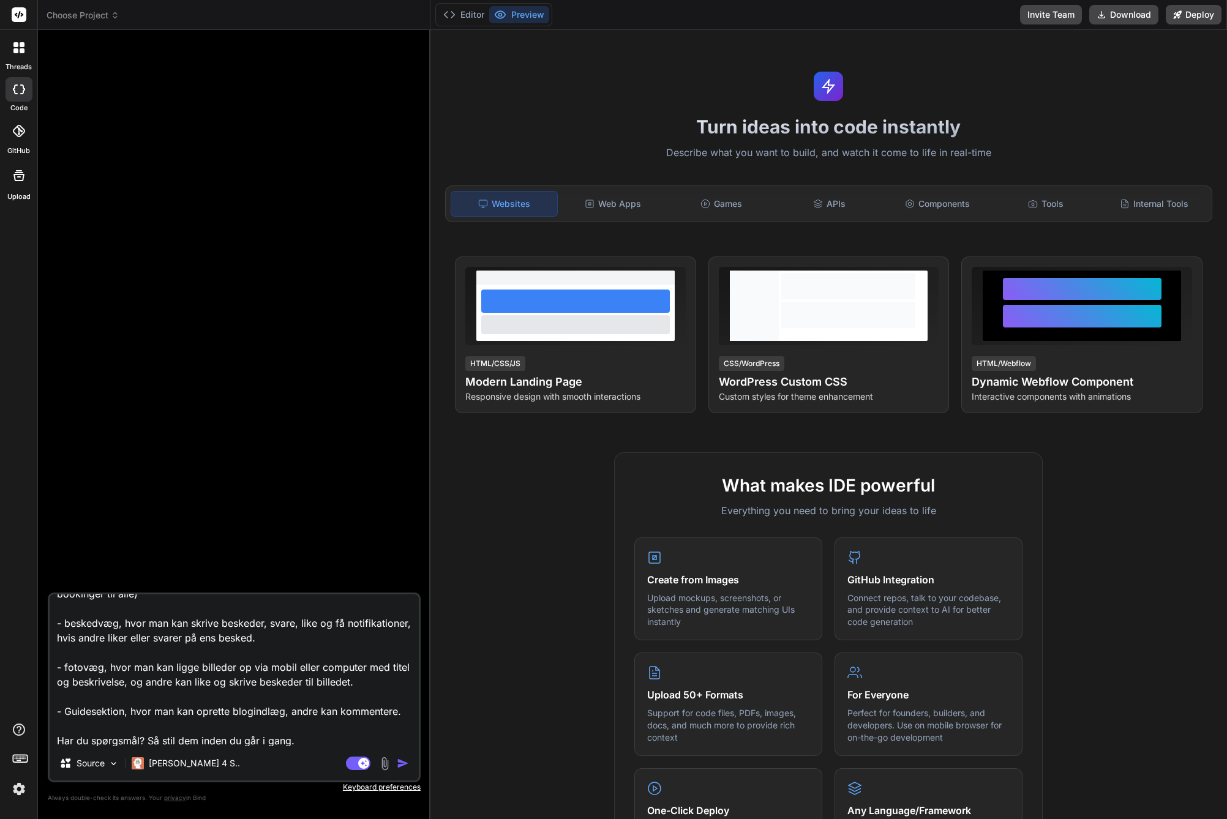
click at [405, 766] on img "button" at bounding box center [403, 763] width 12 height 12
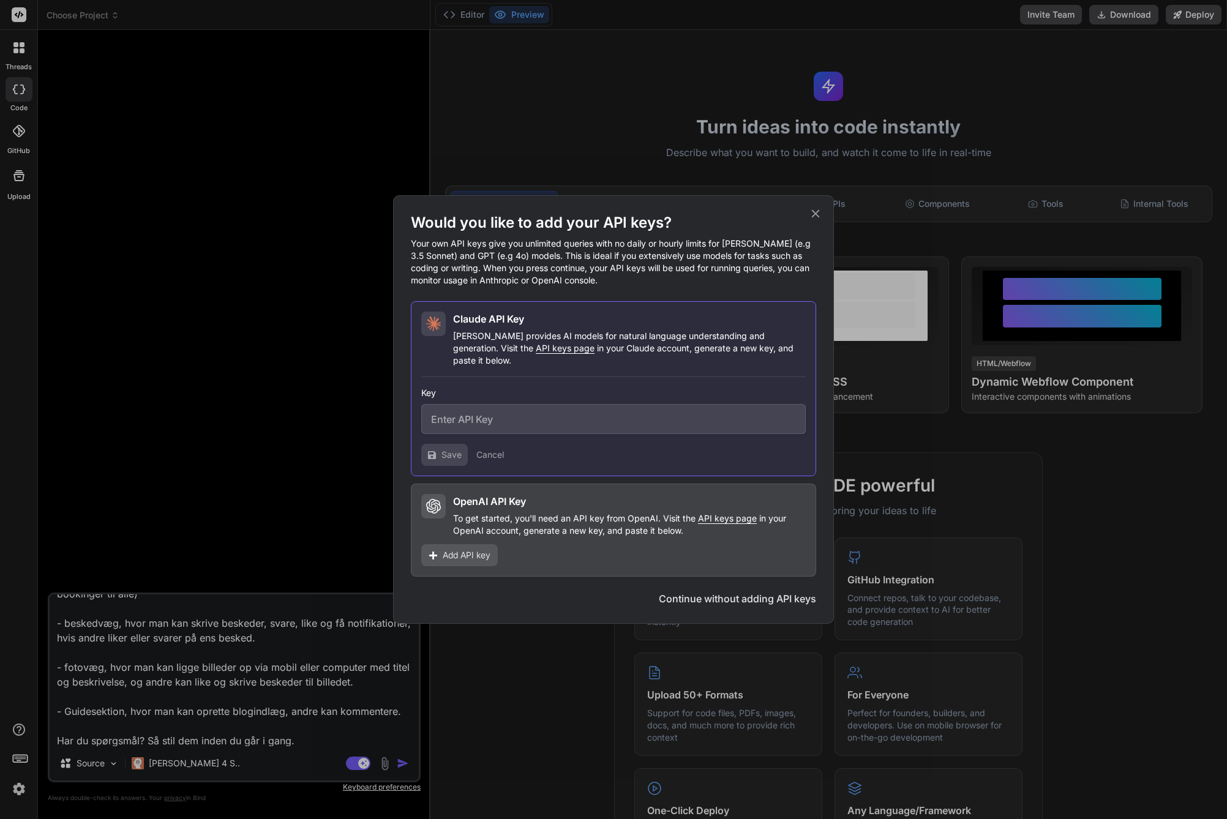
click at [484, 453] on button "Cancel" at bounding box center [490, 455] width 28 height 12
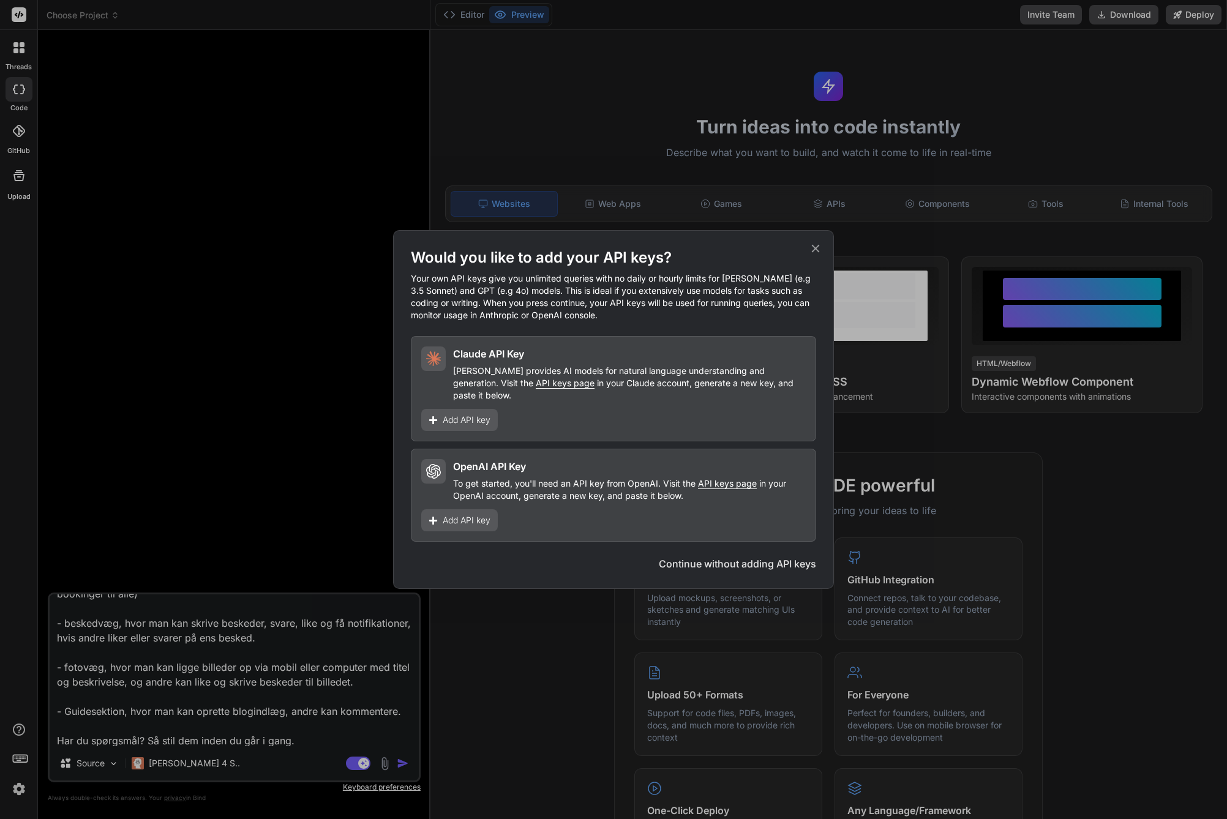
click at [760, 544] on div "Would you like to add your API keys? Your own API keys give you unlimited queri…" at bounding box center [613, 409] width 405 height 323
click at [760, 556] on button "Continue without adding API keys" at bounding box center [737, 563] width 157 height 15
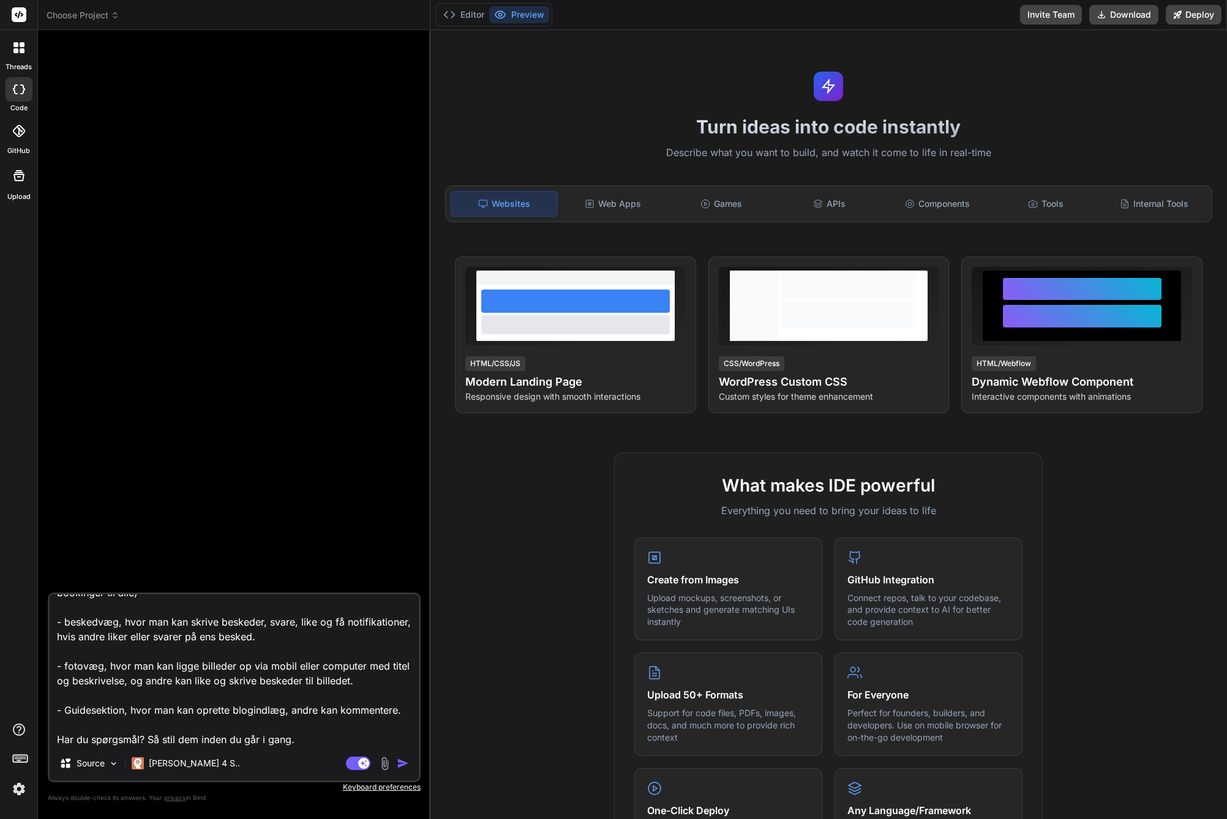
scroll to position [135, 0]
click at [301, 736] on textarea "Jeg vil lave en superlækkert og moderne designet app, som skal fungere som book…" at bounding box center [234, 670] width 369 height 152
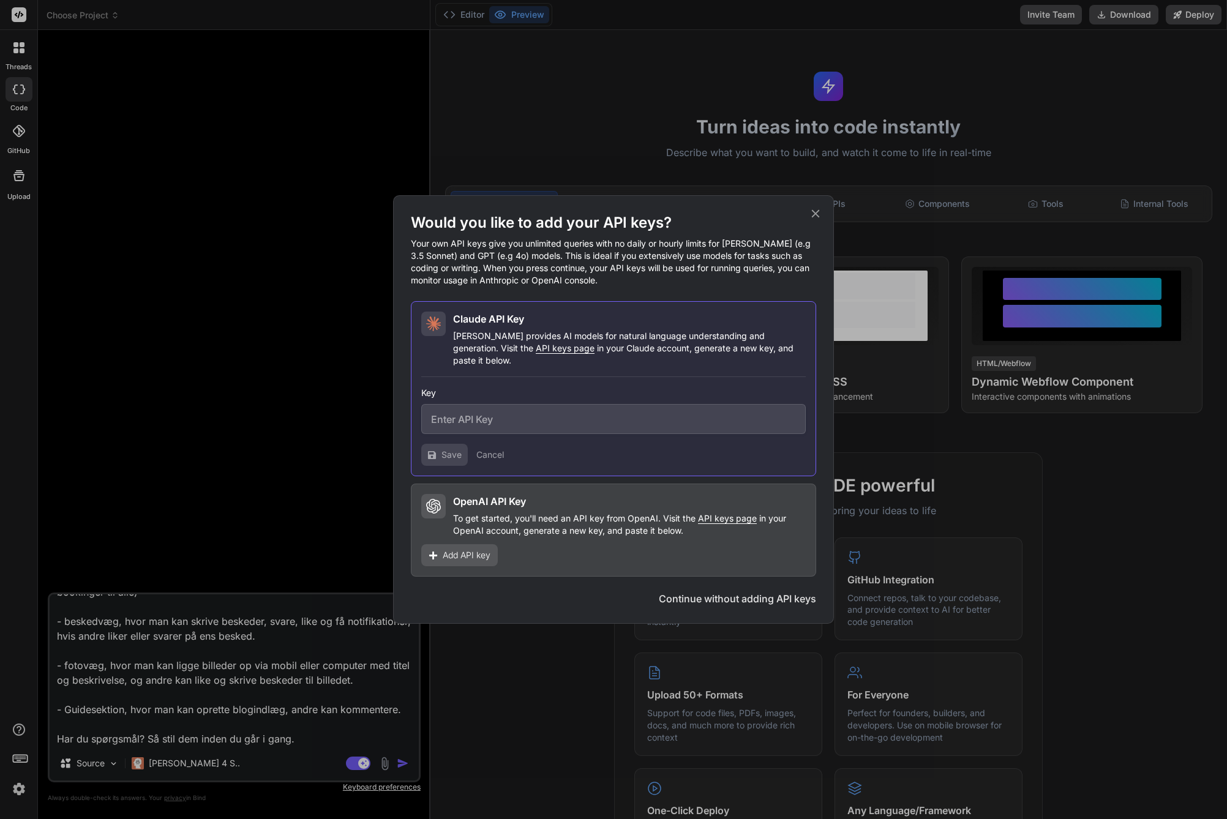
click at [678, 591] on button "Continue without adding API keys" at bounding box center [737, 598] width 157 height 15
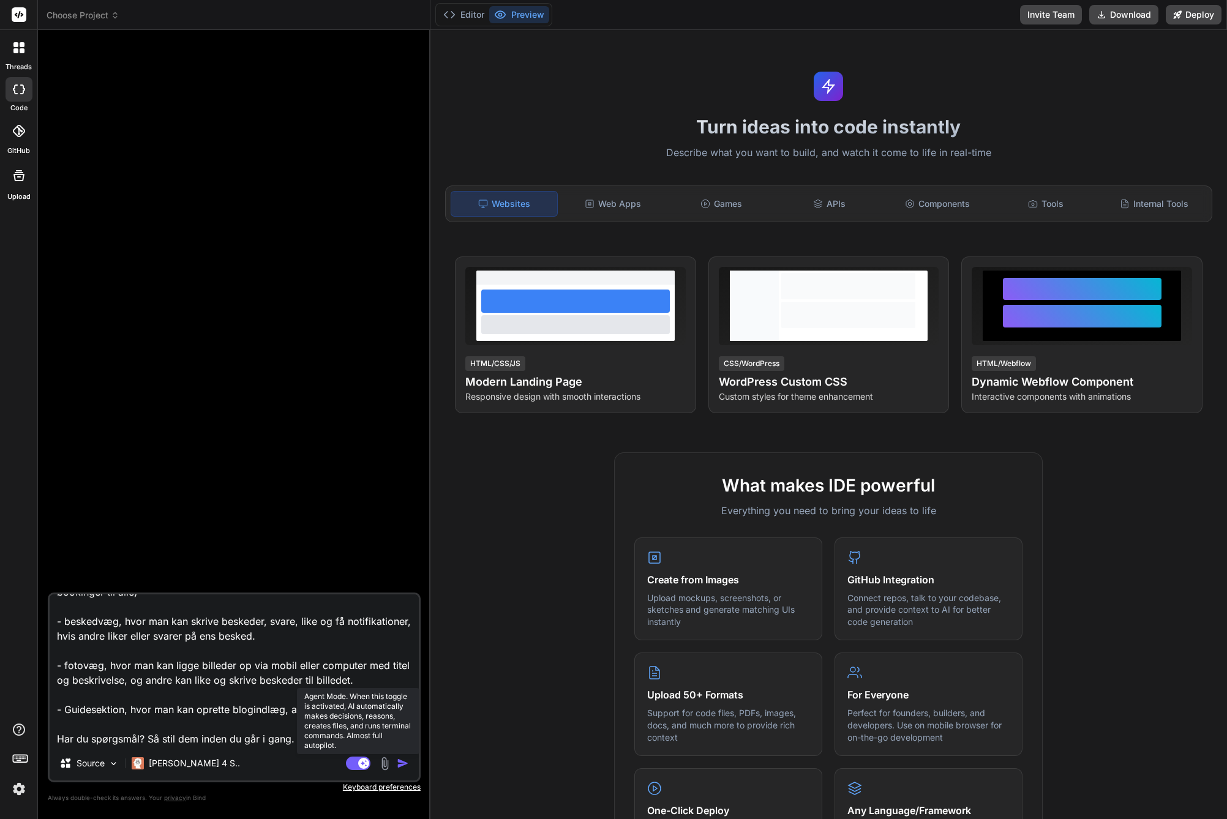
click at [352, 765] on rect at bounding box center [358, 763] width 24 height 13
click at [294, 744] on textarea "Jeg vil lave en superlækkert og moderne designet app, som skal fungere som book…" at bounding box center [234, 670] width 369 height 152
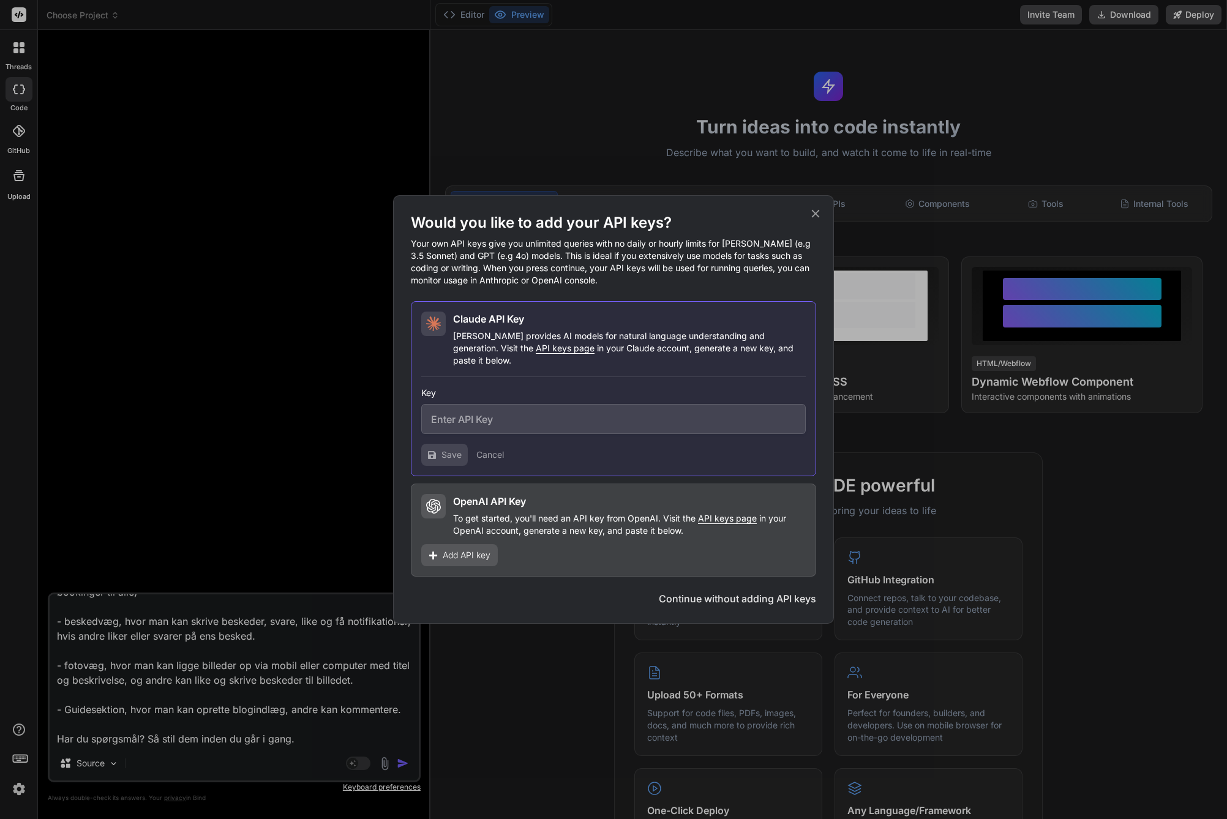
click at [342, 732] on div "Would you like to add your API keys? Your own API keys give you unlimited queri…" at bounding box center [613, 409] width 1227 height 819
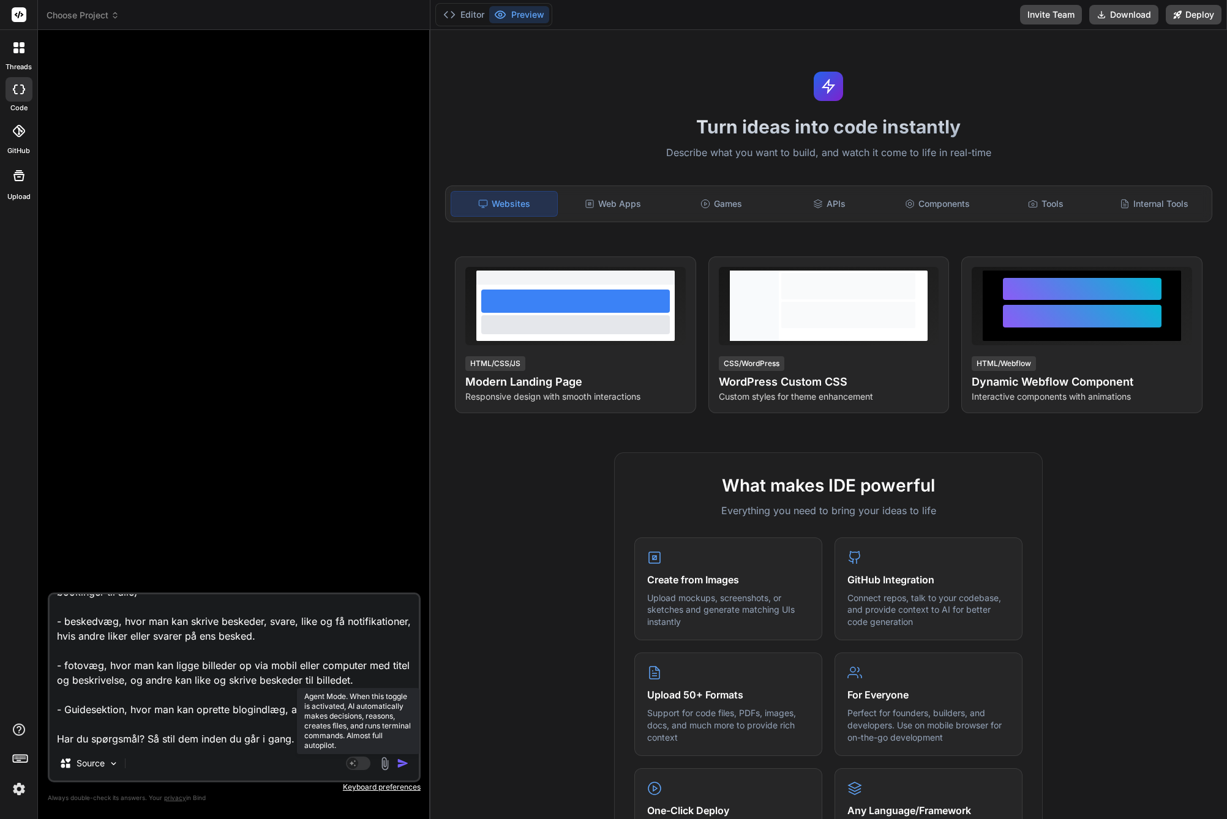
click at [361, 766] on rect at bounding box center [358, 763] width 24 height 13
click at [299, 741] on textarea "Jeg vil lave en superlækkert og moderne designet app, som skal fungere som book…" at bounding box center [234, 670] width 369 height 152
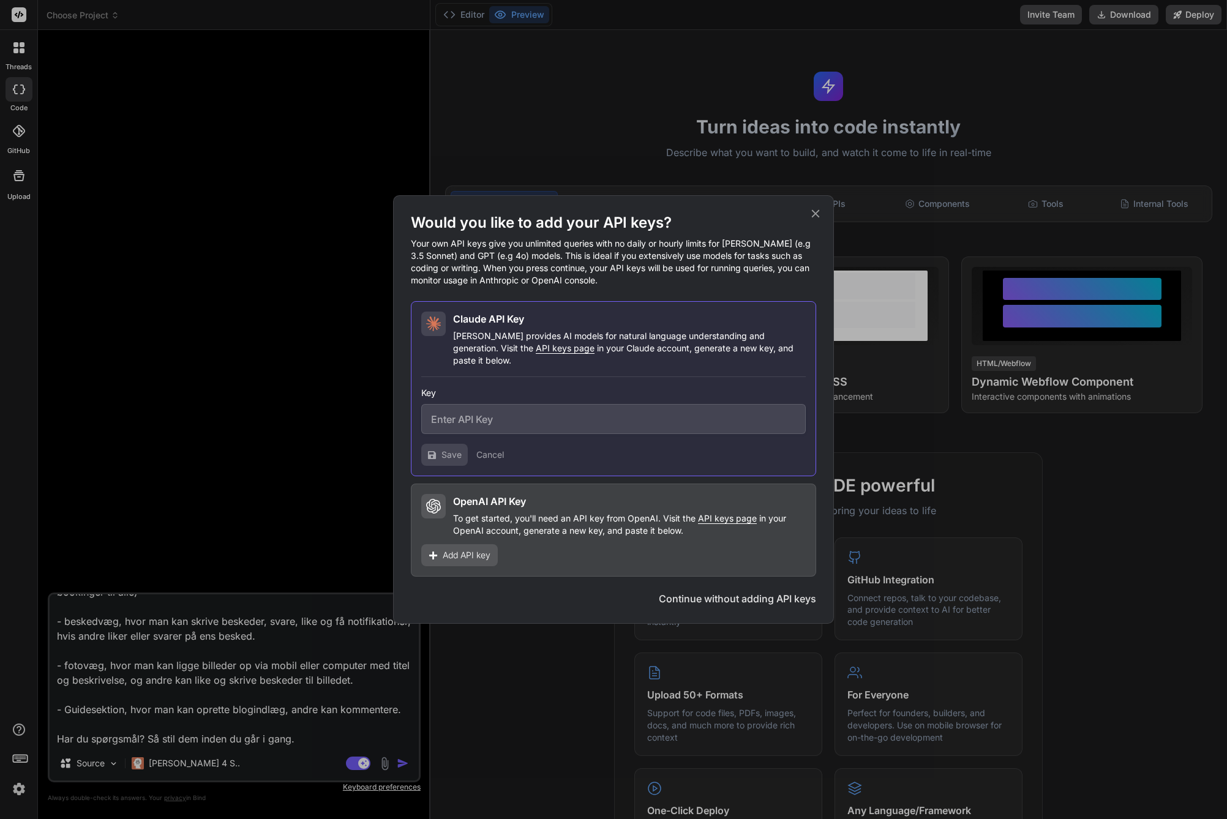
click at [669, 591] on button "Continue without adding API keys" at bounding box center [737, 598] width 157 height 15
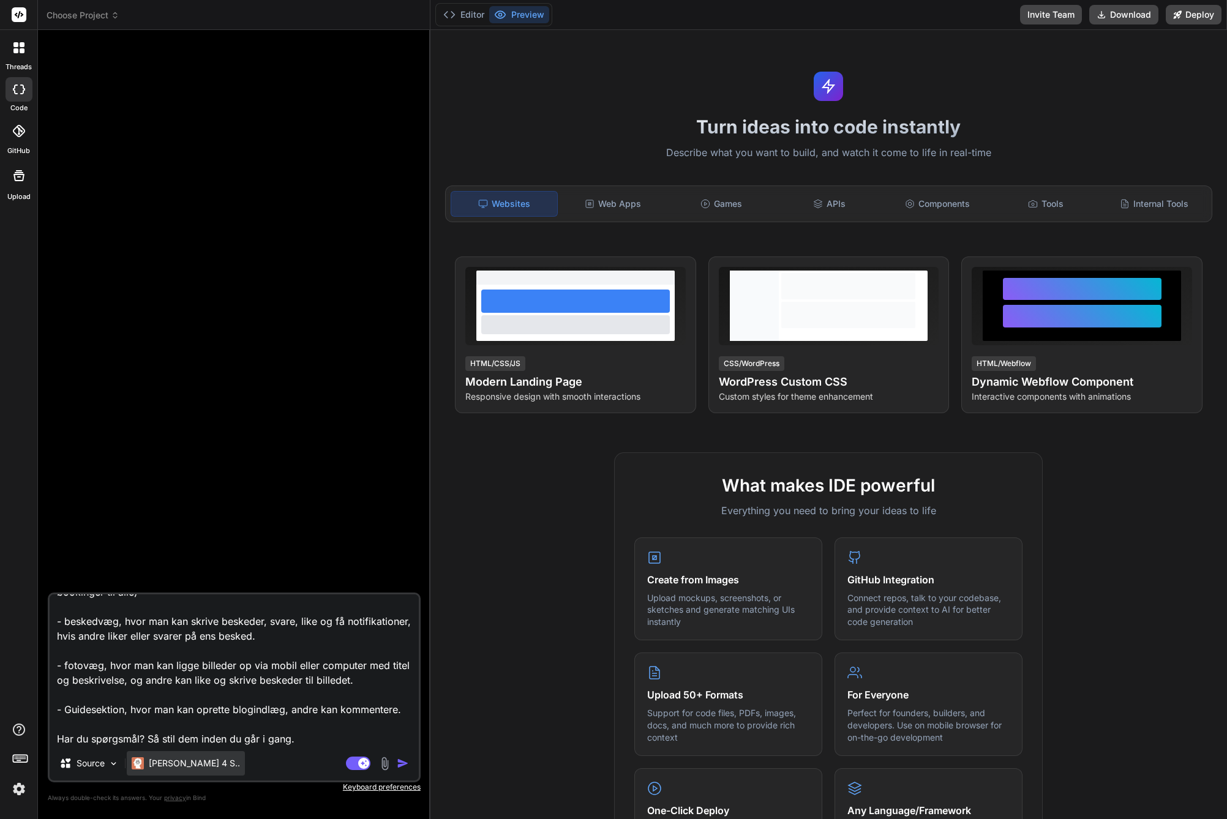
click at [184, 773] on div "[PERSON_NAME] 4 S.." at bounding box center [186, 763] width 118 height 24
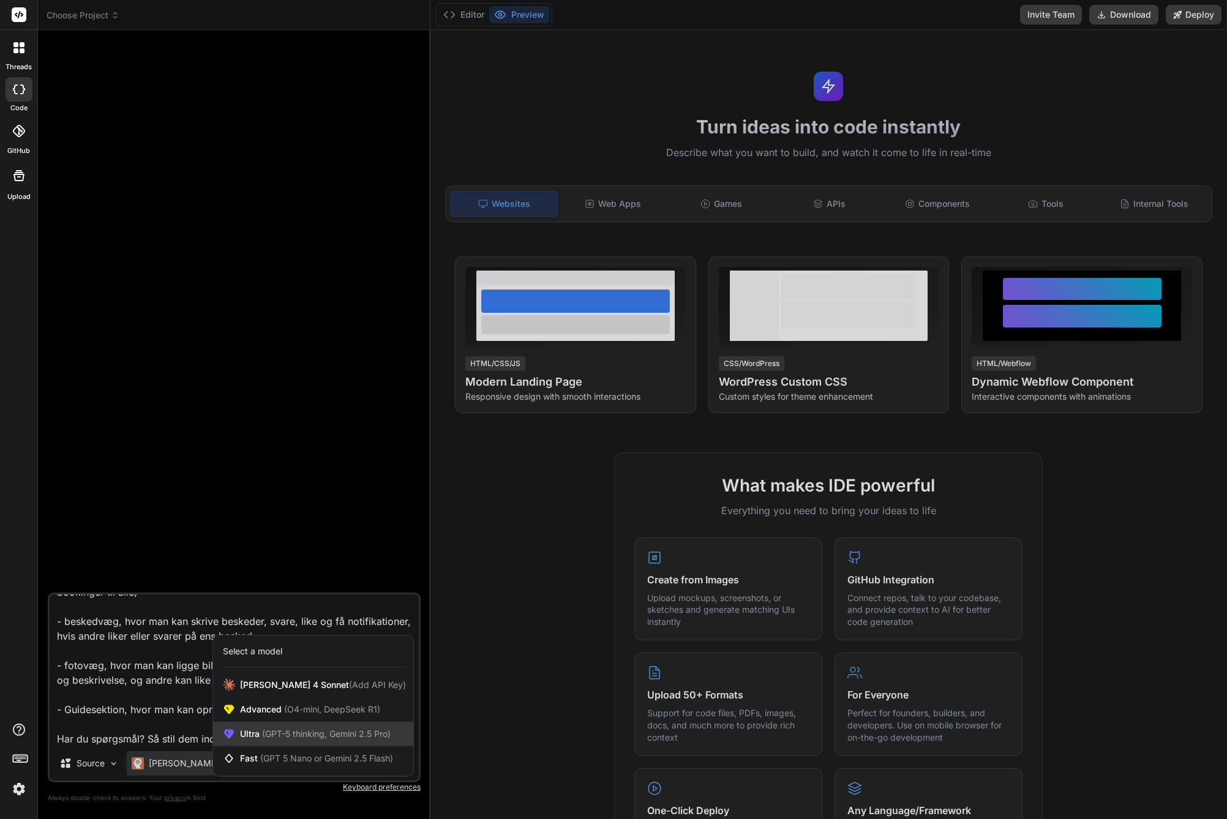
click at [306, 730] on span "(GPT-5 thinking, Gemini 2.5 Pro)" at bounding box center [325, 733] width 131 height 10
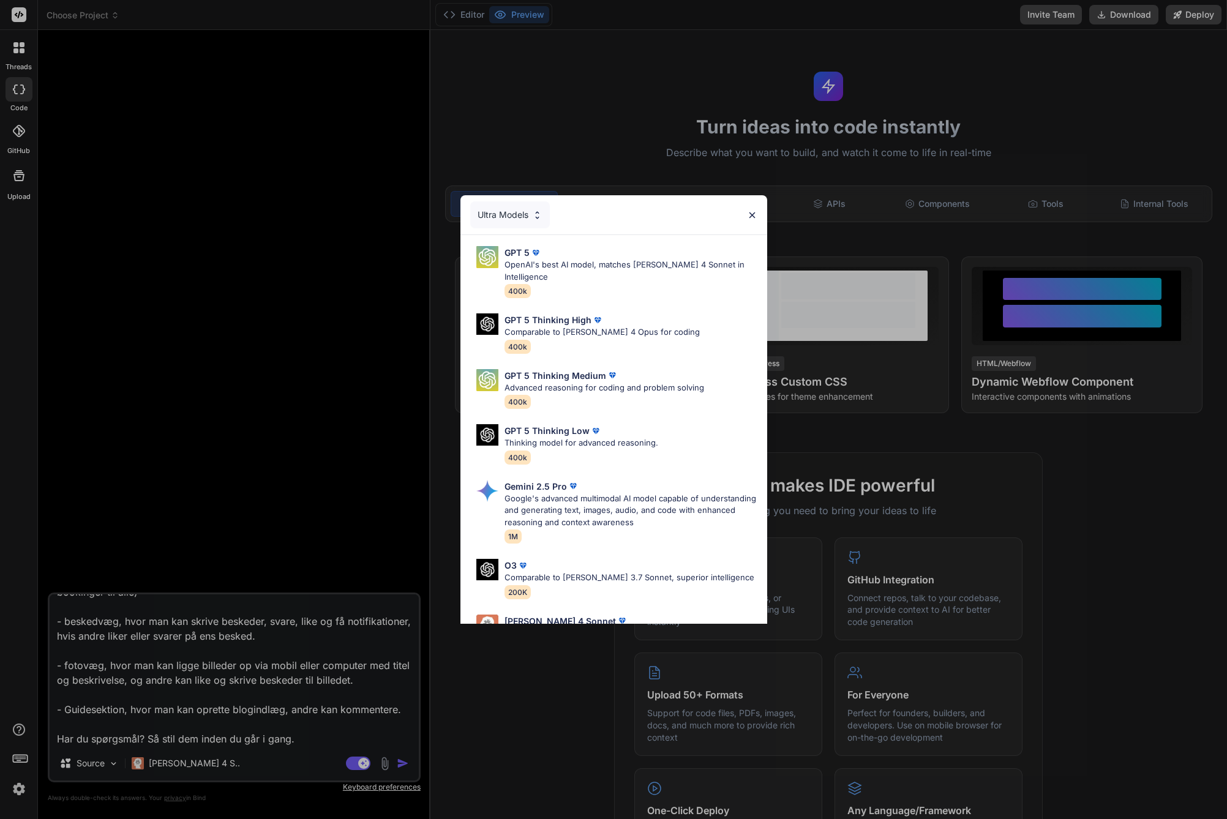
click at [337, 735] on div "Ultra Models GPT 5 OpenAI's best AI model, matches [PERSON_NAME] 4 Sonnet in In…" at bounding box center [613, 409] width 1227 height 819
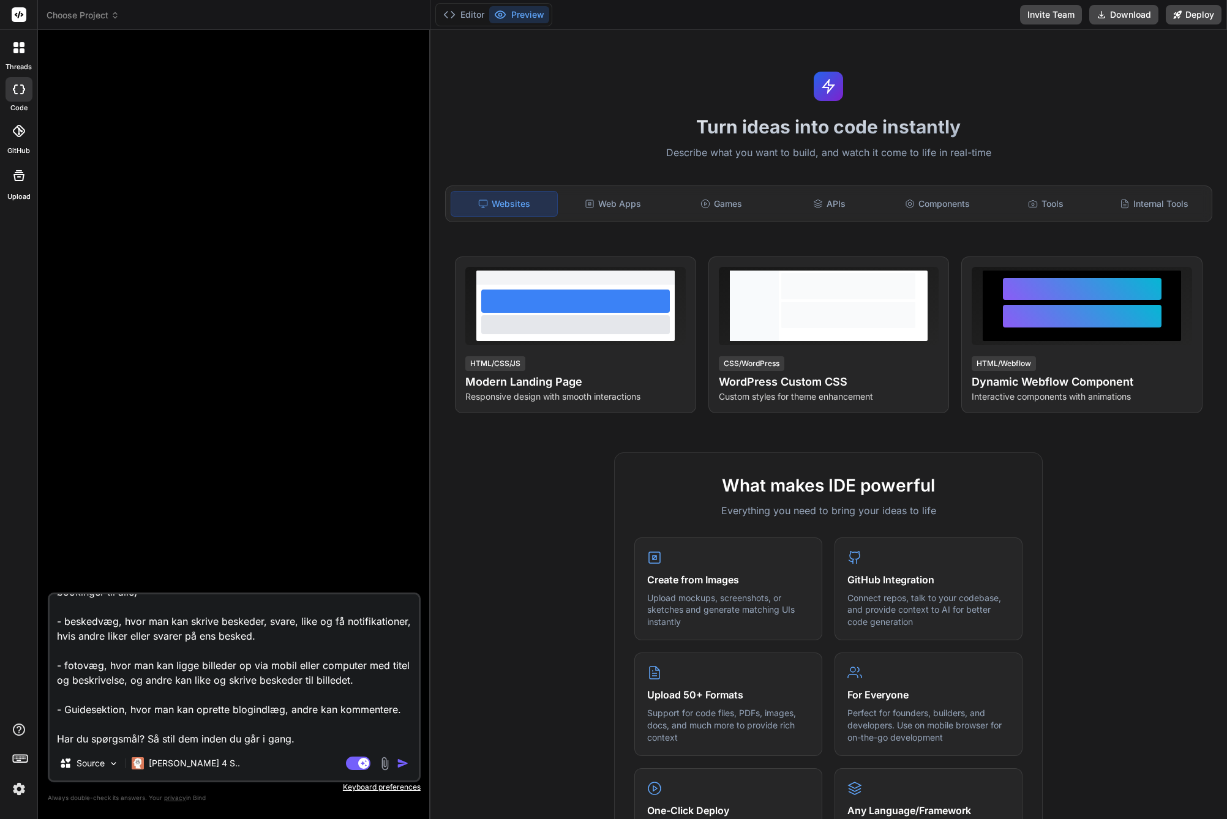
click at [337, 735] on textarea "Jeg vil lave en superlækkert og moderne designet app, som skal fungere som book…" at bounding box center [234, 670] width 369 height 152
click at [173, 765] on p "[PERSON_NAME] 4 S.." at bounding box center [194, 763] width 91 height 12
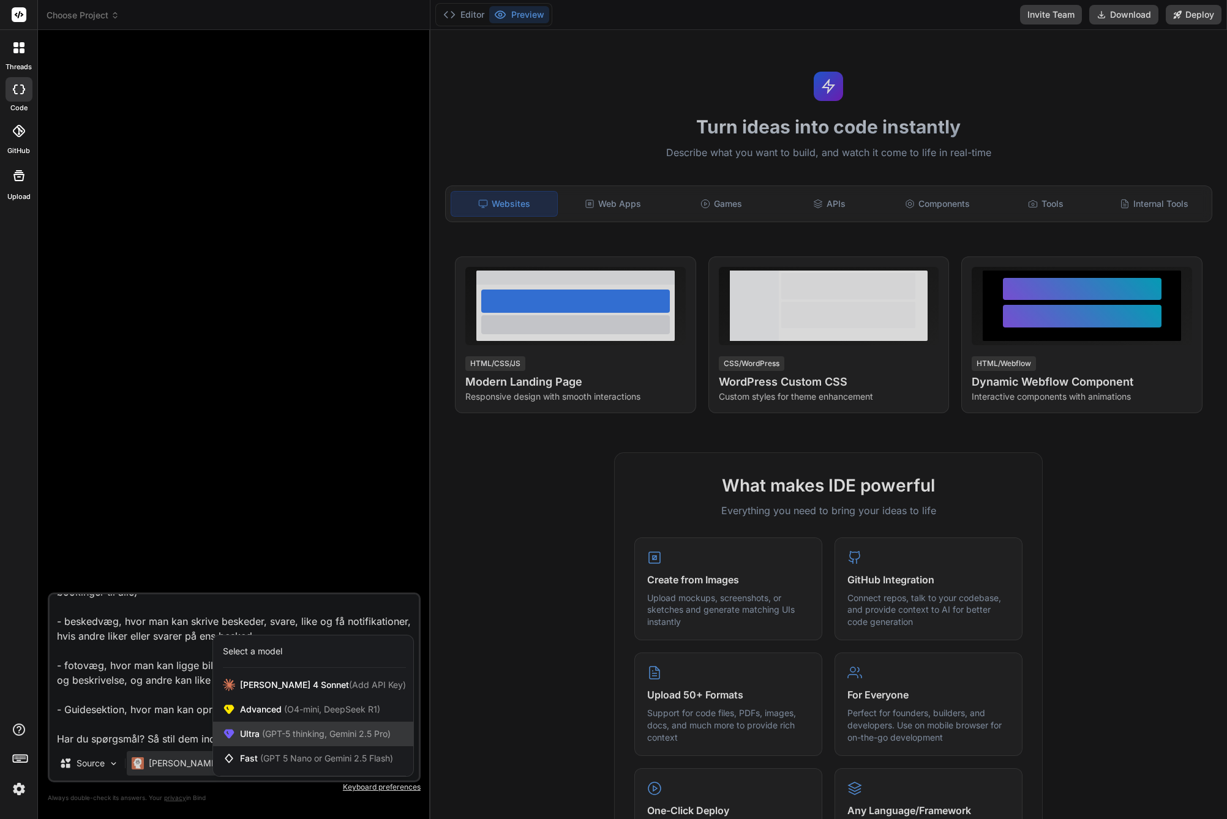
click at [275, 731] on span "(GPT-5 thinking, Gemini 2.5 Pro)" at bounding box center [325, 733] width 131 height 10
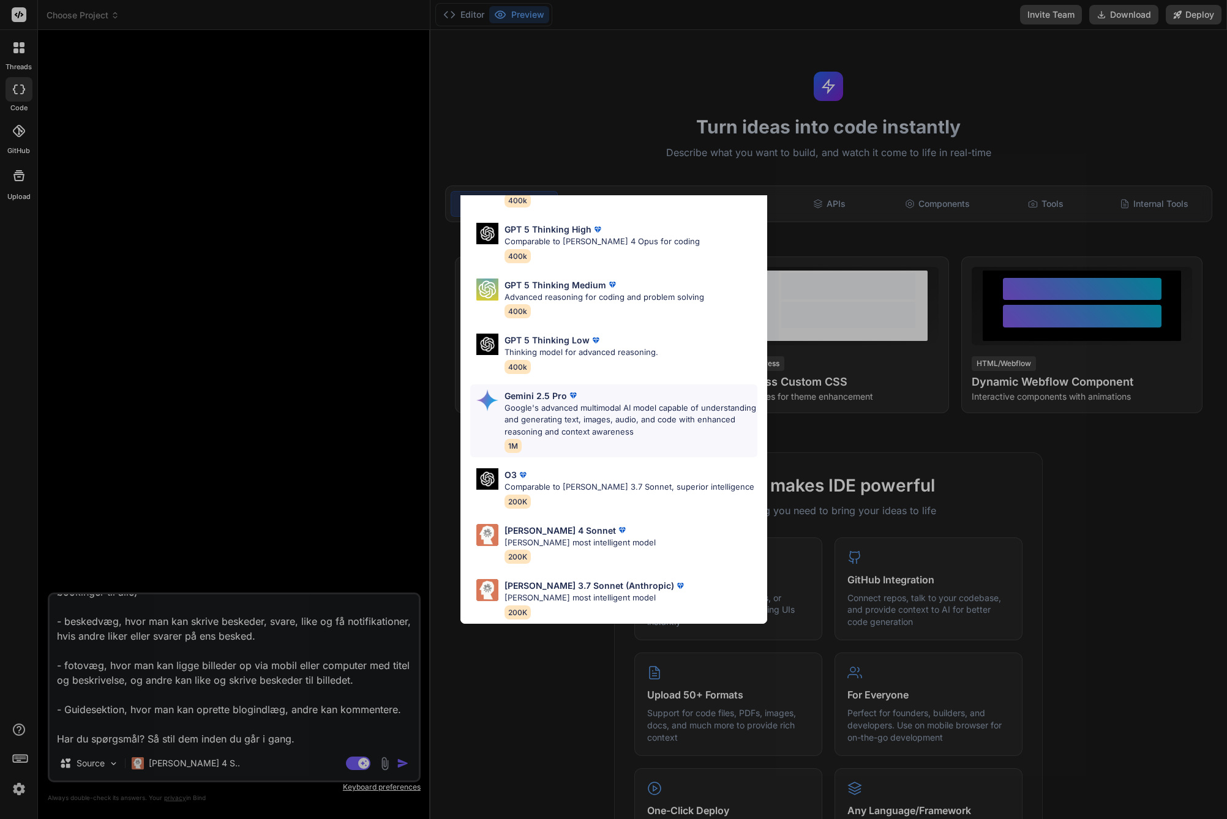
scroll to position [99, 0]
click at [589, 411] on p "Google's advanced multimodal AI model capable of understanding and generating t…" at bounding box center [630, 420] width 253 height 36
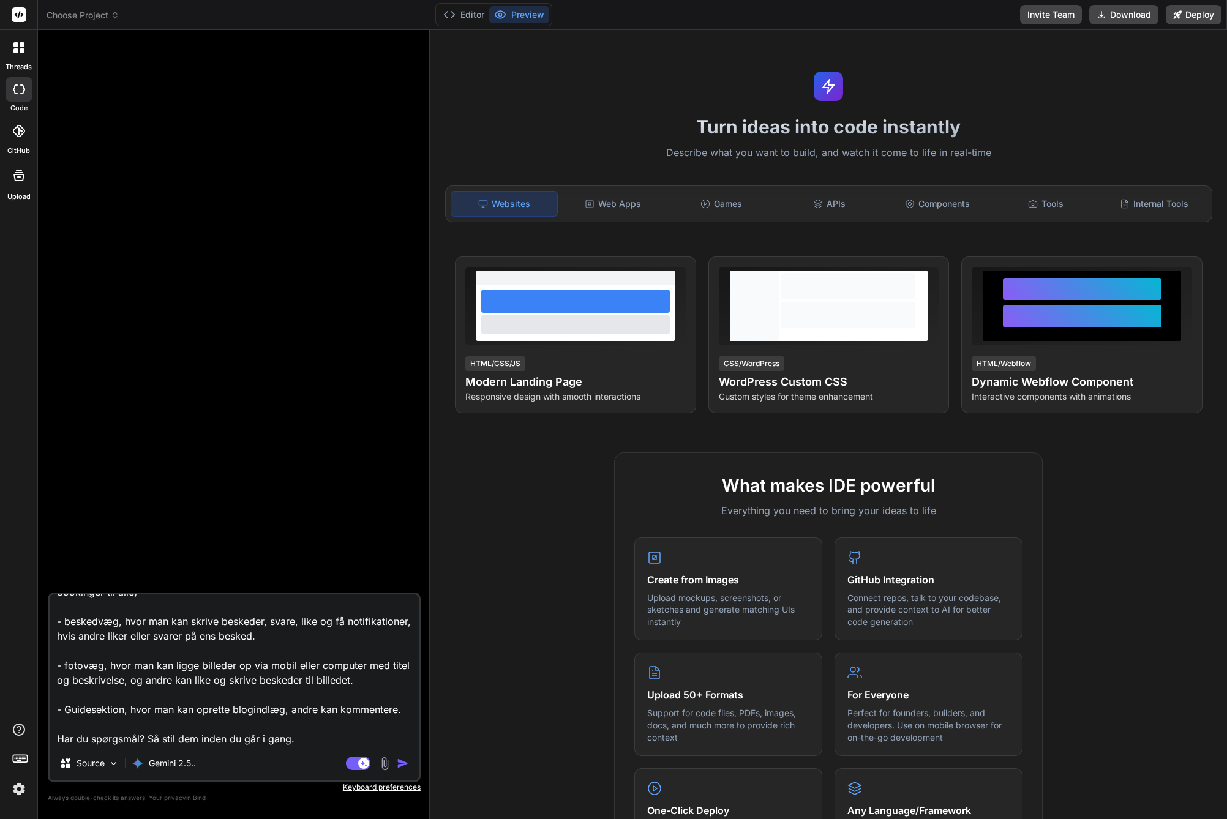
click at [329, 739] on textarea "Jeg vil lave en superlækkert og moderne designet app, som skal fungere som book…" at bounding box center [234, 670] width 369 height 152
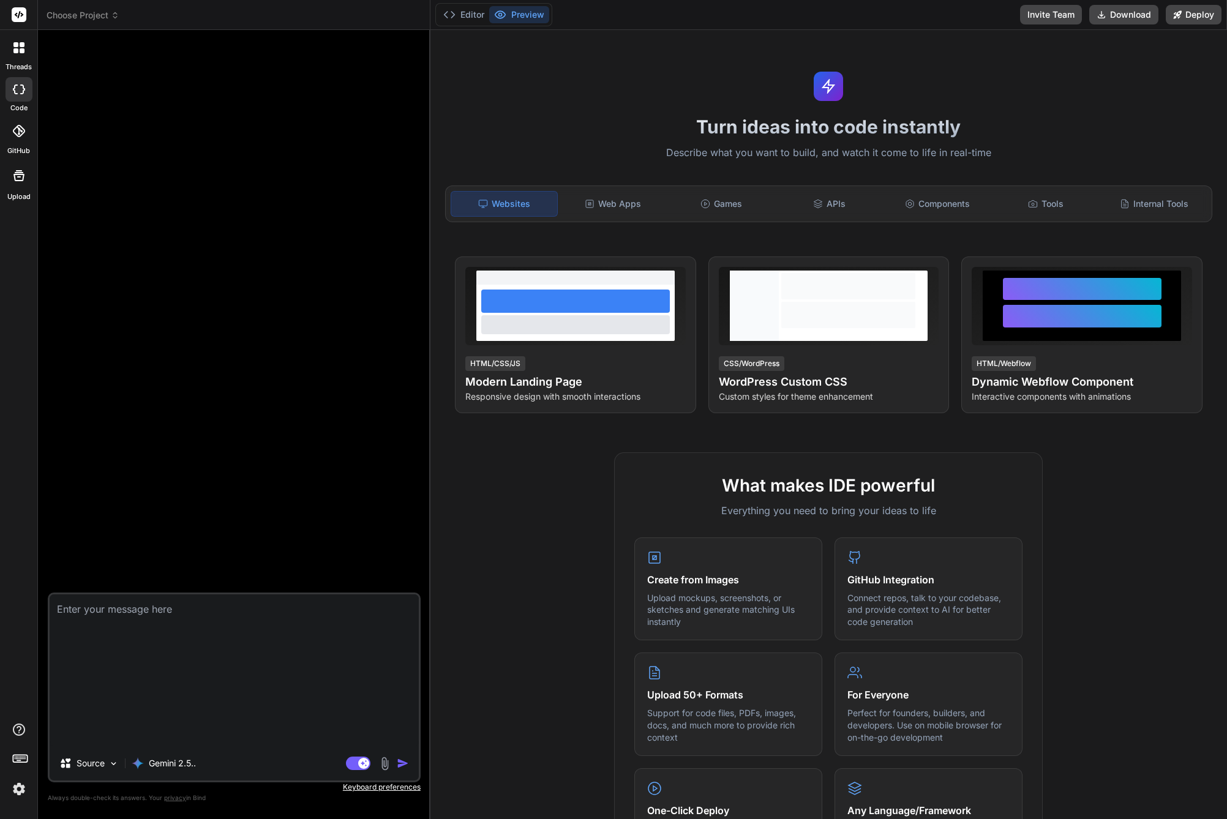
scroll to position [0, 0]
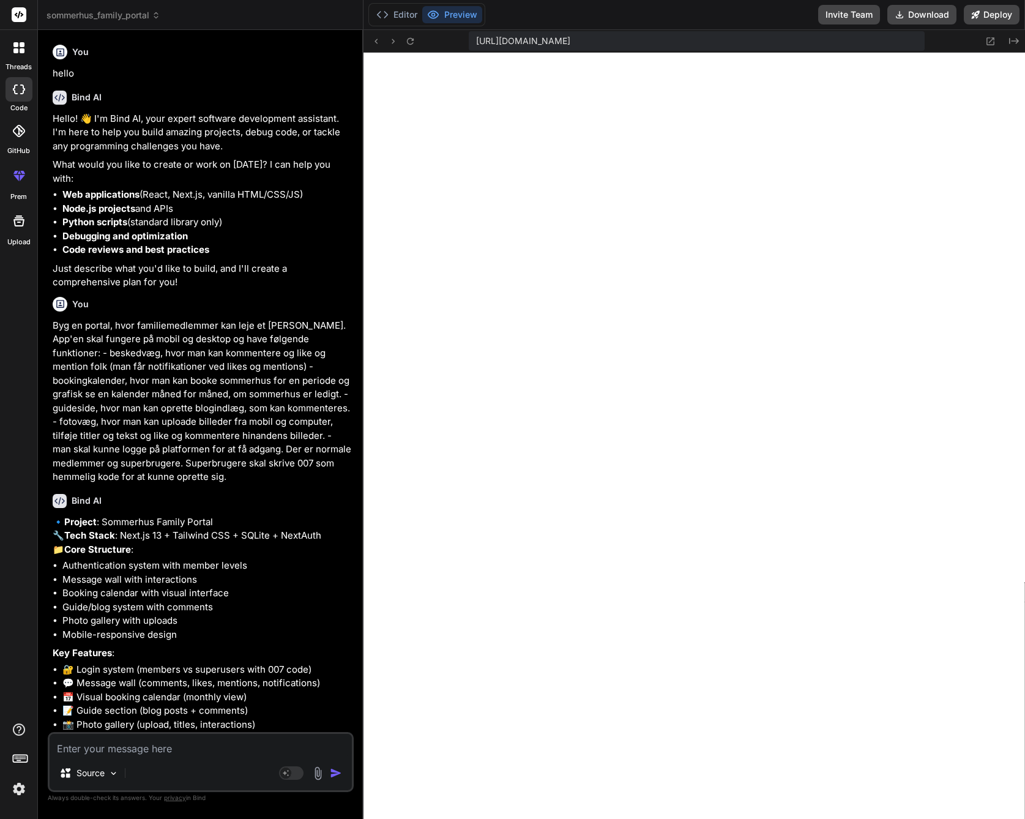
scroll to position [9921, 0]
